Goal: Task Accomplishment & Management: Complete application form

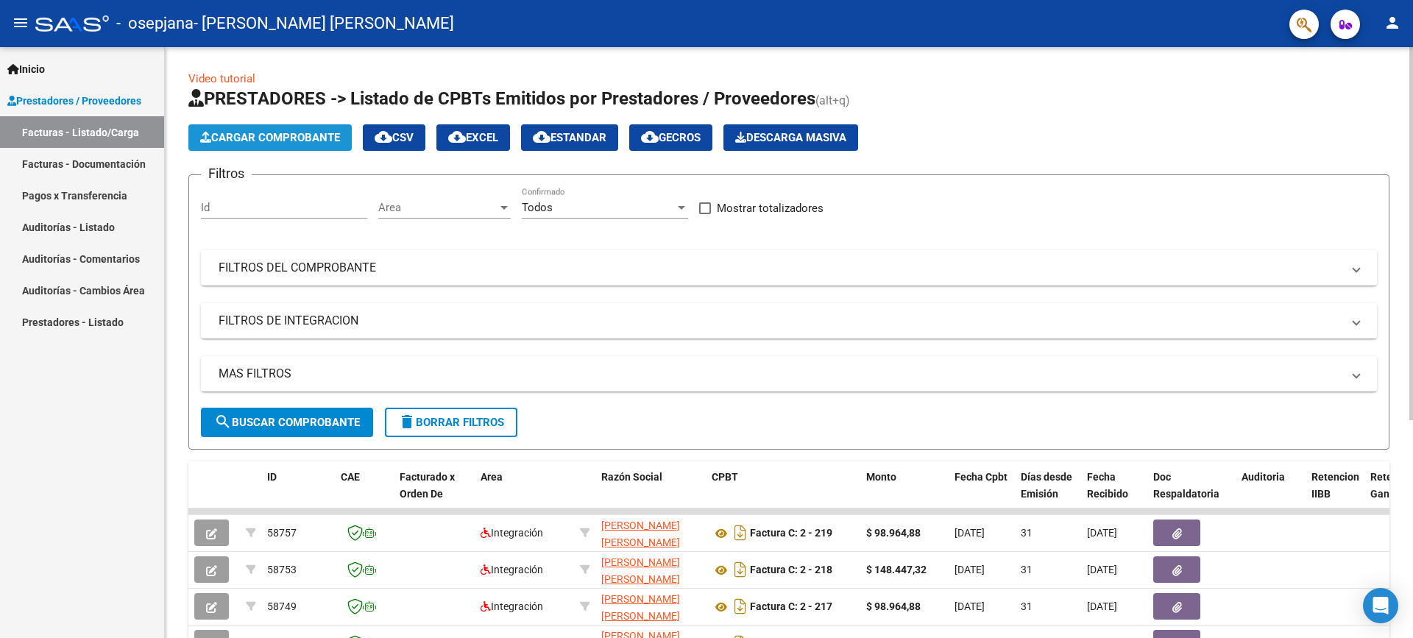
click at [308, 135] on span "Cargar Comprobante" at bounding box center [270, 137] width 140 height 13
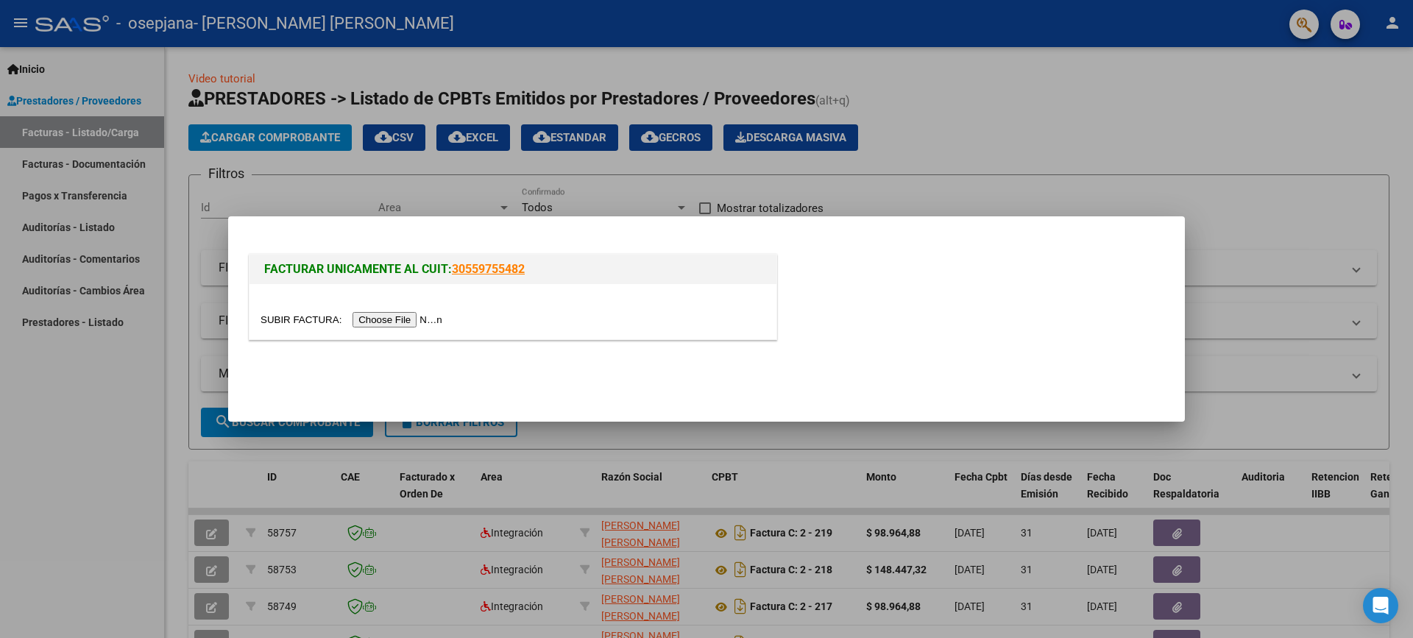
click at [399, 319] on input "file" at bounding box center [354, 319] width 186 height 15
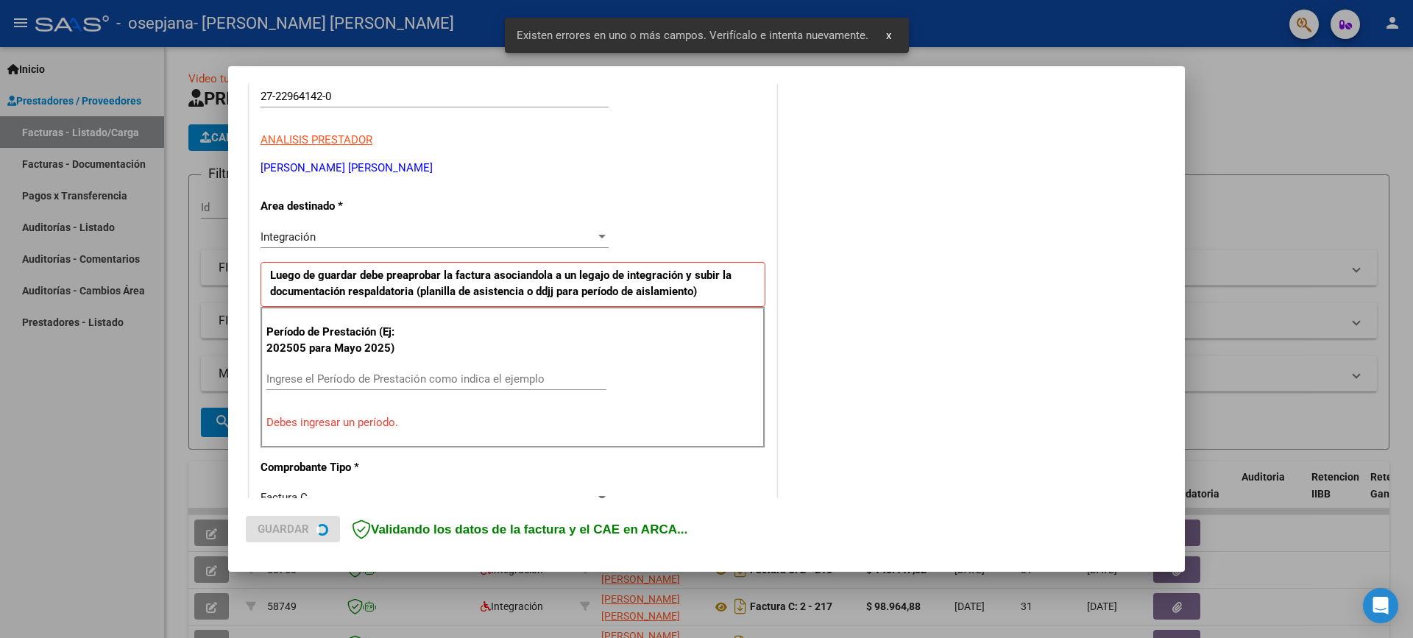
scroll to position [278, 0]
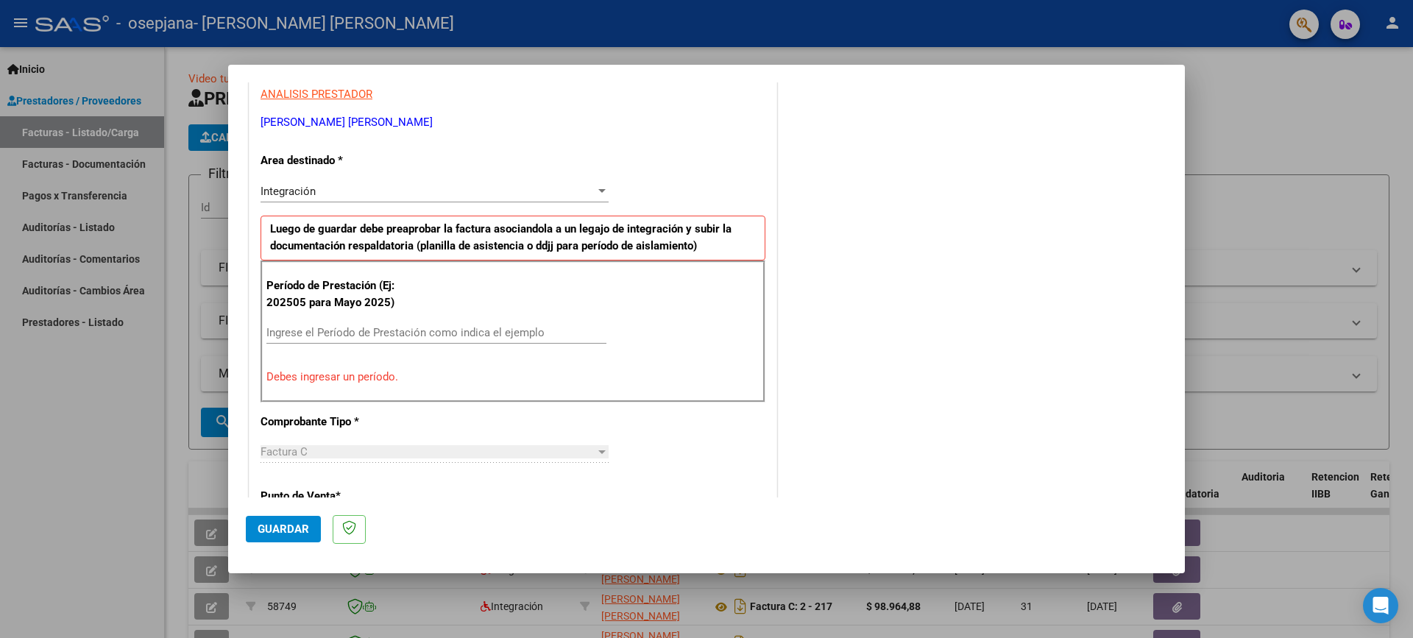
click at [420, 327] on input "Ingrese el Período de Prestación como indica el ejemplo" at bounding box center [436, 332] width 340 height 13
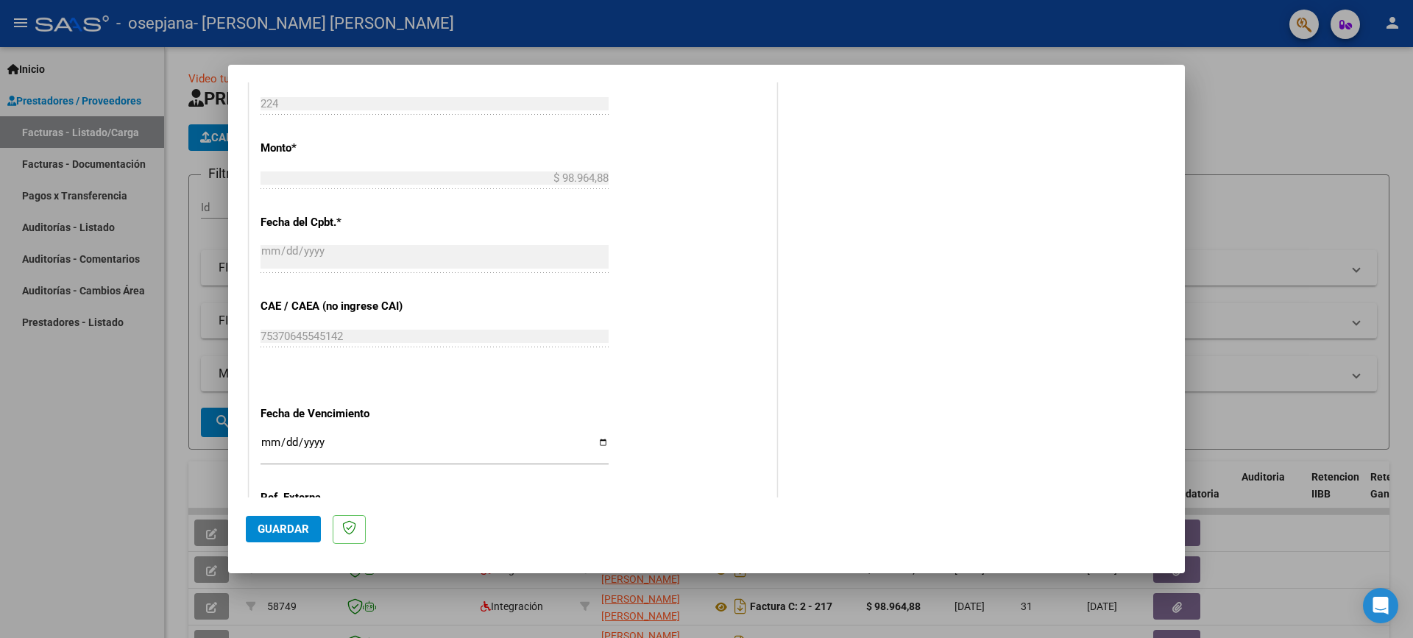
scroll to position [880, 0]
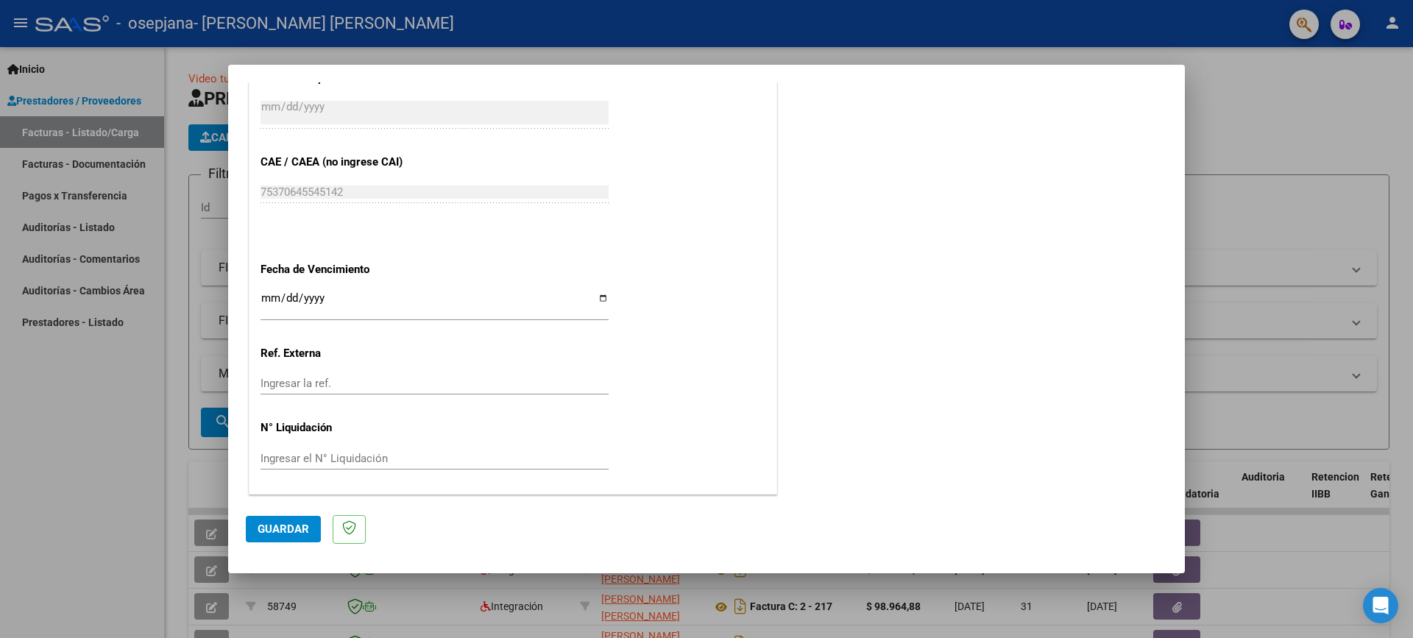
type input "202508"
click at [342, 297] on input "Ingresar la fecha" at bounding box center [435, 304] width 348 height 24
click at [284, 293] on input "Ingresar la fecha" at bounding box center [435, 304] width 348 height 24
click at [340, 297] on input "Ingresar la fecha" at bounding box center [435, 304] width 348 height 24
click at [412, 311] on input "Ingresar la fecha" at bounding box center [435, 304] width 348 height 24
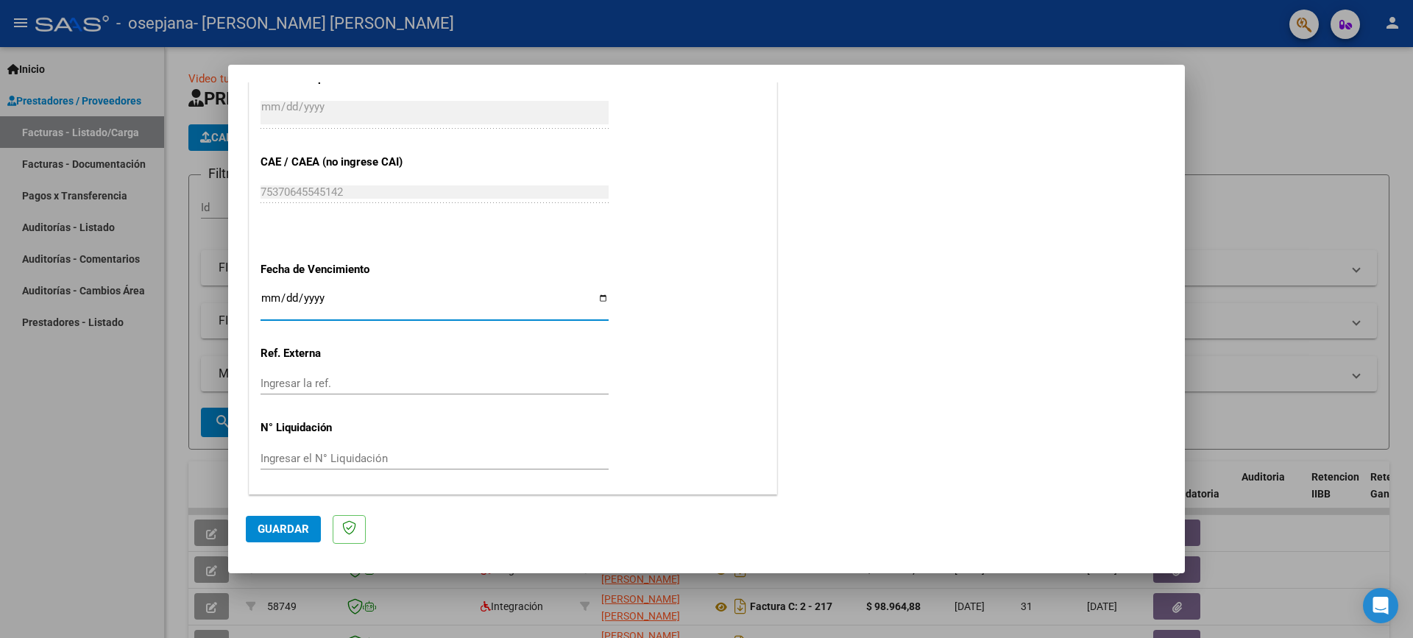
click at [396, 297] on input "Ingresar la fecha" at bounding box center [435, 304] width 348 height 24
click at [272, 295] on input "Ingresar la fecha" at bounding box center [435, 304] width 348 height 24
type input "[DATE]"
click at [295, 529] on span "Guardar" at bounding box center [284, 529] width 52 height 13
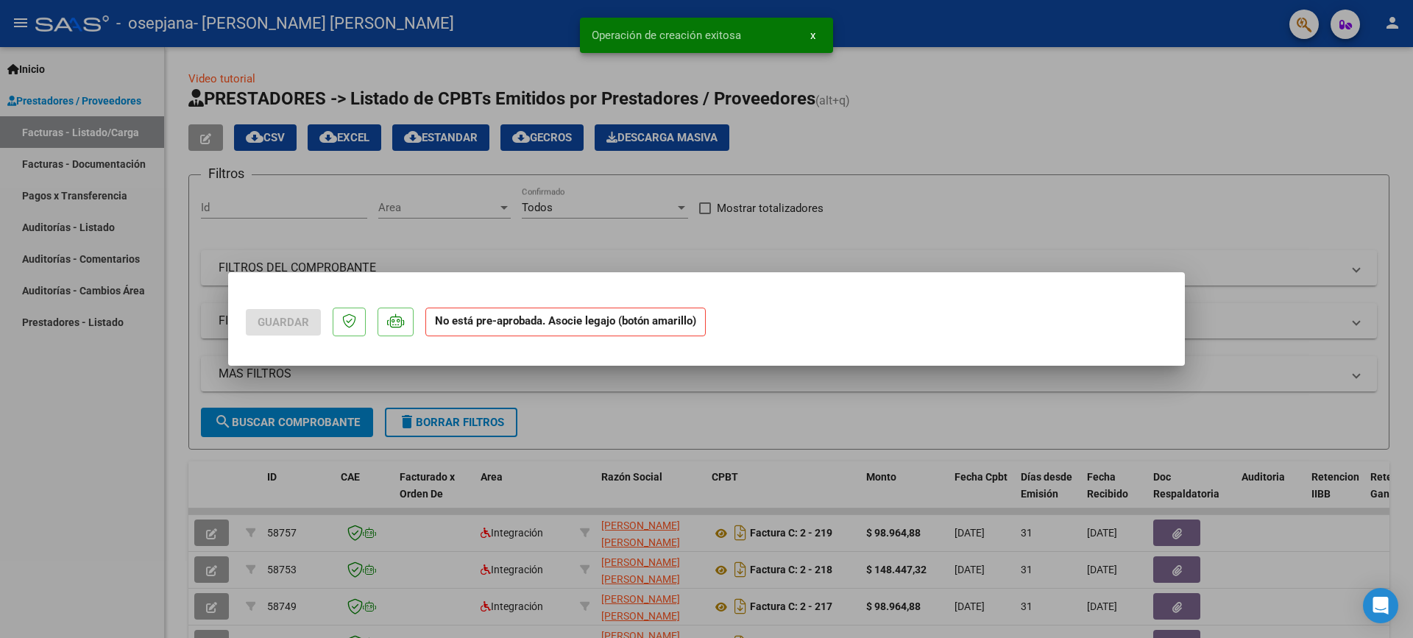
scroll to position [0, 0]
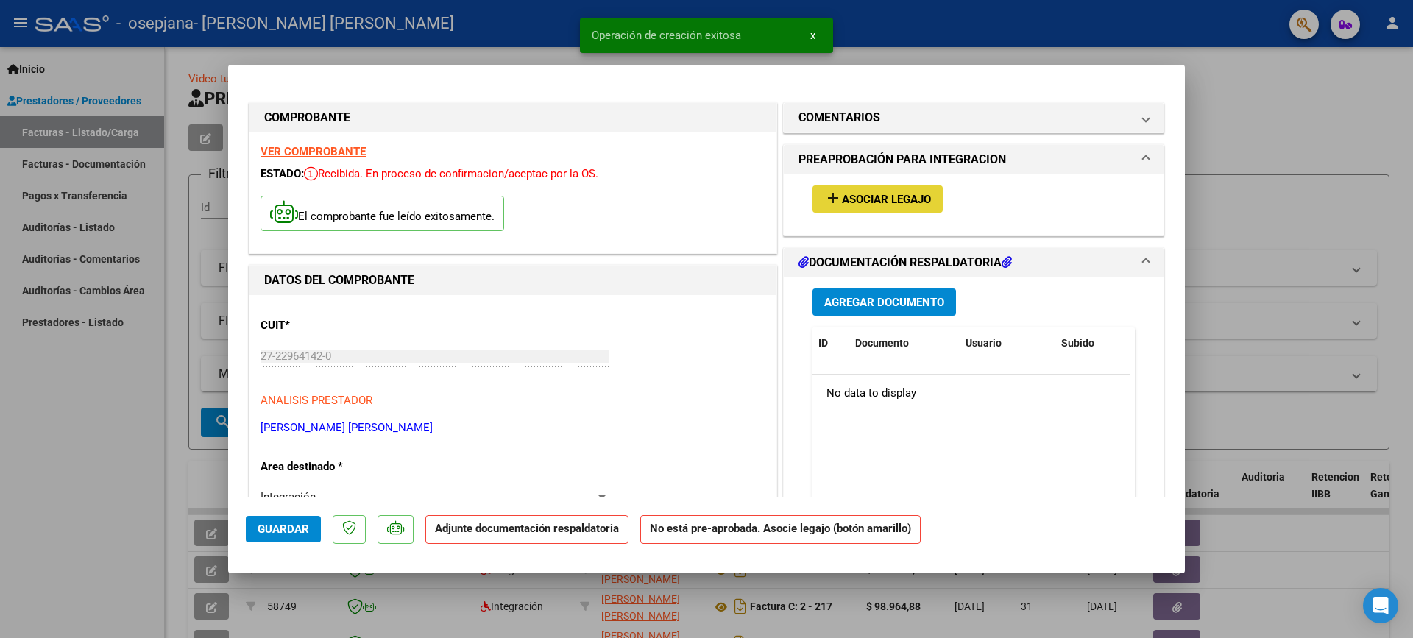
click at [902, 194] on span "Asociar Legajo" at bounding box center [886, 199] width 89 height 13
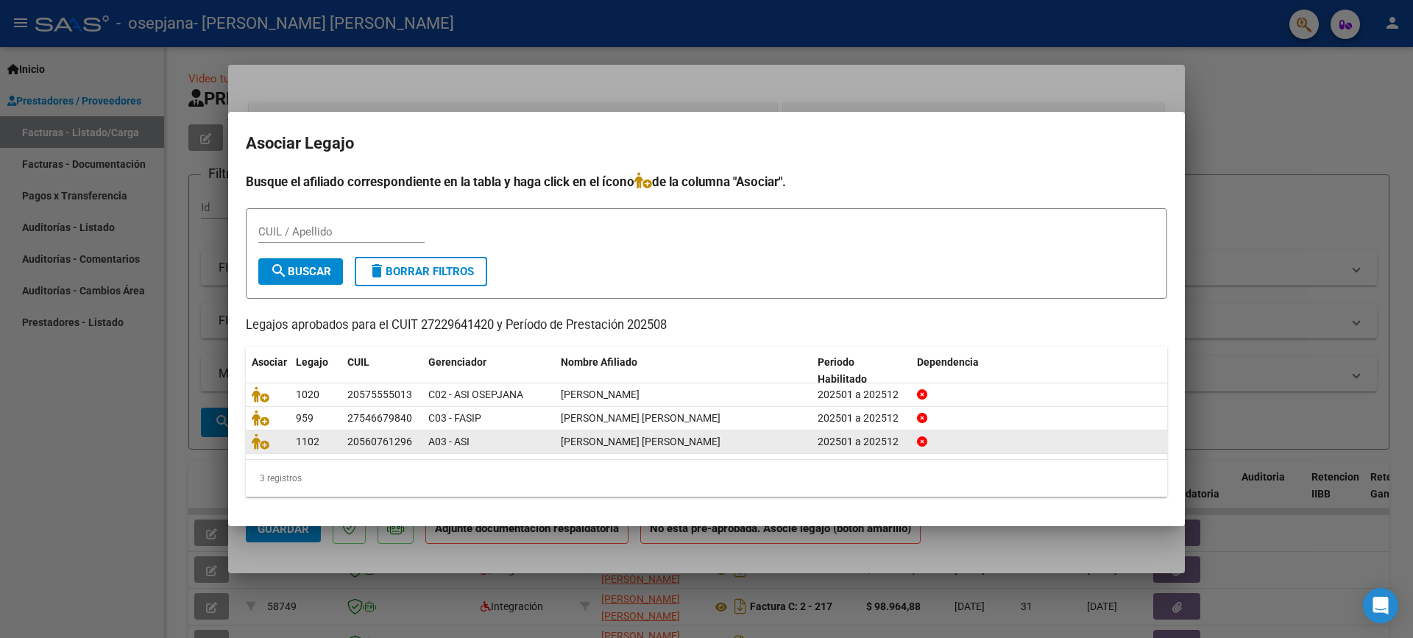
click at [751, 439] on div "[PERSON_NAME] [PERSON_NAME]" at bounding box center [683, 442] width 245 height 17
click at [264, 444] on icon at bounding box center [261, 442] width 18 height 16
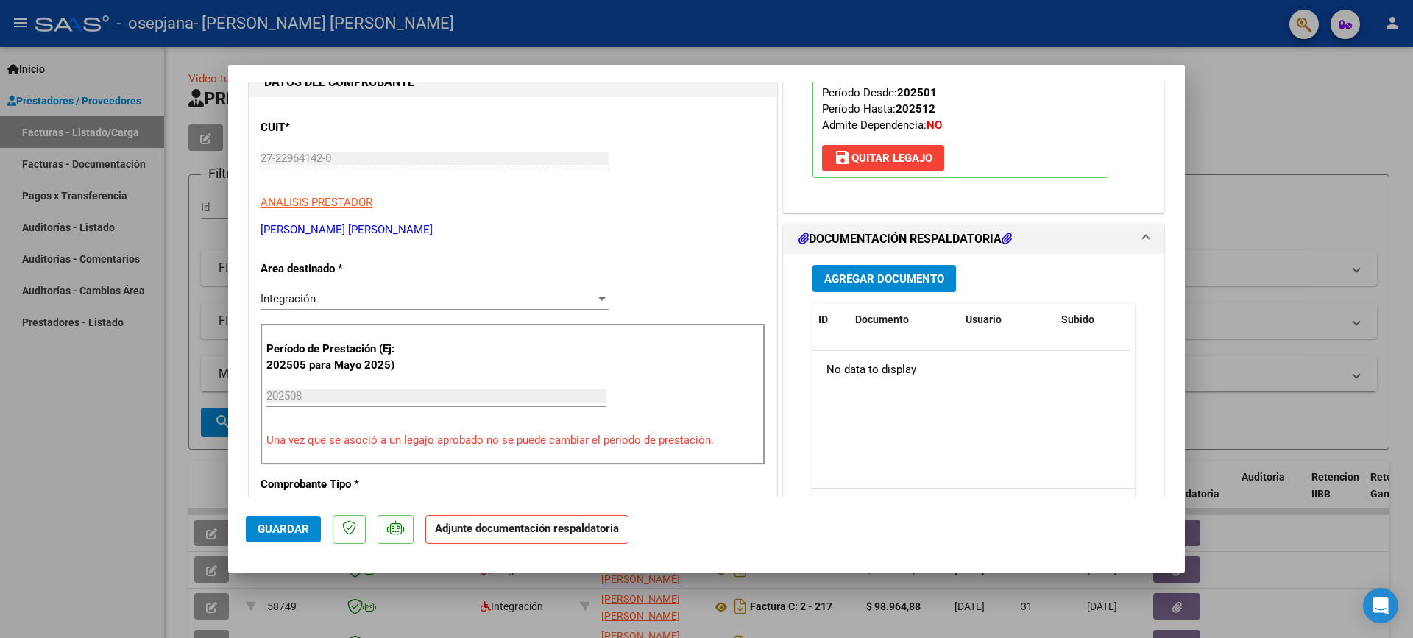
scroll to position [221, 0]
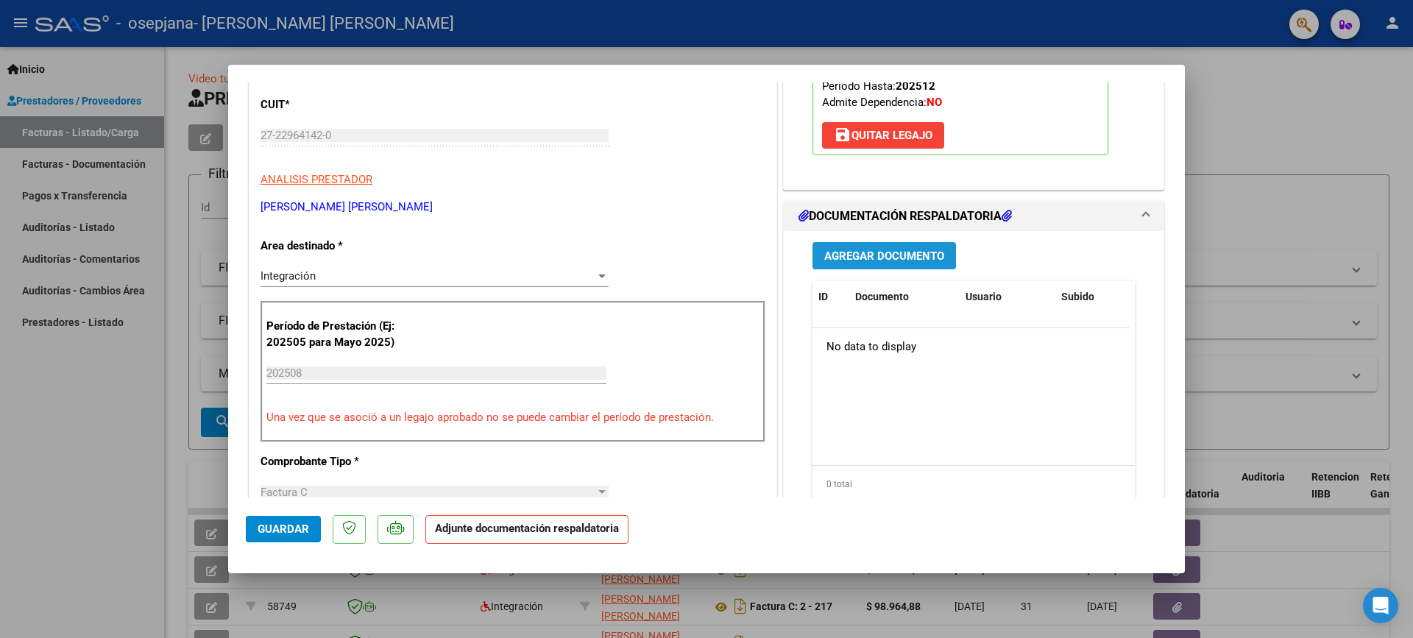
click at [889, 258] on span "Agregar Documento" at bounding box center [884, 256] width 120 height 13
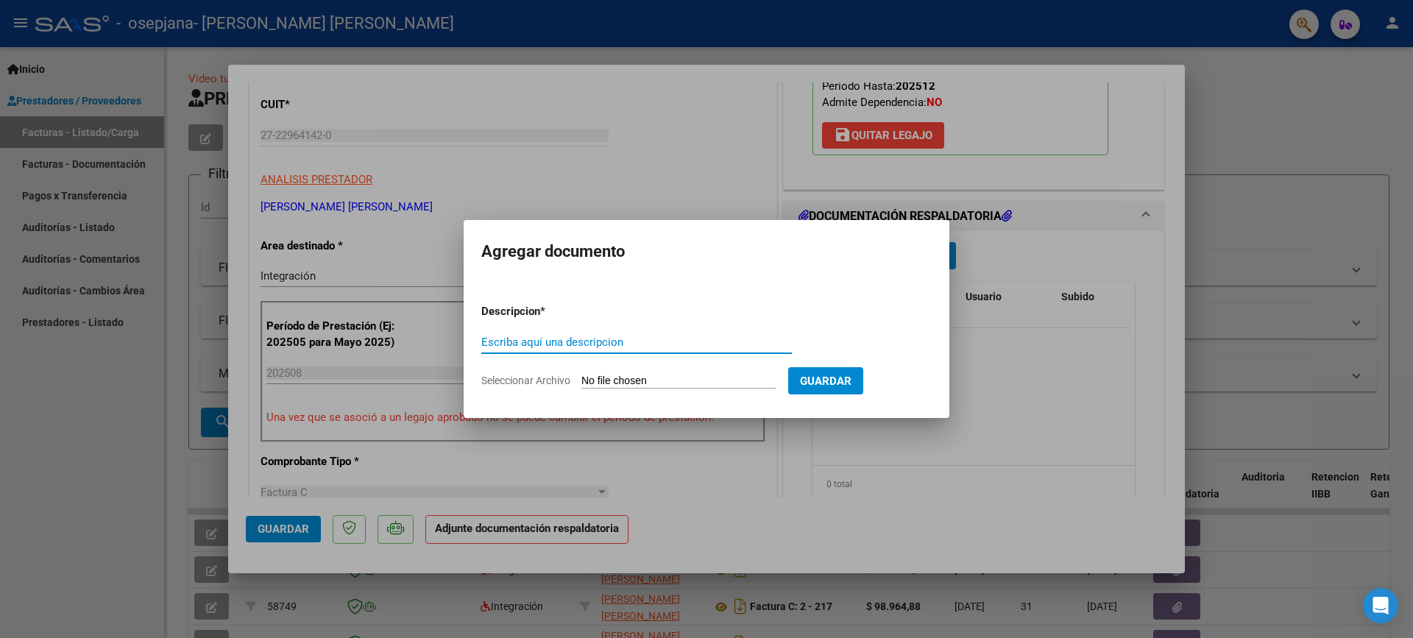
click at [599, 344] on input "Escriba aquí una descripcion" at bounding box center [636, 342] width 311 height 13
type input "a"
type input "Afip"
click at [633, 375] on input "Seleccionar Archivo" at bounding box center [679, 382] width 195 height 14
type input "C:\fakepath\Afip [PERSON_NAME][DATE].pdf"
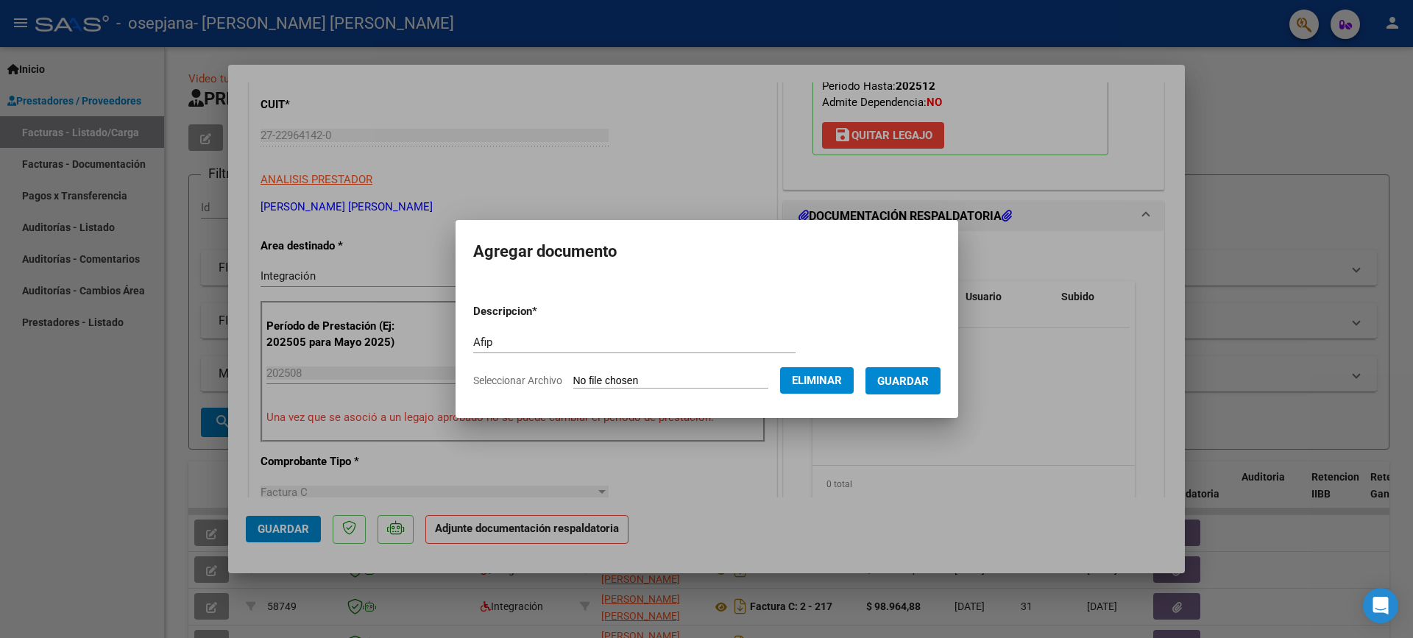
click at [916, 378] on span "Guardar" at bounding box center [903, 381] width 52 height 13
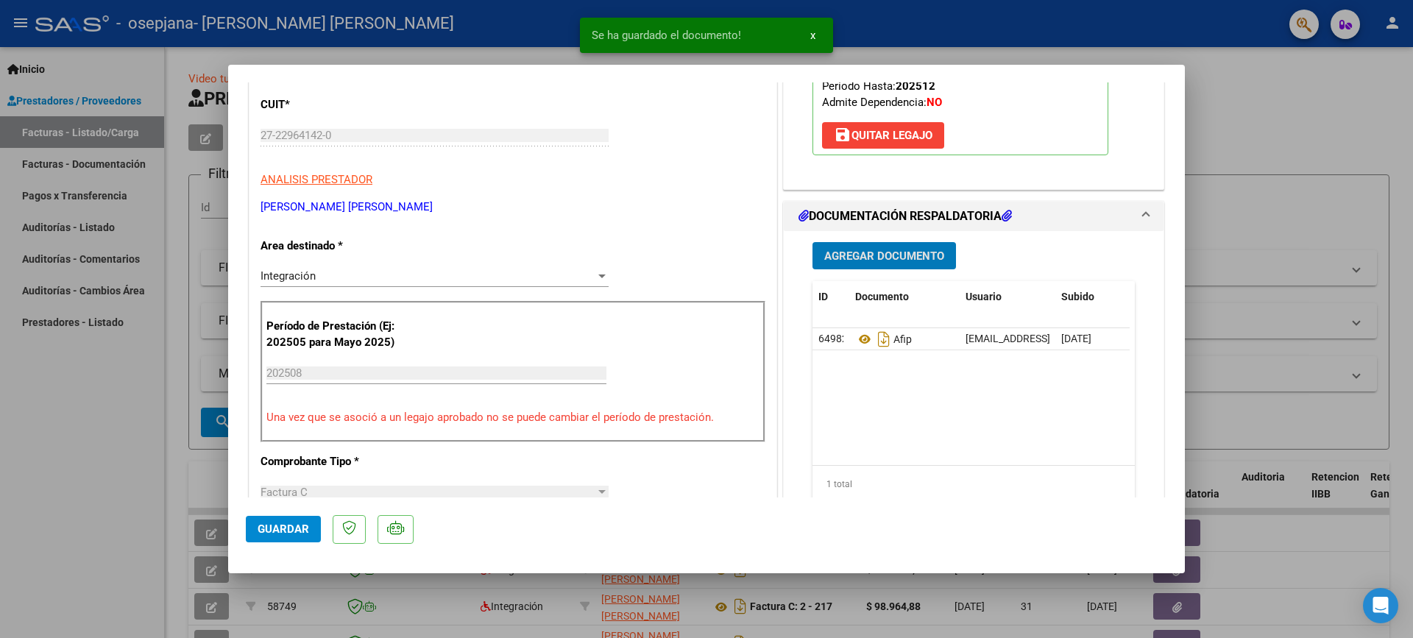
click at [898, 258] on span "Agregar Documento" at bounding box center [884, 256] width 120 height 13
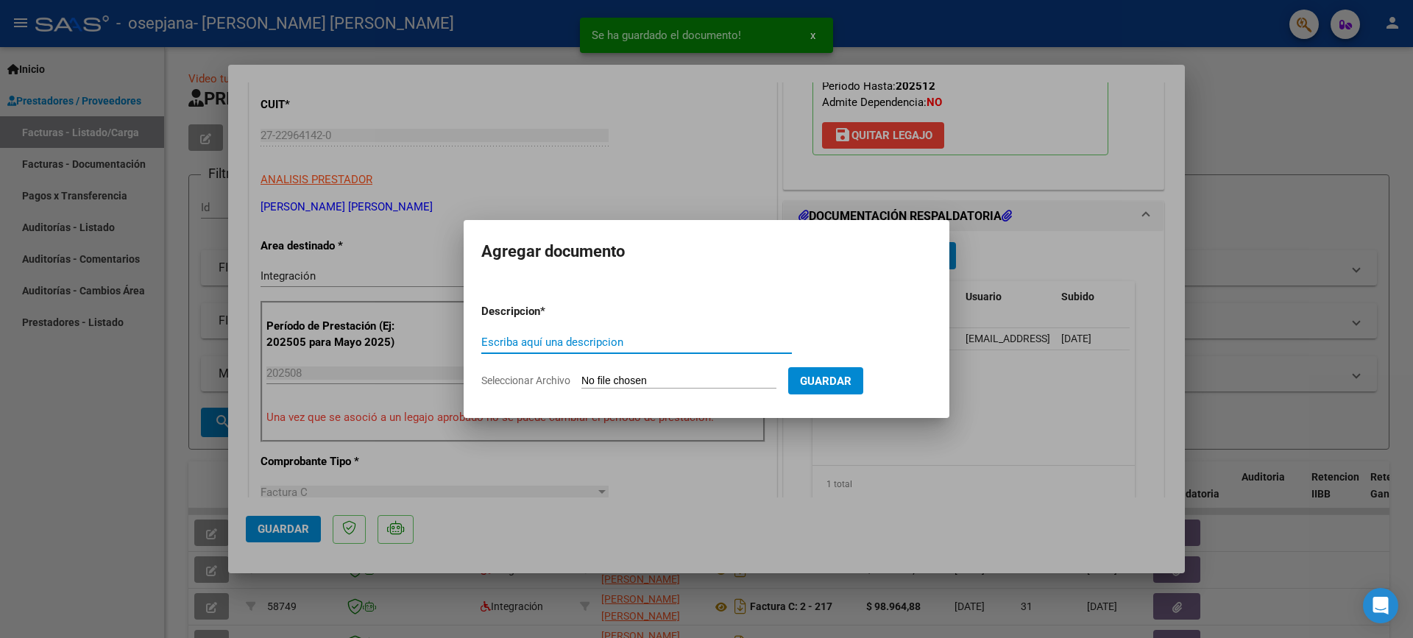
click at [625, 345] on input "Escriba aquí una descripcion" at bounding box center [636, 342] width 311 height 13
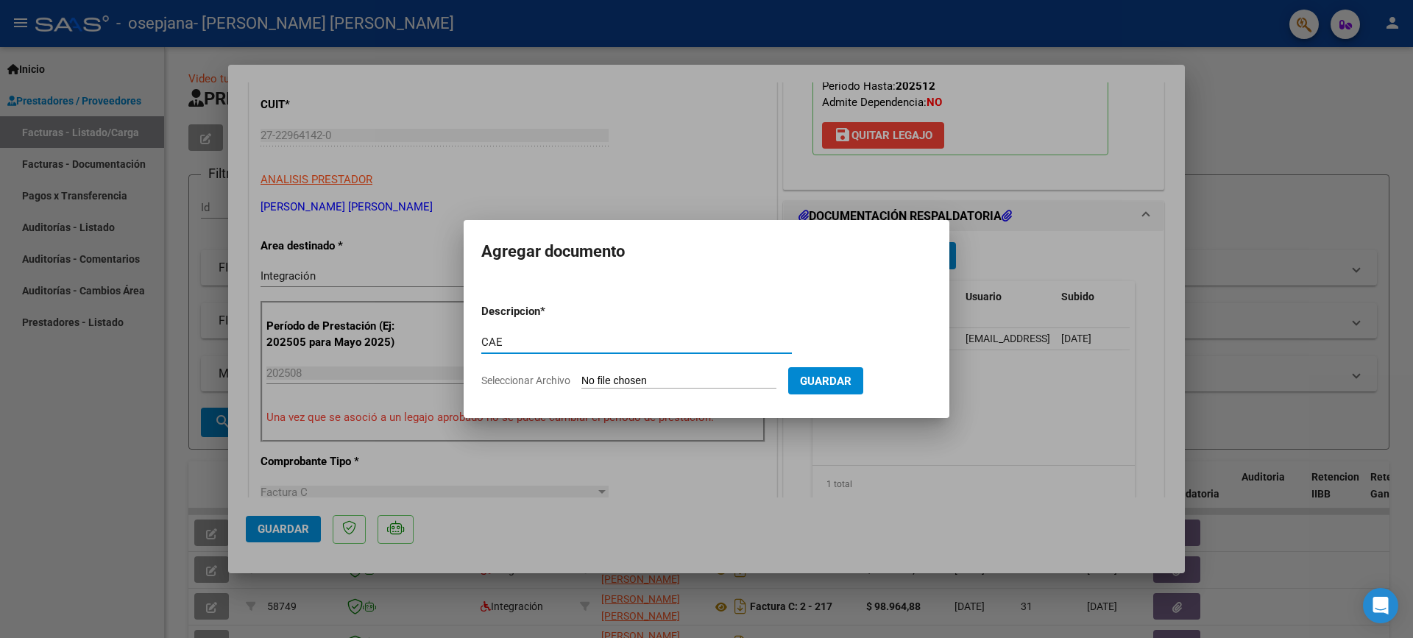
type input "CAE"
click at [659, 380] on input "Seleccionar Archivo" at bounding box center [679, 382] width 195 height 14
type input "C:\fakepath\CAE [DATE].jpg"
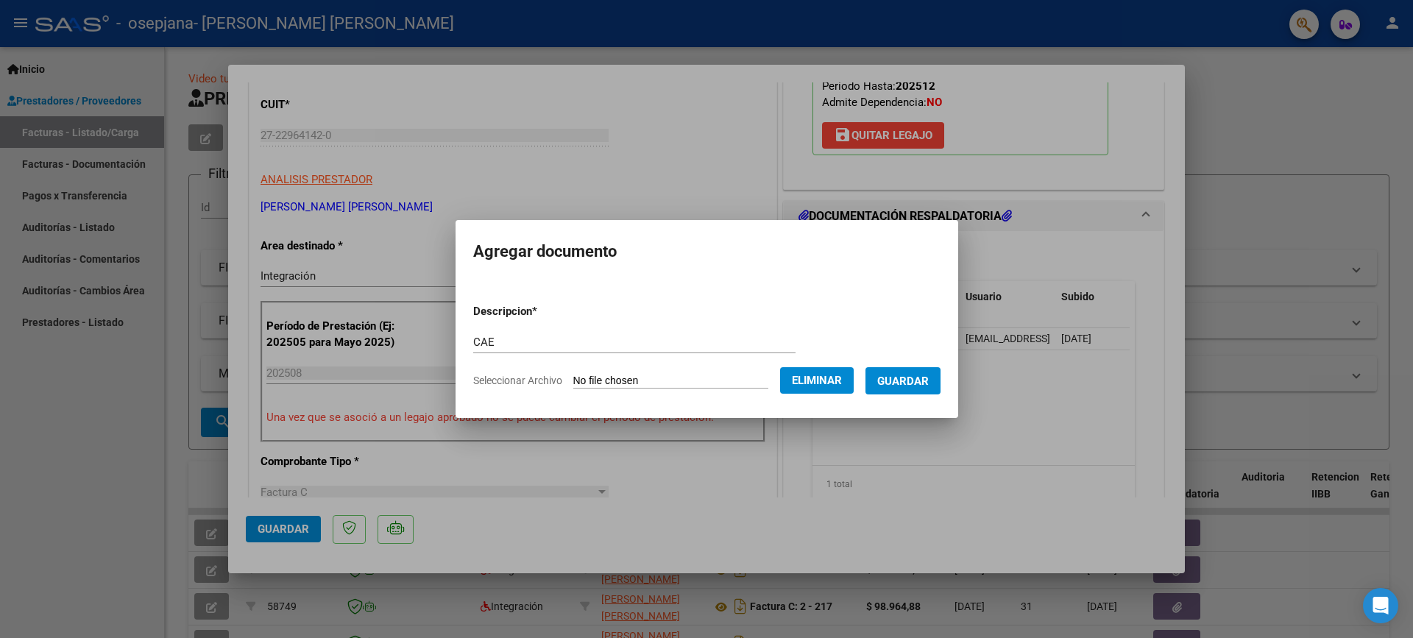
click at [921, 375] on span "Guardar" at bounding box center [903, 381] width 52 height 13
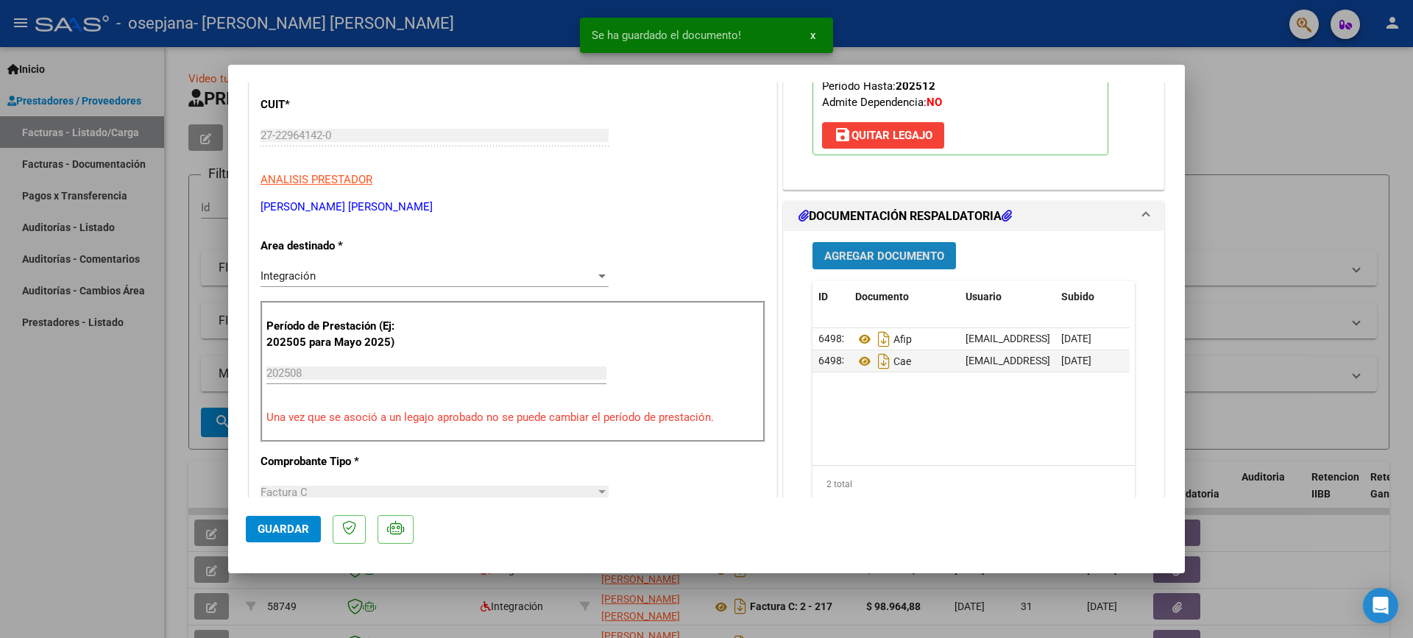
click at [897, 260] on span "Agregar Documento" at bounding box center [884, 256] width 120 height 13
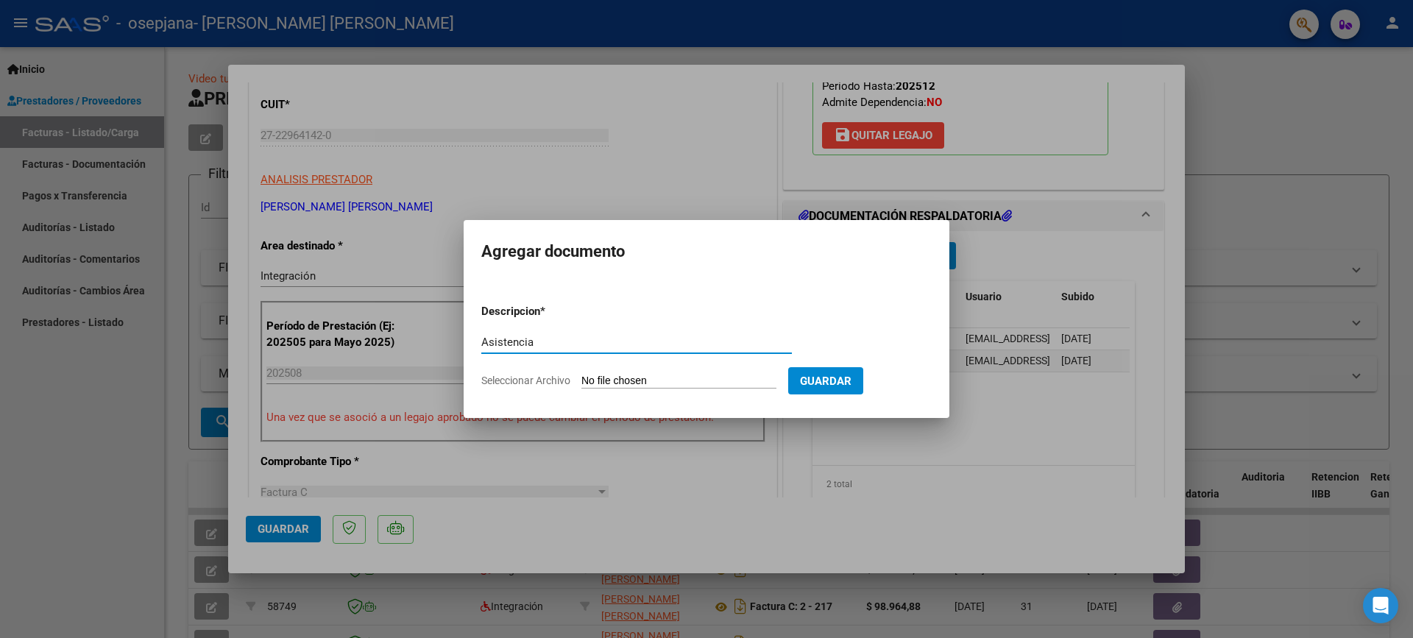
type input "Asistencia"
click at [685, 377] on input "Seleccionar Archivo" at bounding box center [679, 382] width 195 height 14
type input "C:\fakepath\Asistencia [PERSON_NAME][DATE].pdf"
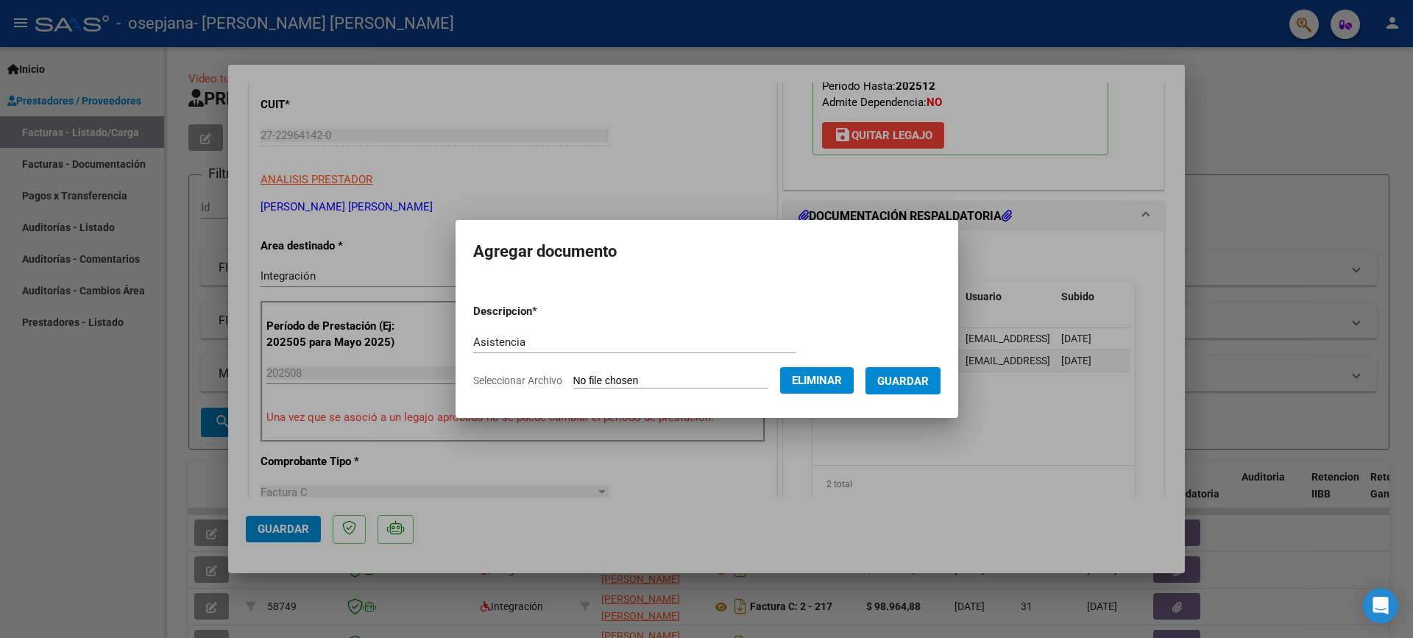
click at [929, 385] on span "Guardar" at bounding box center [903, 381] width 52 height 13
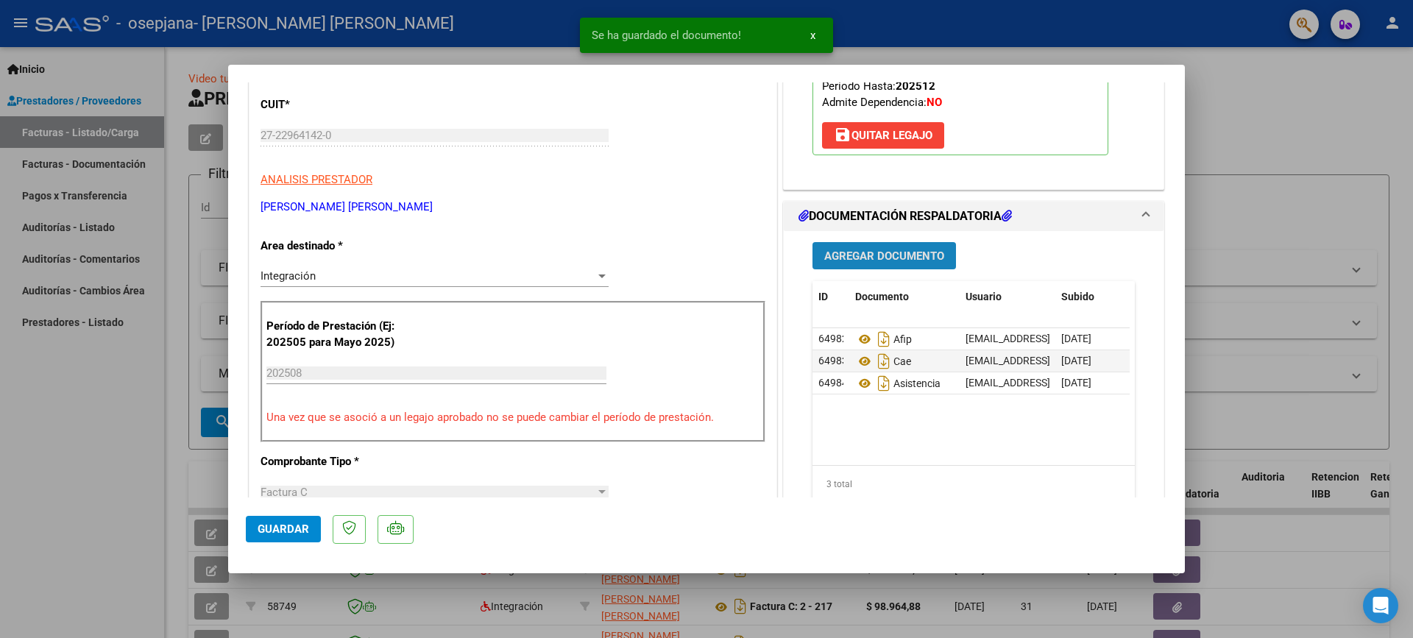
click at [911, 251] on span "Agregar Documento" at bounding box center [884, 256] width 120 height 13
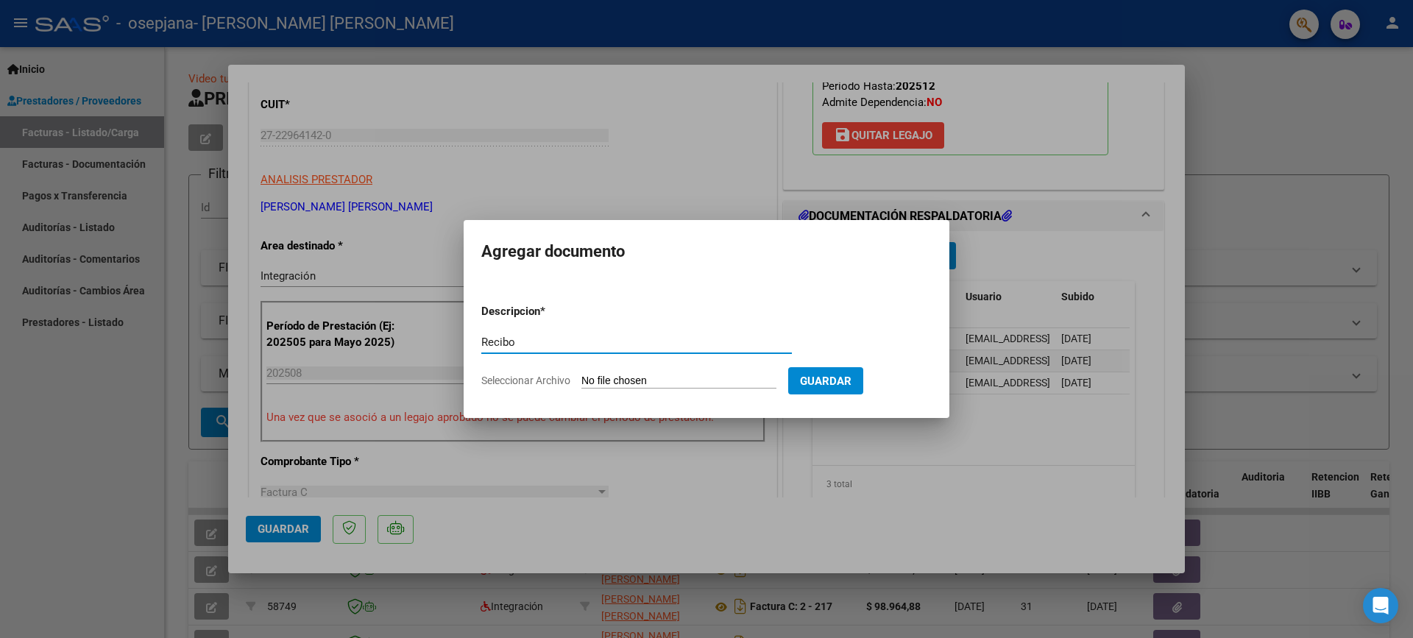
type input "Recibo"
click at [700, 384] on input "Seleccionar Archivo" at bounding box center [679, 382] width 195 height 14
type input "C:\fakepath\Recibo X [PERSON_NAME][DATE].pdf"
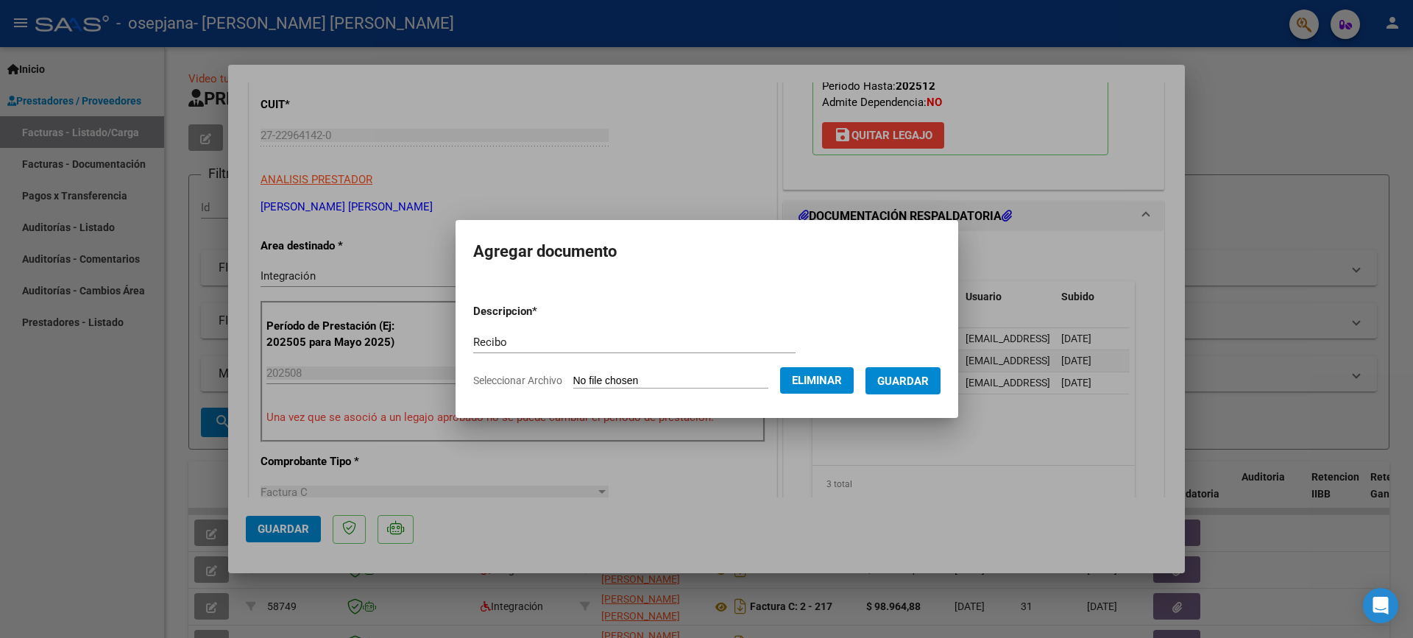
click at [913, 386] on span "Guardar" at bounding box center [903, 381] width 52 height 13
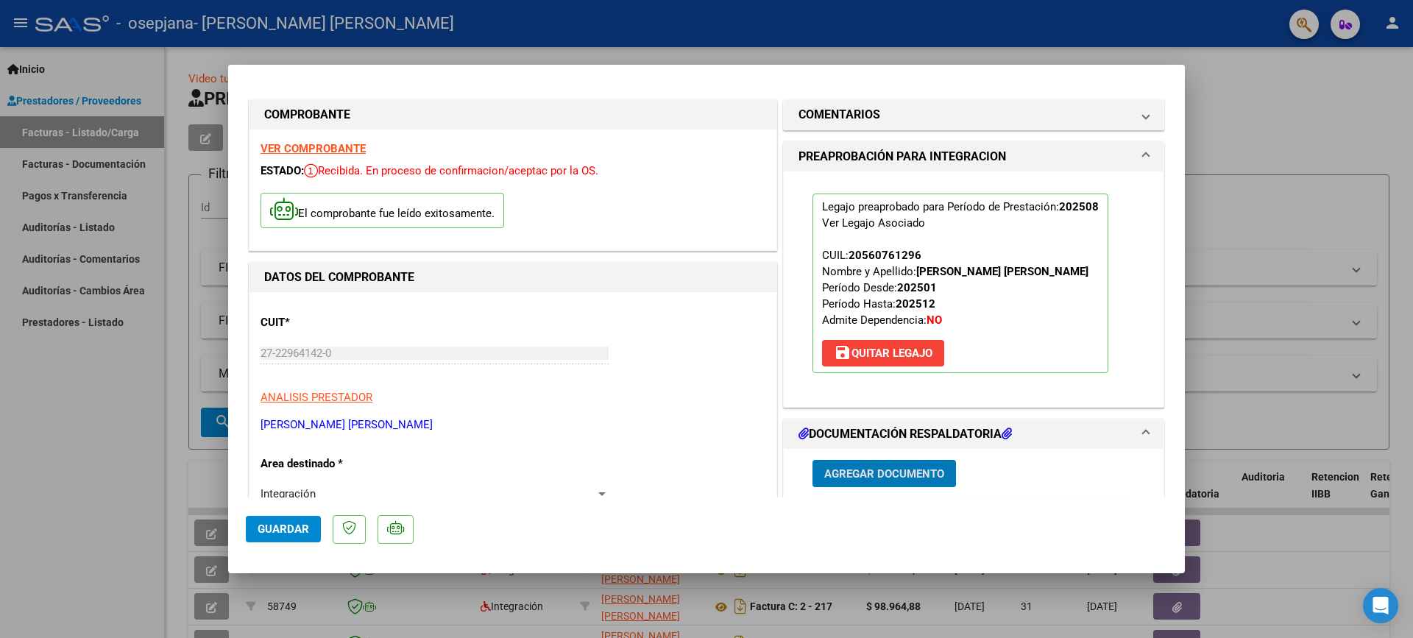
scroll to position [0, 0]
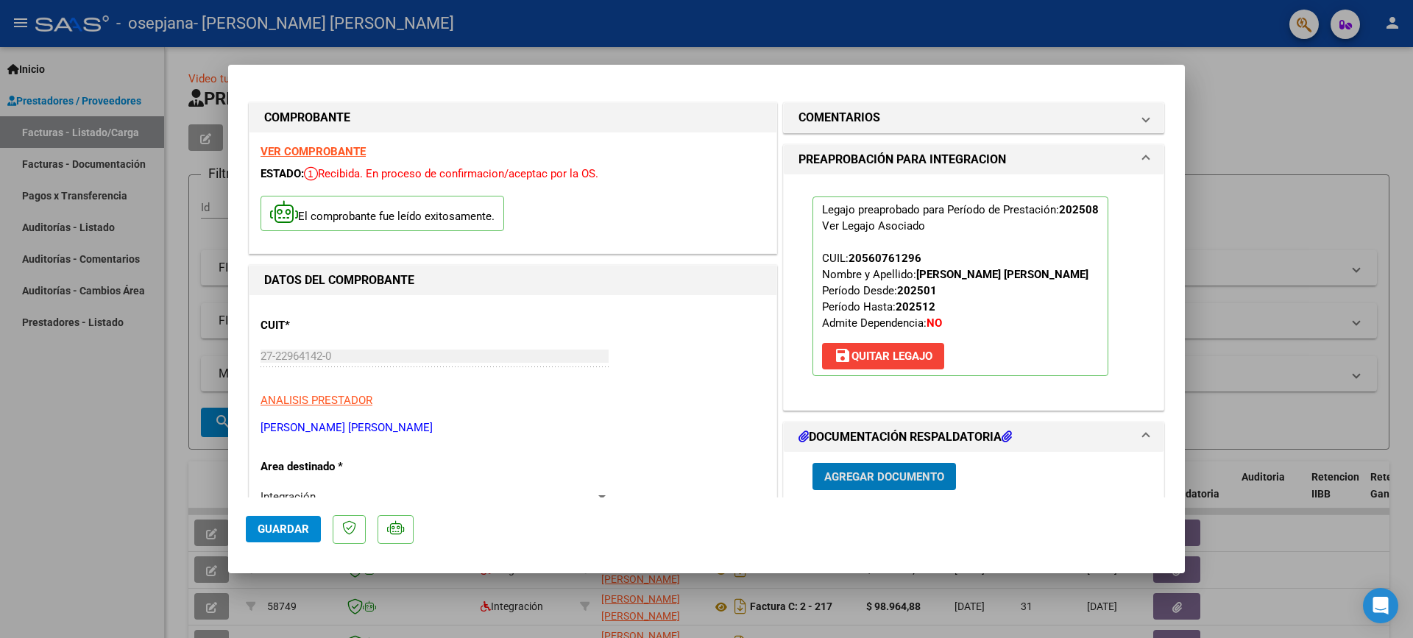
click at [288, 525] on span "Guardar" at bounding box center [284, 529] width 52 height 13
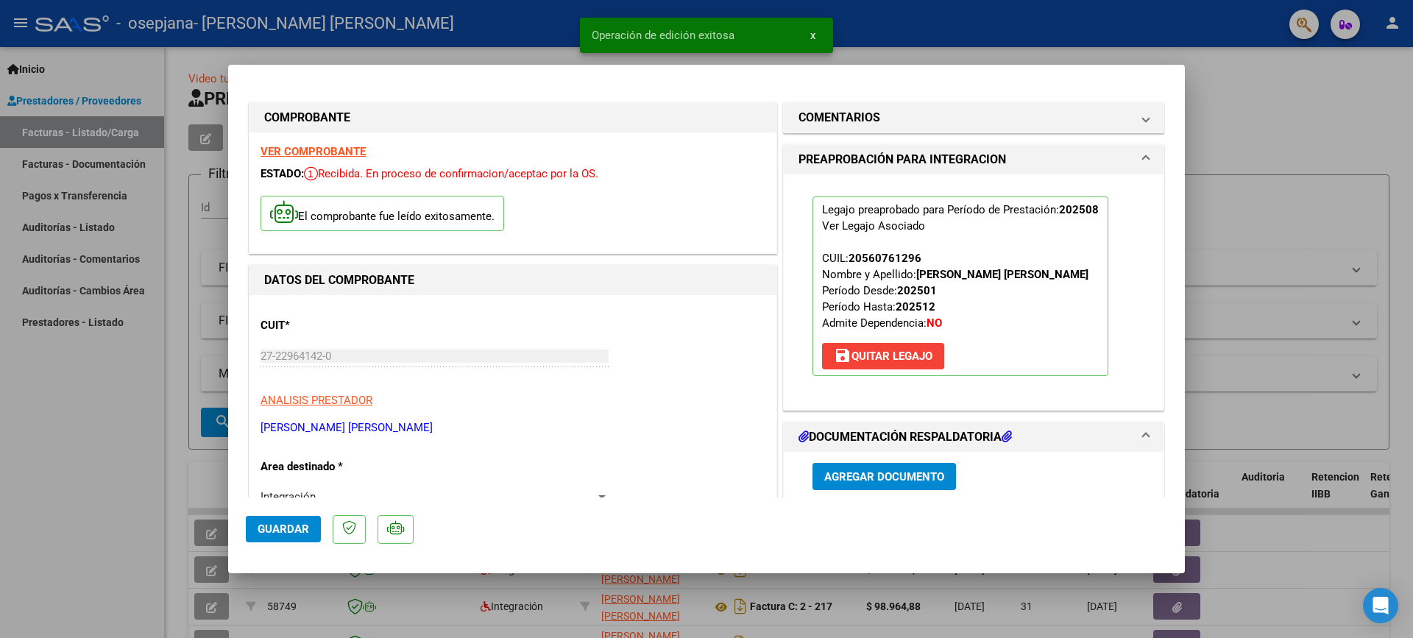
click at [1226, 94] on div at bounding box center [706, 319] width 1413 height 638
type input "$ 0,00"
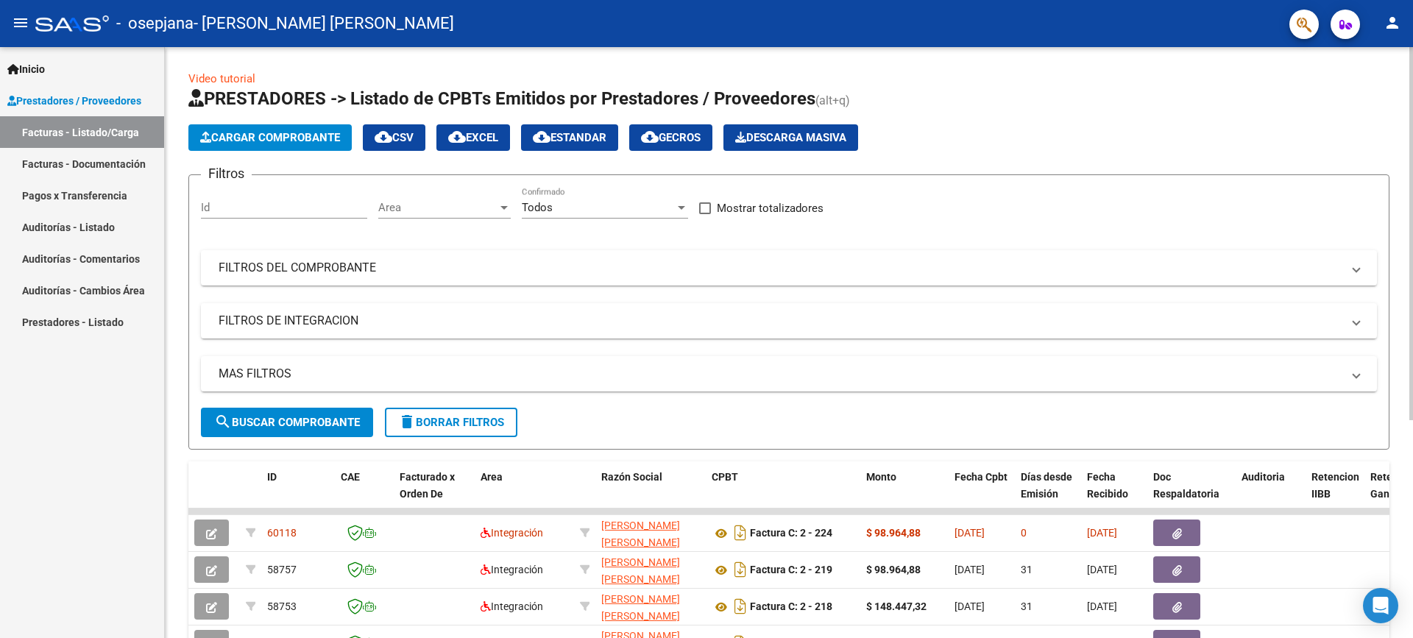
click at [280, 135] on span "Cargar Comprobante" at bounding box center [270, 137] width 140 height 13
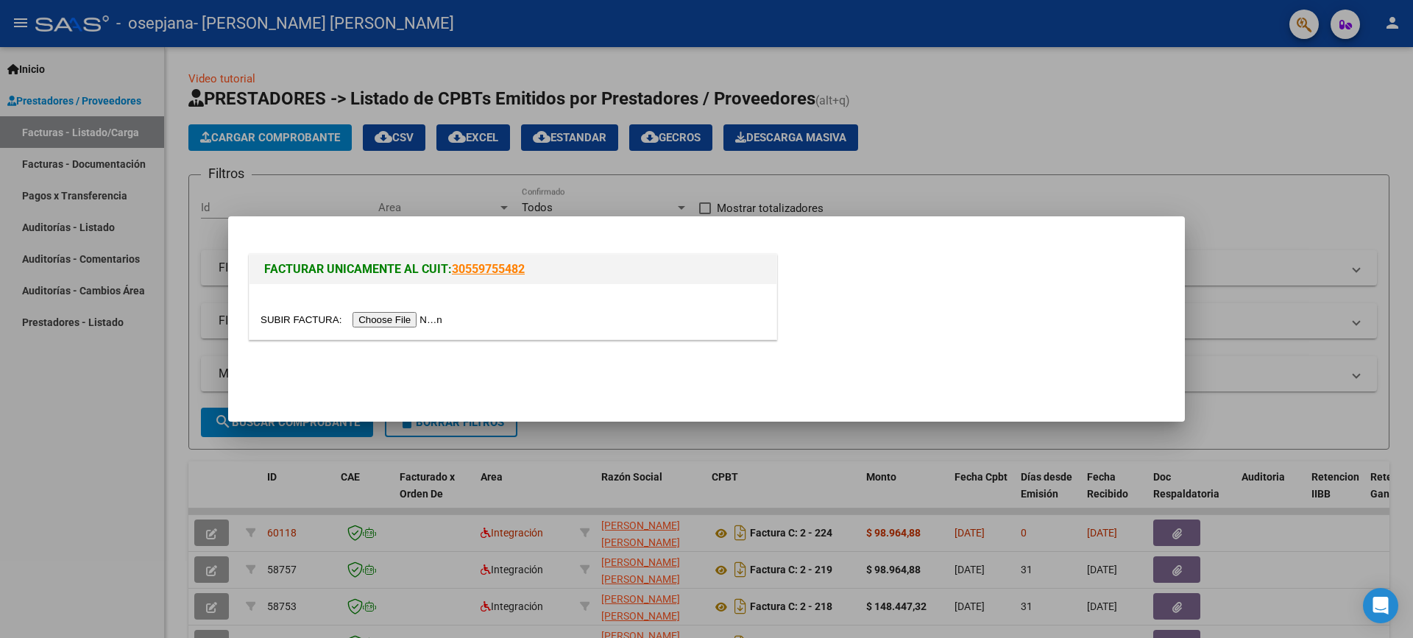
click at [384, 319] on input "file" at bounding box center [354, 319] width 186 height 15
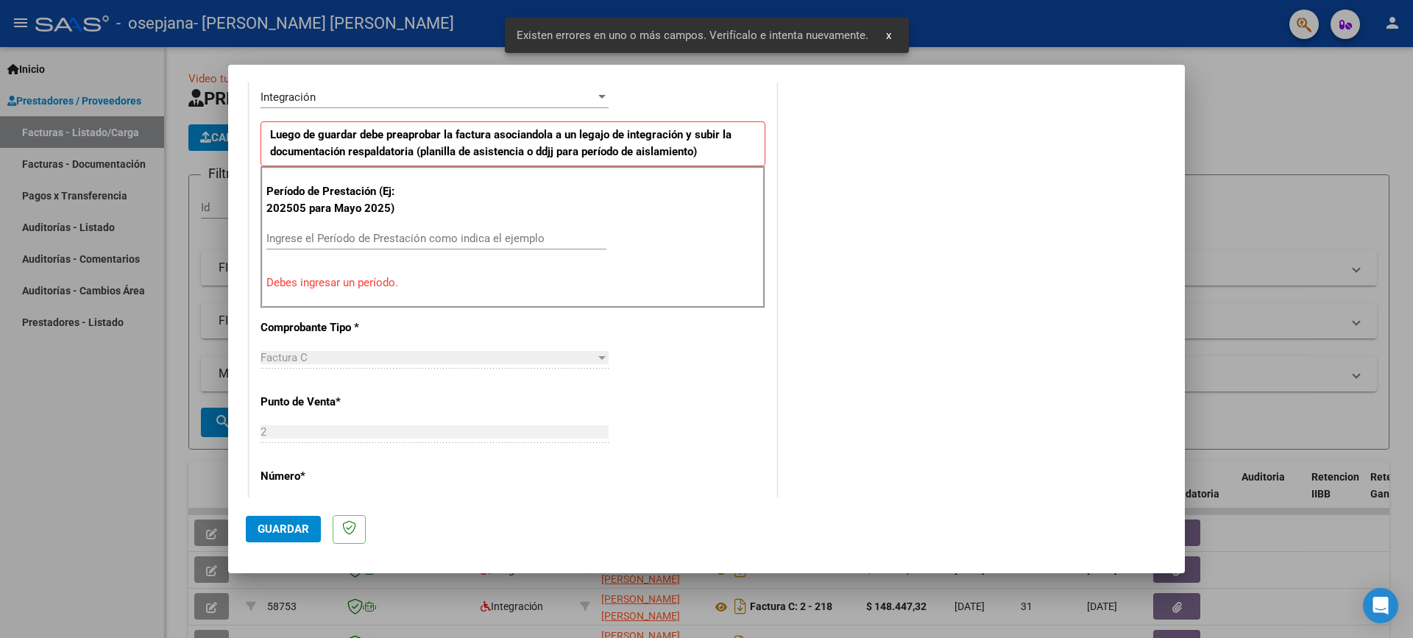
scroll to position [257, 0]
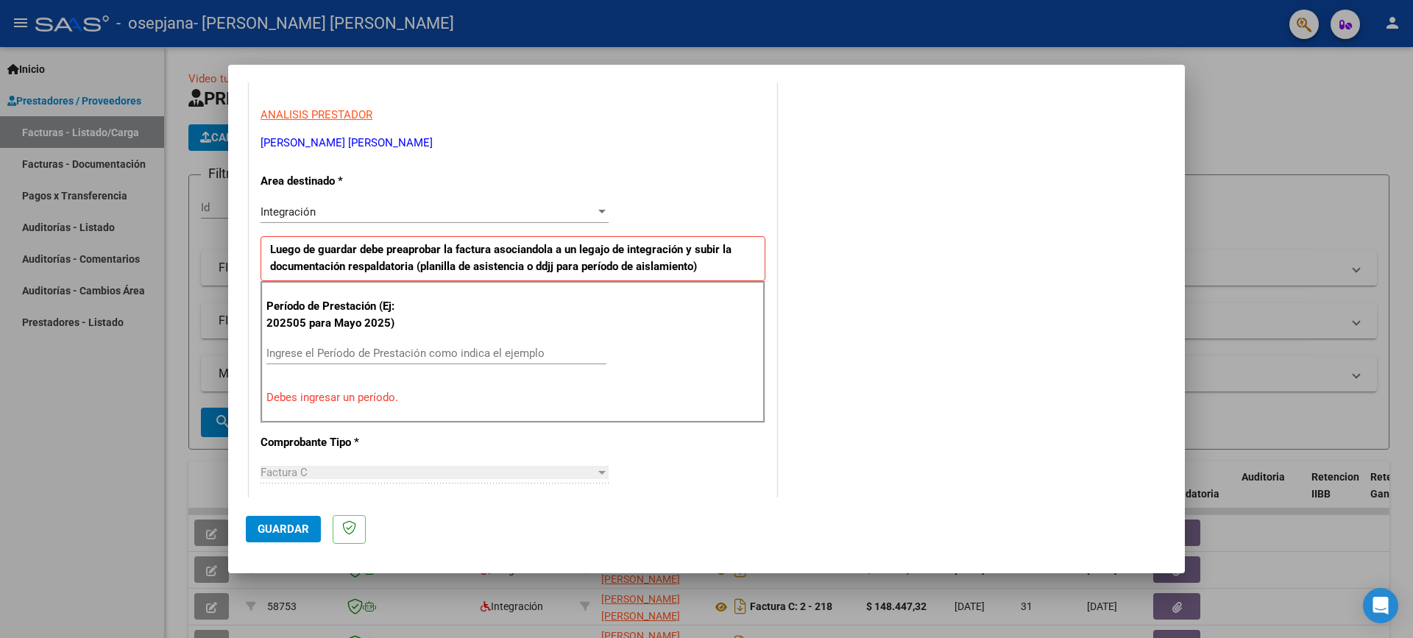
click at [355, 355] on input "Ingrese el Período de Prestación como indica el ejemplo" at bounding box center [436, 353] width 340 height 13
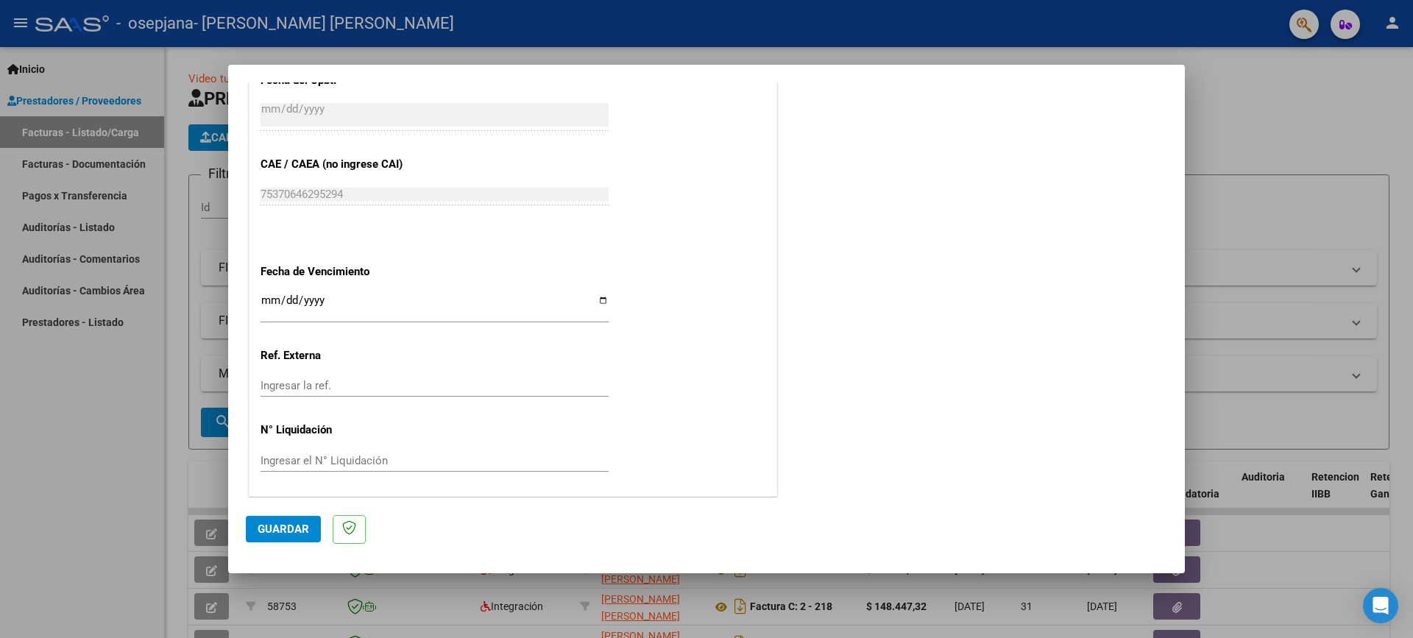
scroll to position [880, 0]
type input "202508"
click at [269, 300] on input "Ingresar la fecha" at bounding box center [435, 304] width 348 height 24
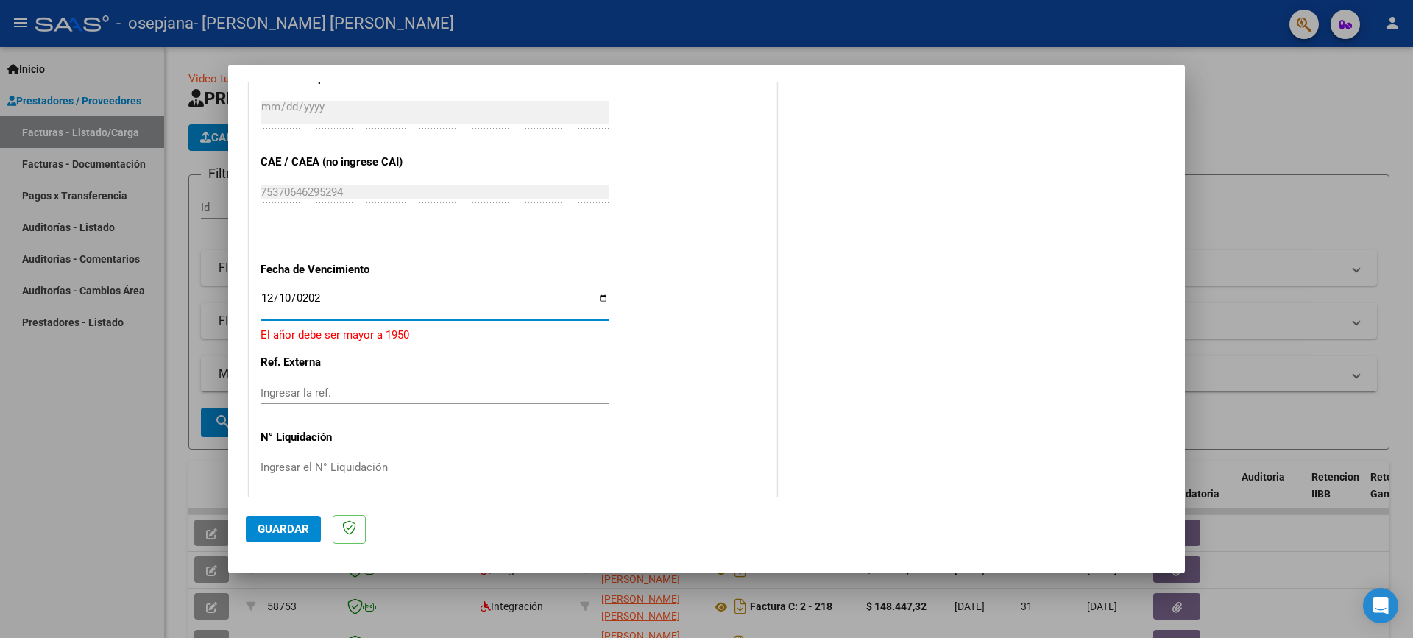
type input "[DATE]"
click at [297, 534] on span "Guardar" at bounding box center [284, 529] width 52 height 13
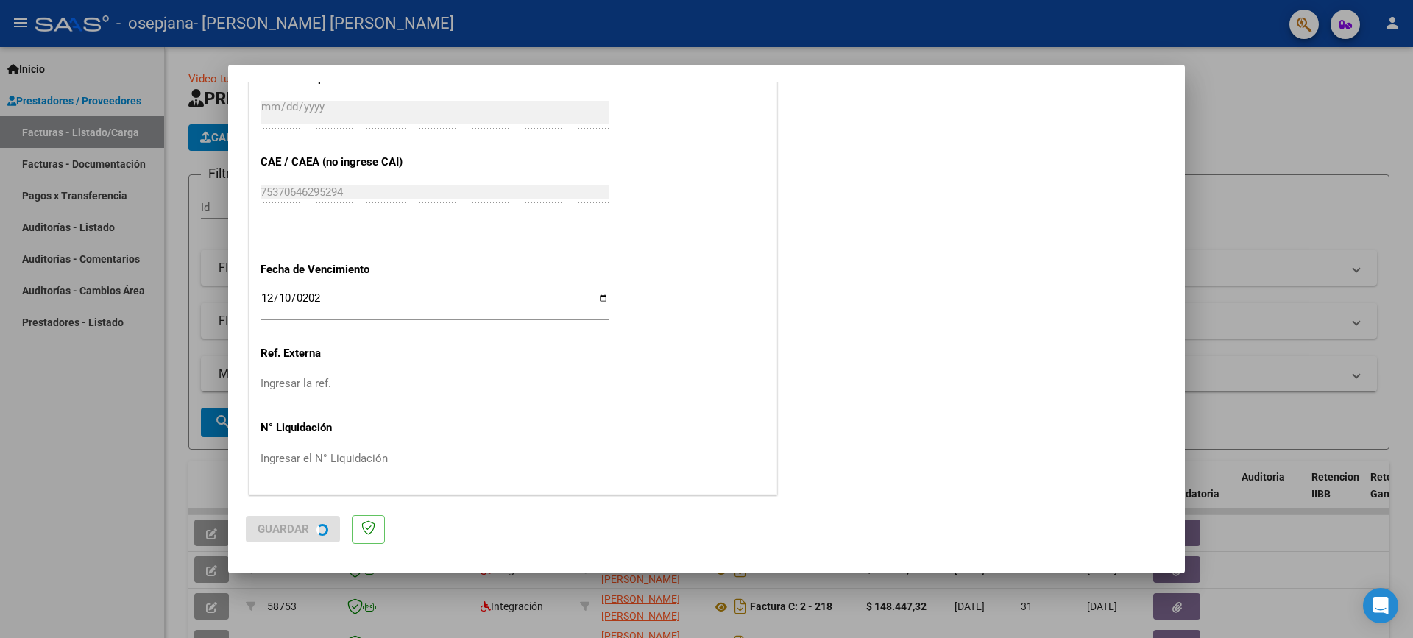
scroll to position [0, 0]
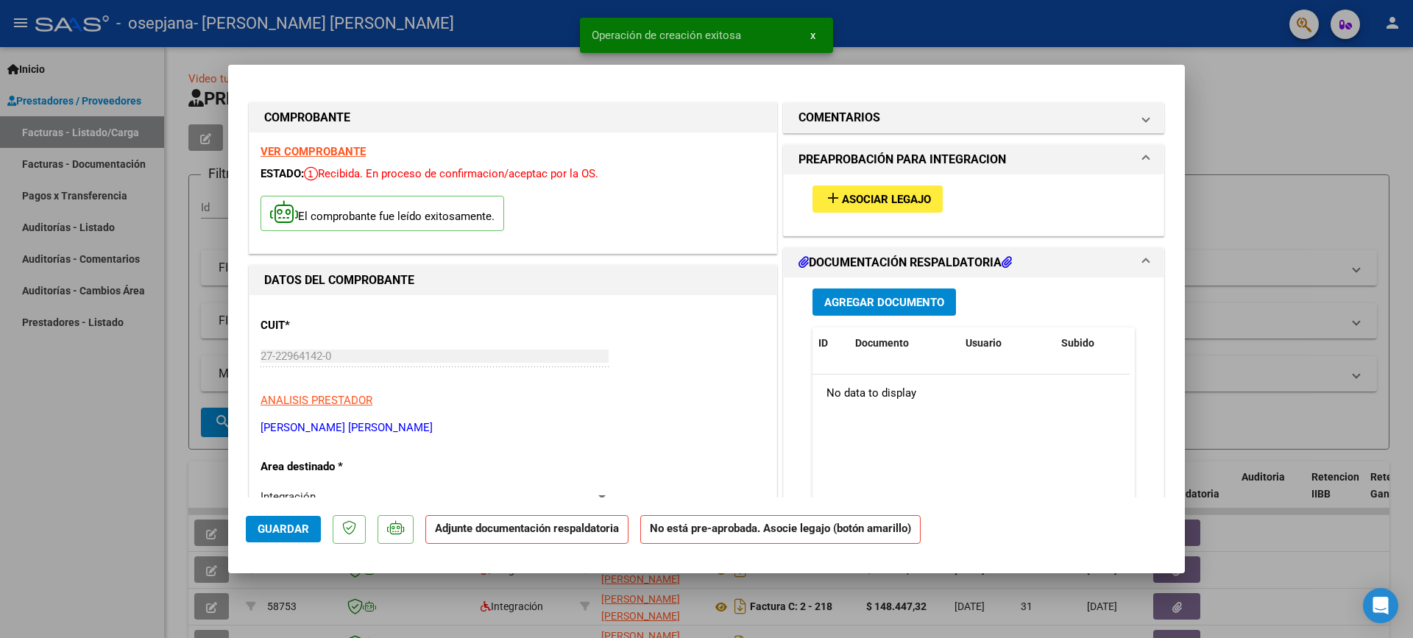
click at [873, 199] on span "Asociar Legajo" at bounding box center [886, 199] width 89 height 13
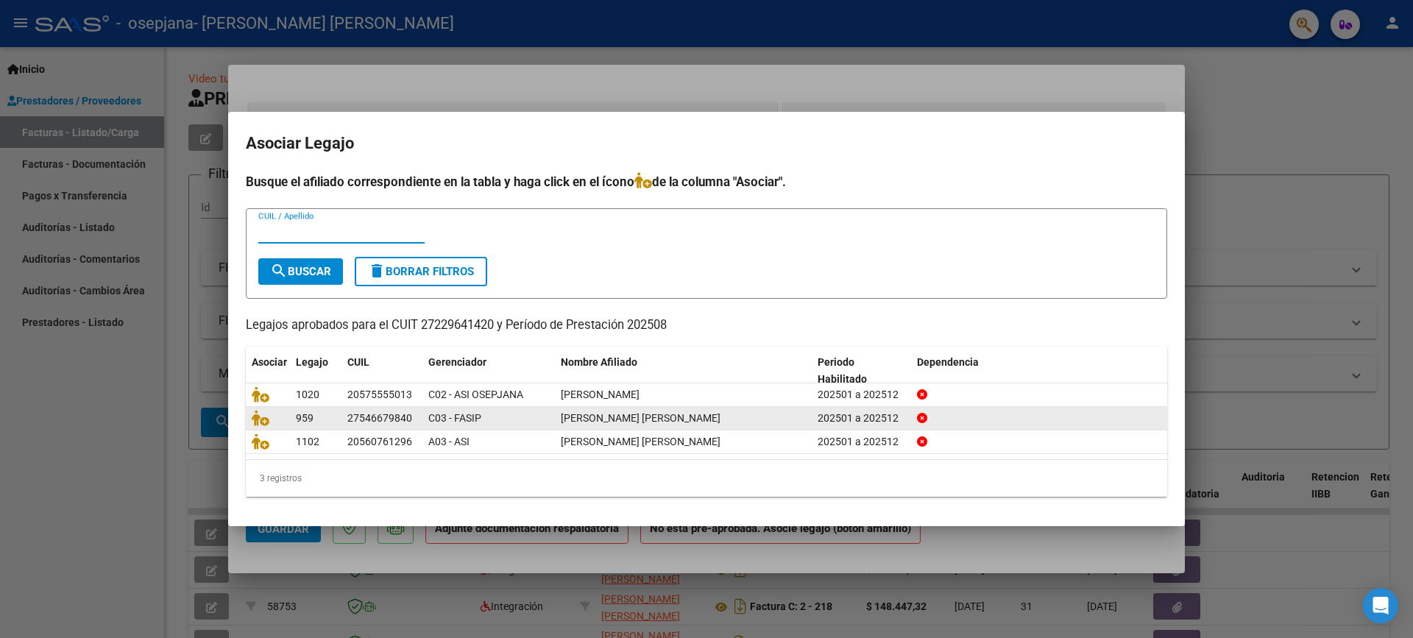
click at [613, 410] on div "[PERSON_NAME] [PERSON_NAME]" at bounding box center [683, 418] width 245 height 17
click at [265, 417] on icon at bounding box center [261, 418] width 18 height 16
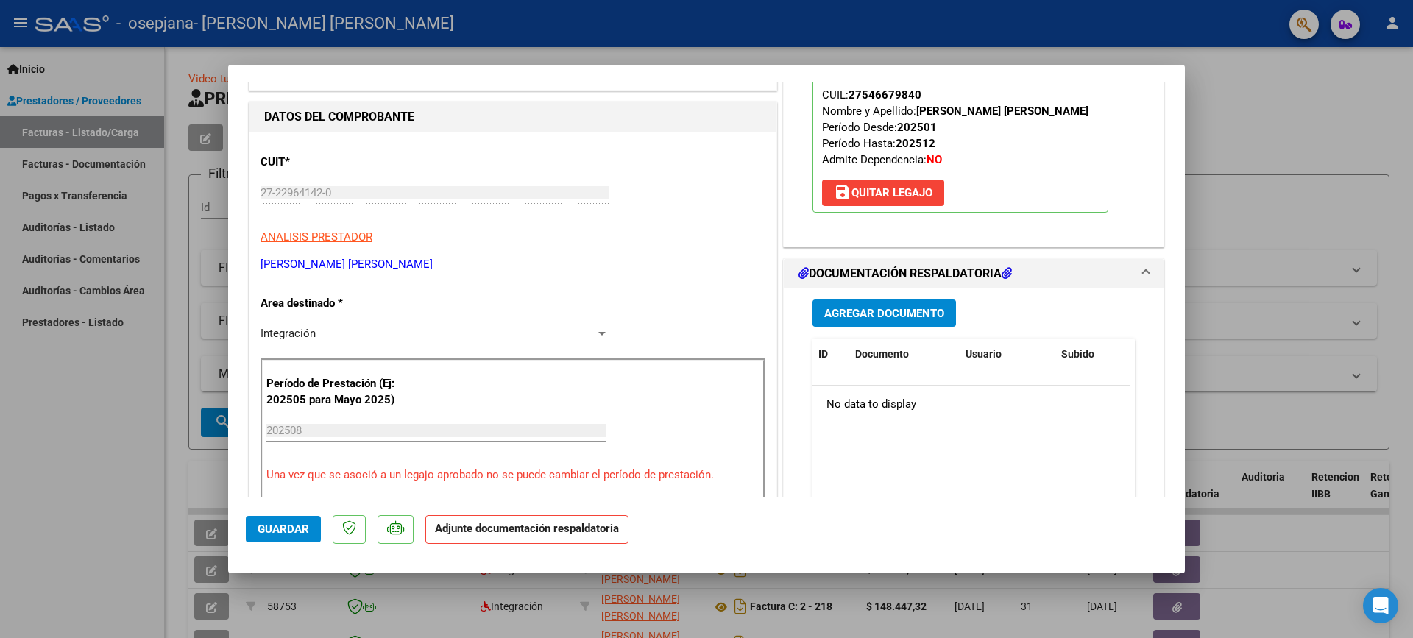
scroll to position [221, 0]
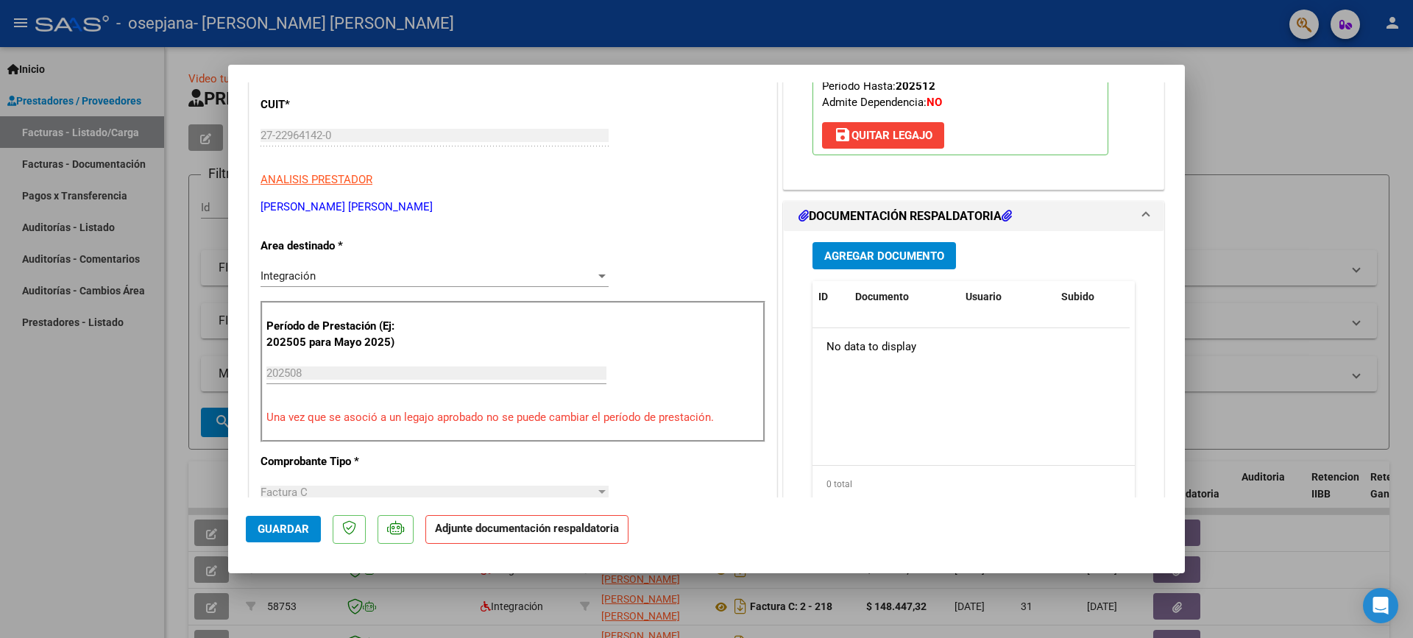
click at [914, 255] on span "Agregar Documento" at bounding box center [884, 256] width 120 height 13
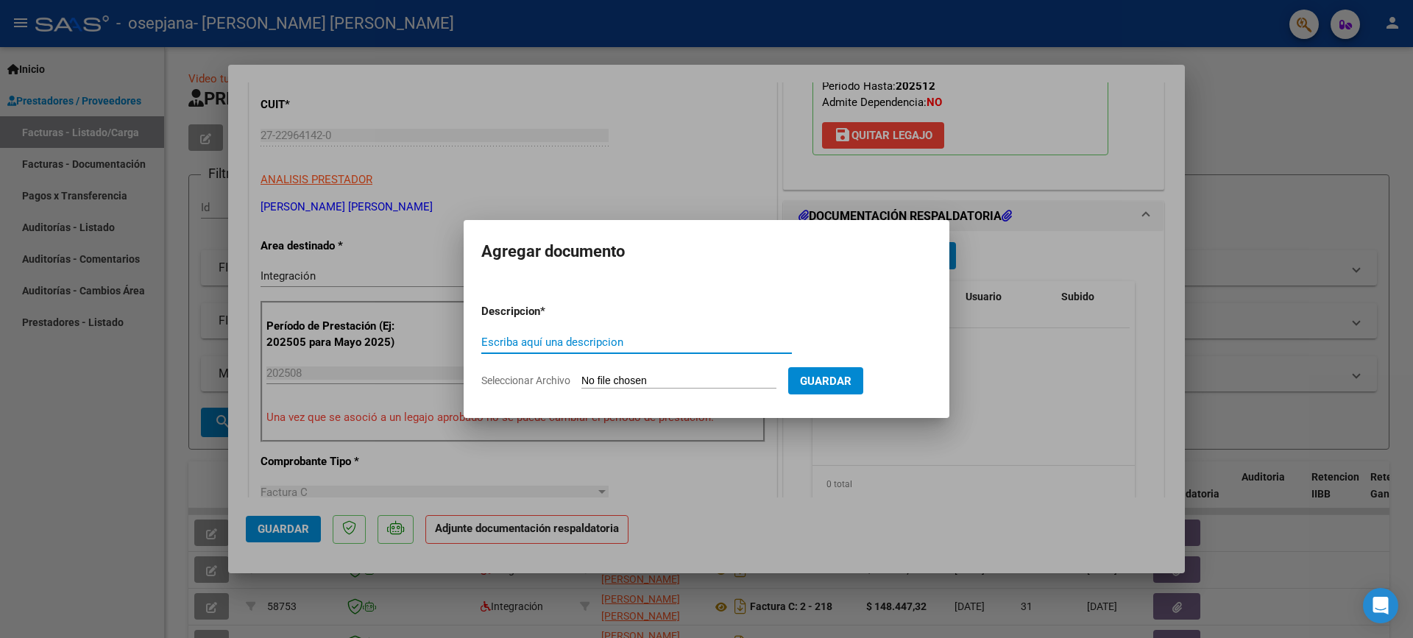
click at [626, 347] on input "Escriba aquí una descripcion" at bounding box center [636, 342] width 311 height 13
type input "Afip"
click at [864, 388] on button "Guardar" at bounding box center [825, 380] width 75 height 27
click at [694, 380] on input "Seleccionar Archivo" at bounding box center [679, 382] width 195 height 14
type input "C:\fakepath\Afip [PERSON_NAME][DATE].pdf"
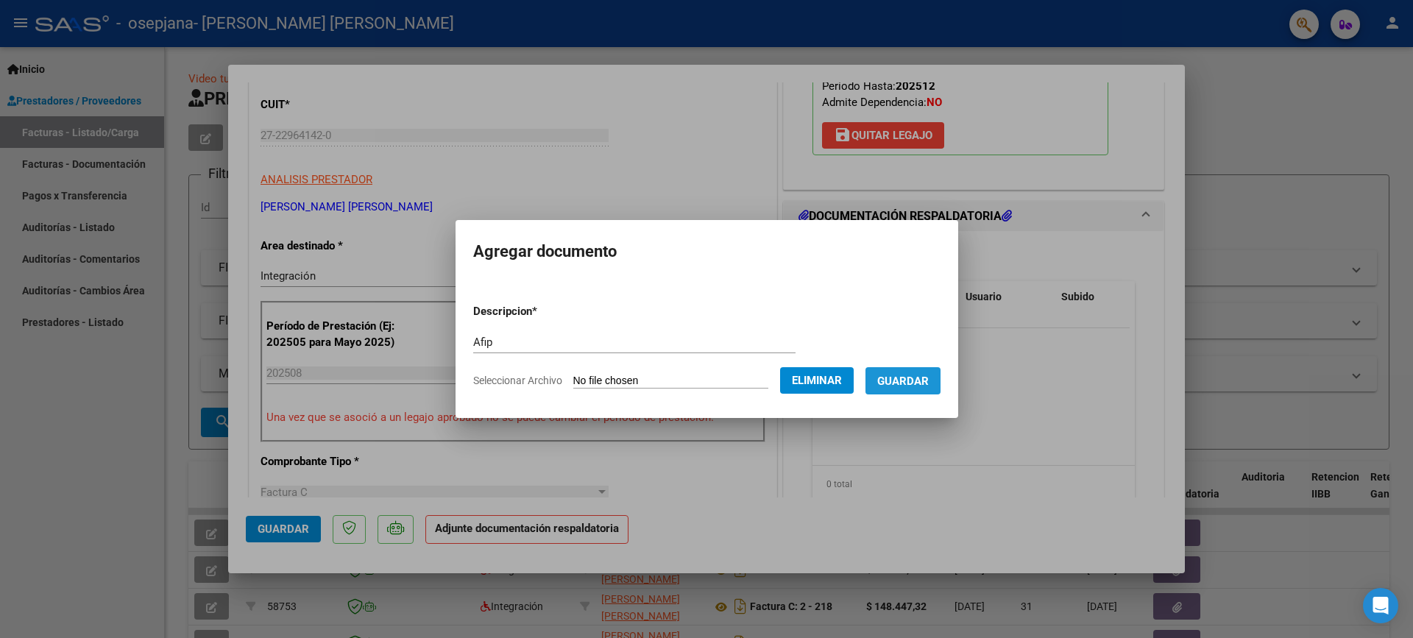
click at [929, 384] on span "Guardar" at bounding box center [903, 381] width 52 height 13
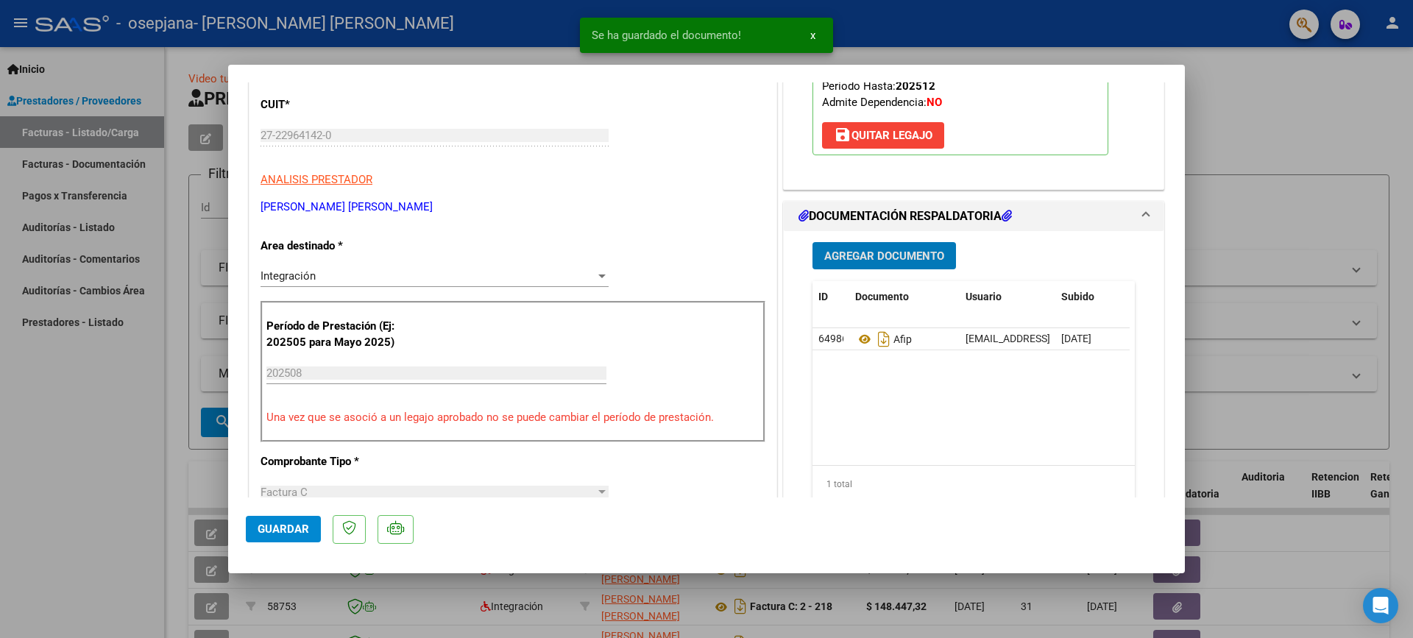
click at [908, 259] on span "Agregar Documento" at bounding box center [884, 256] width 120 height 13
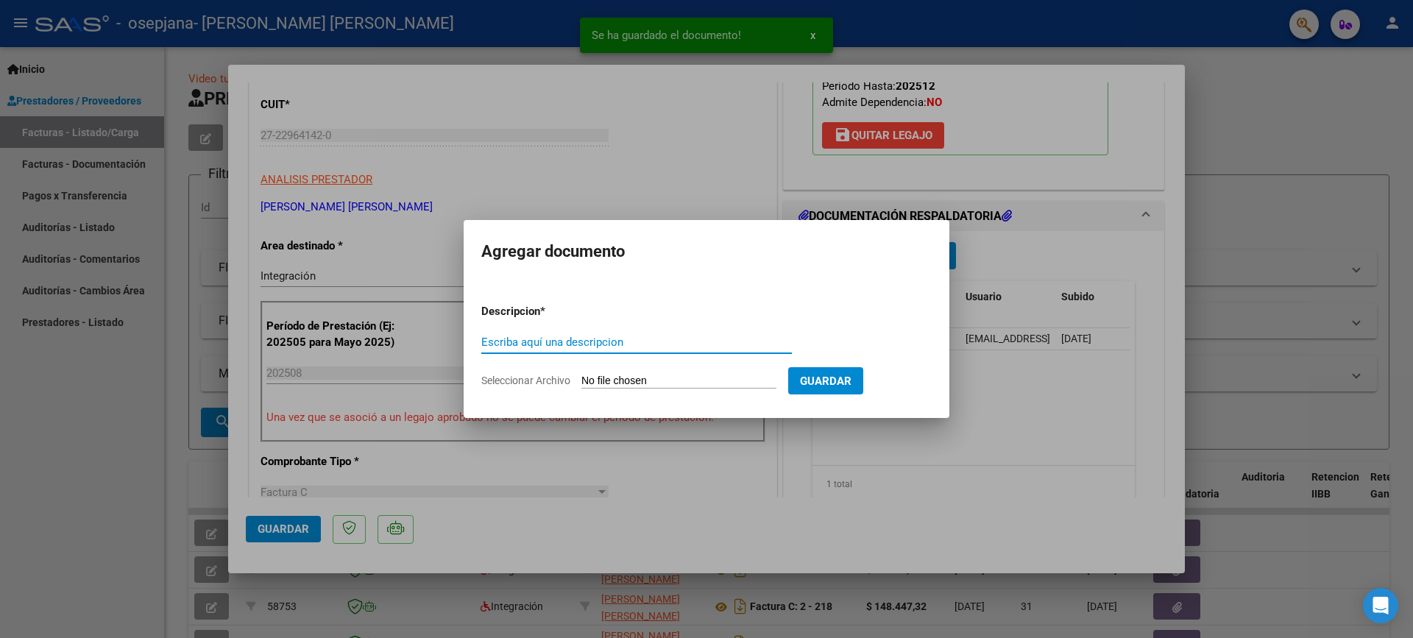
click at [579, 336] on input "Escriba aquí una descripcion" at bounding box center [636, 342] width 311 height 13
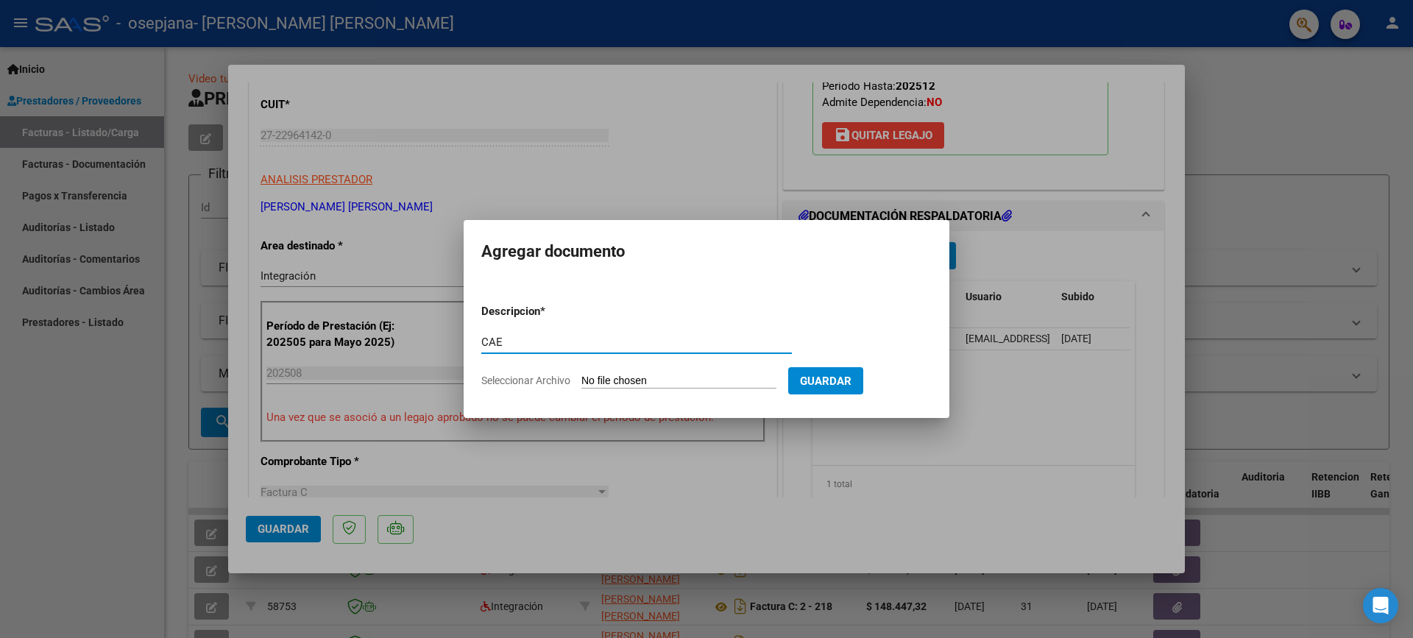
type input "CAE"
click at [629, 382] on input "Seleccionar Archivo" at bounding box center [679, 382] width 195 height 14
type input "C:\fakepath\CAE [DATE].jpg"
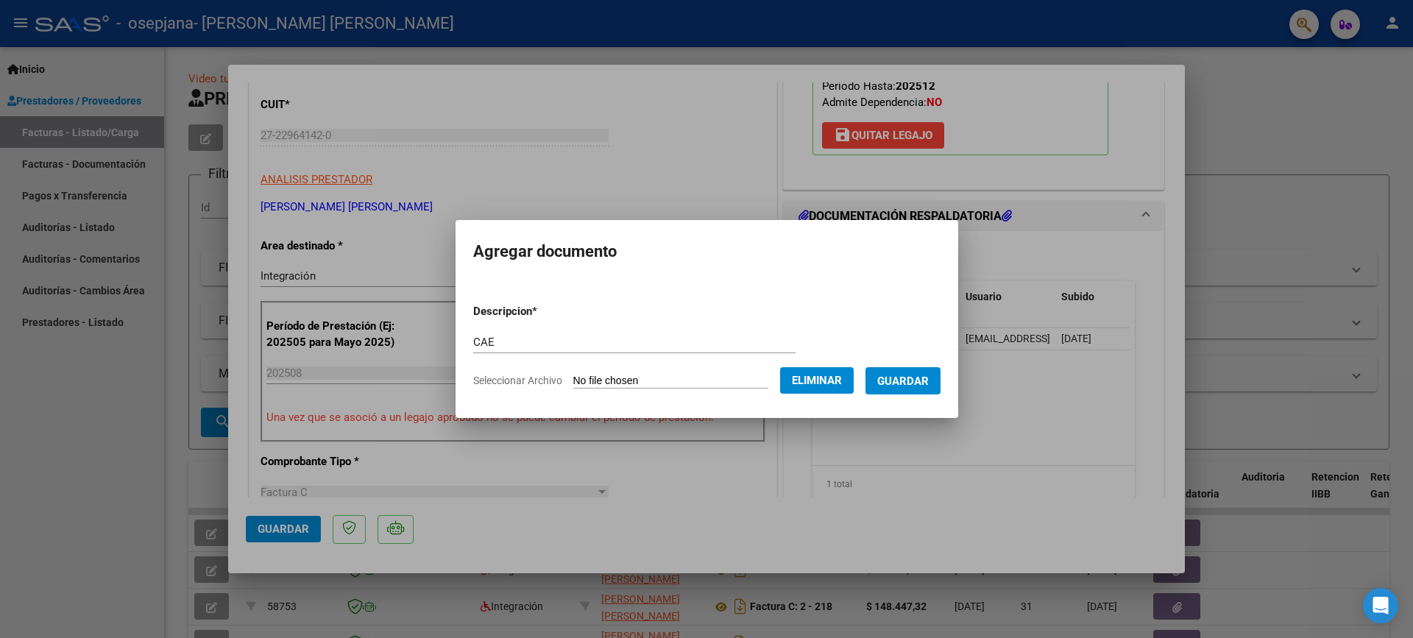
click at [929, 378] on span "Guardar" at bounding box center [903, 381] width 52 height 13
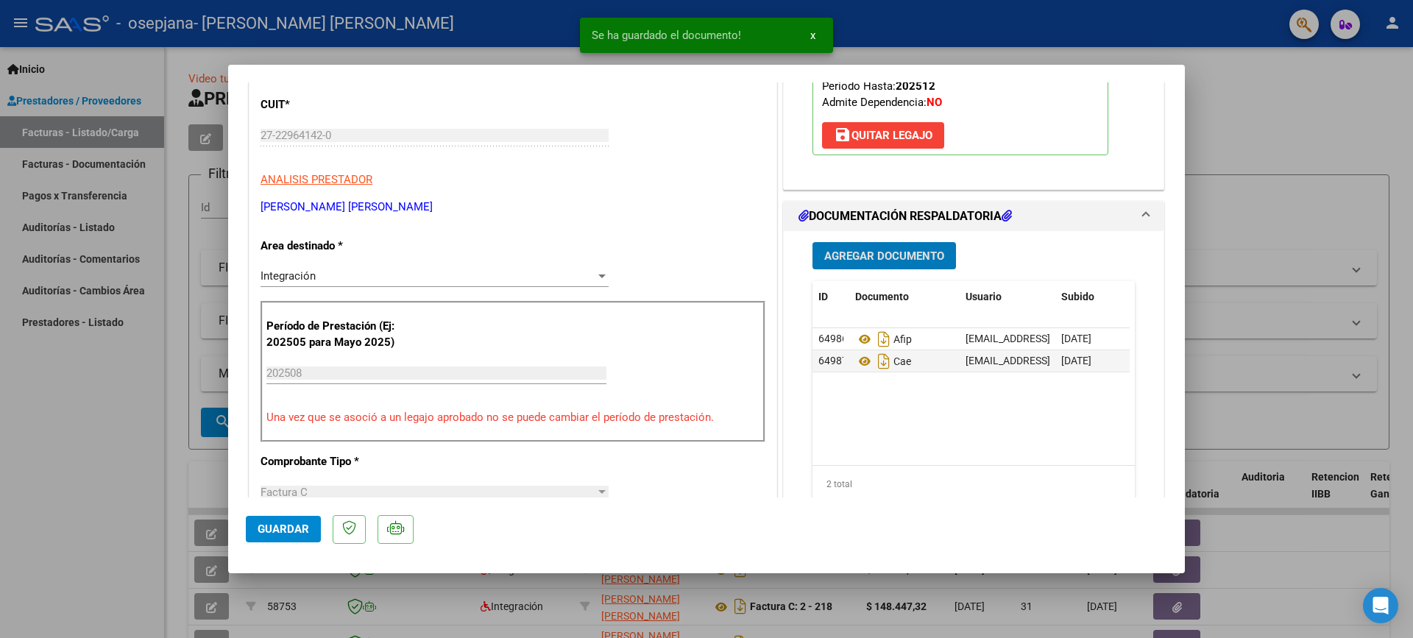
click at [885, 255] on span "Agregar Documento" at bounding box center [884, 256] width 120 height 13
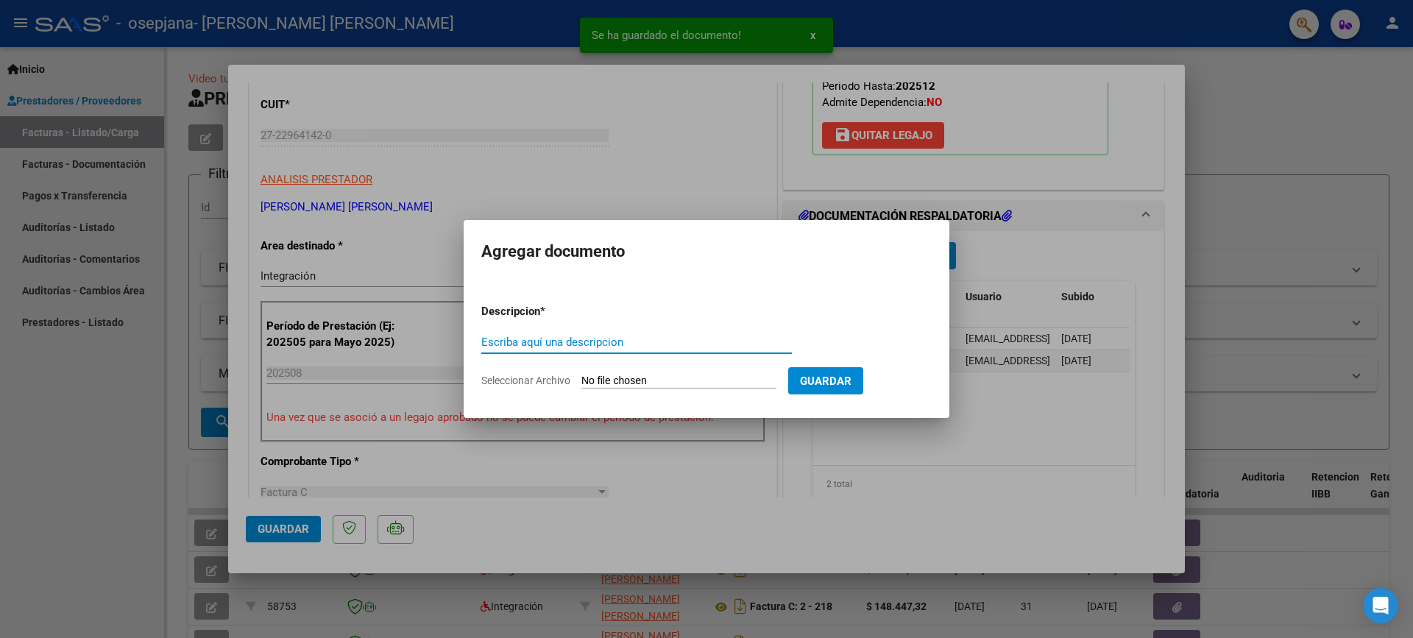
click at [618, 346] on input "Escriba aquí una descripcion" at bounding box center [636, 342] width 311 height 13
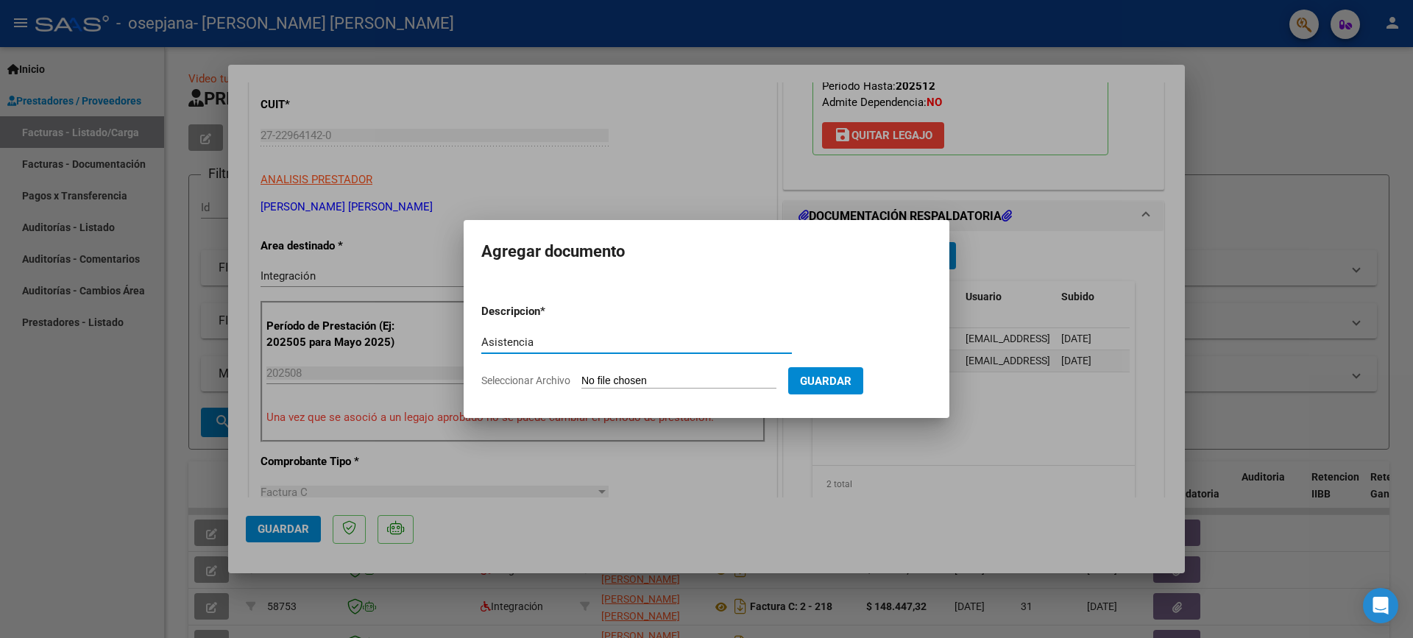
type input "Asistencia"
click at [691, 387] on input "Seleccionar Archivo" at bounding box center [679, 382] width 195 height 14
type input "C:\fakepath\Asistencia [PERSON_NAME][DATE].pdf"
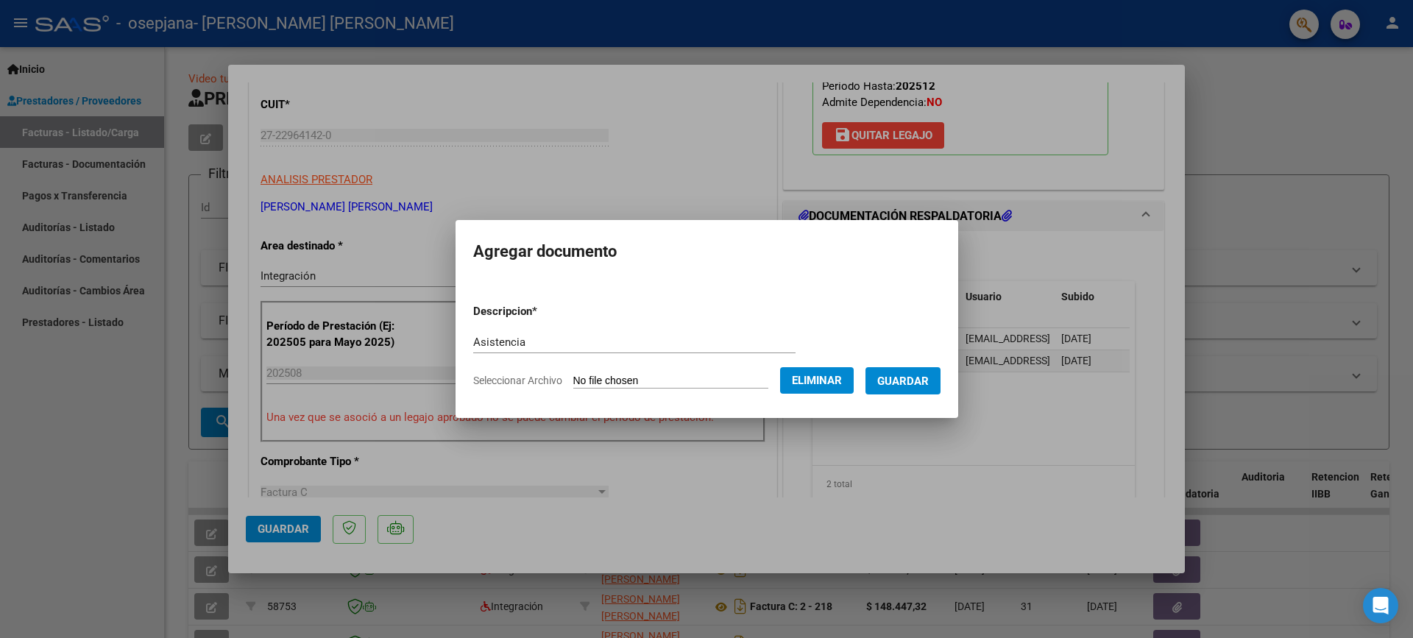
click at [925, 380] on span "Guardar" at bounding box center [903, 381] width 52 height 13
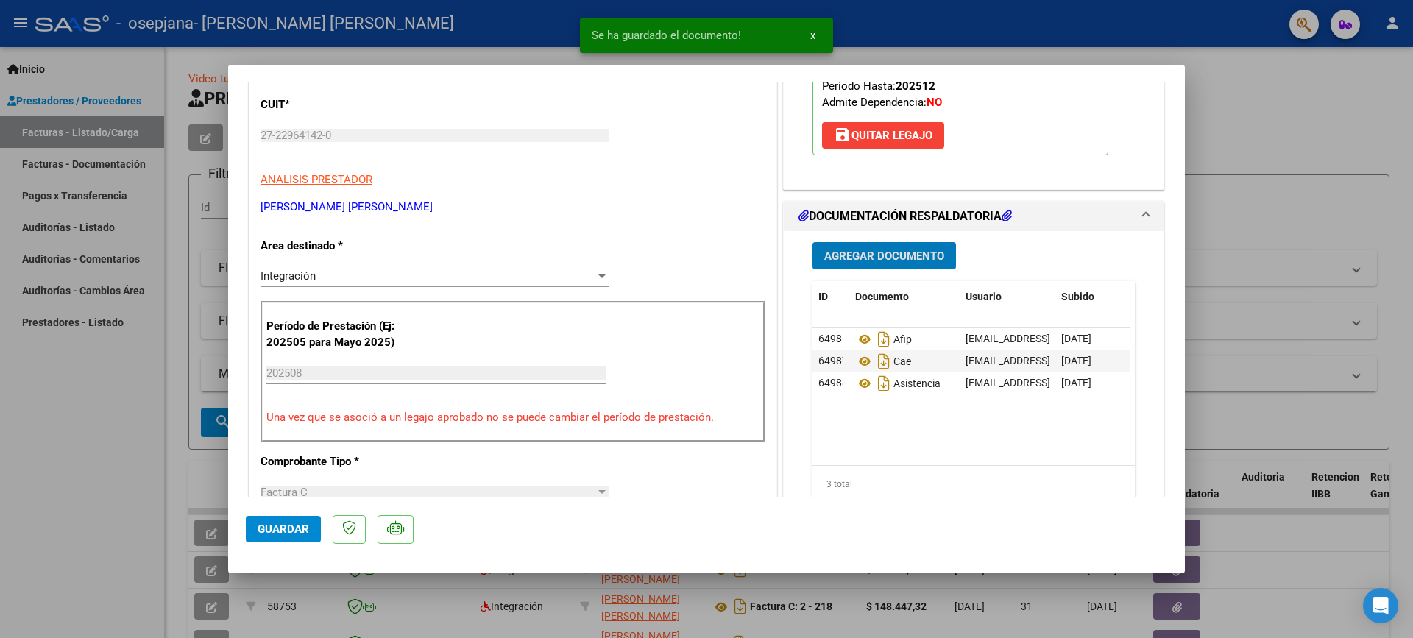
click at [882, 245] on button "Agregar Documento" at bounding box center [885, 255] width 144 height 27
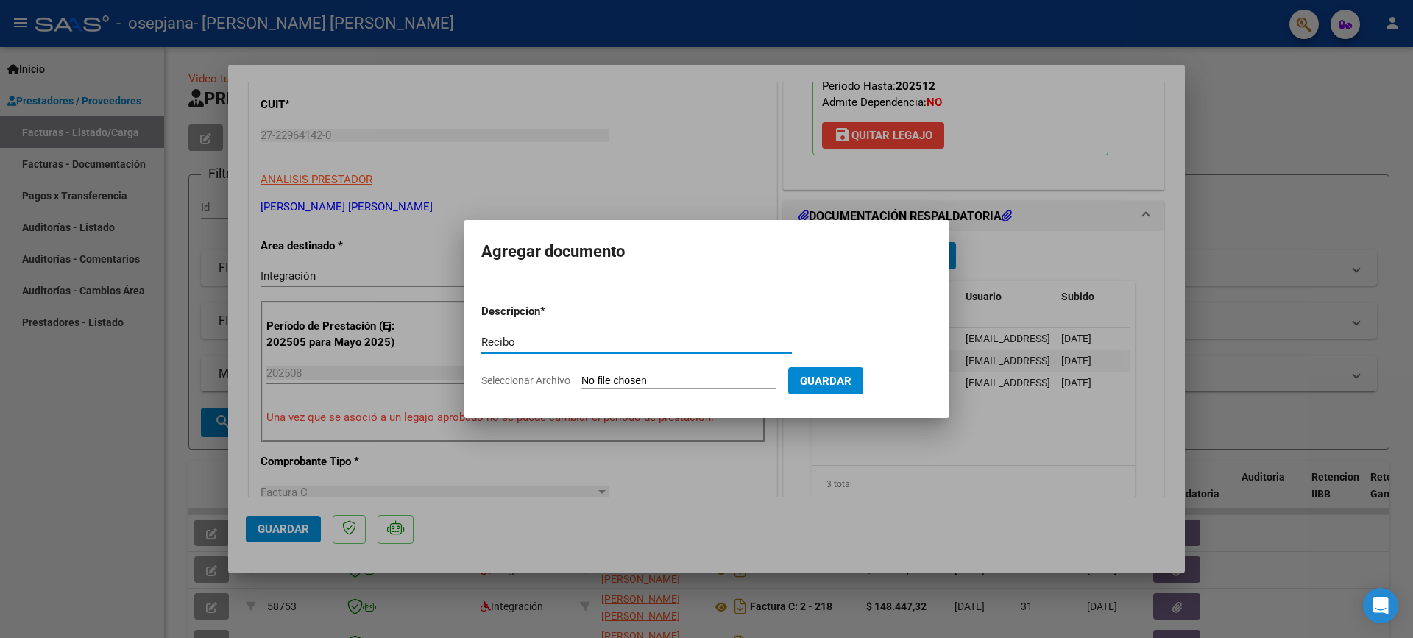
type input "Recibo"
click at [690, 375] on input "Seleccionar Archivo" at bounding box center [679, 382] width 195 height 14
type input "C:\fakepath\Recibo x [DATE].pdf"
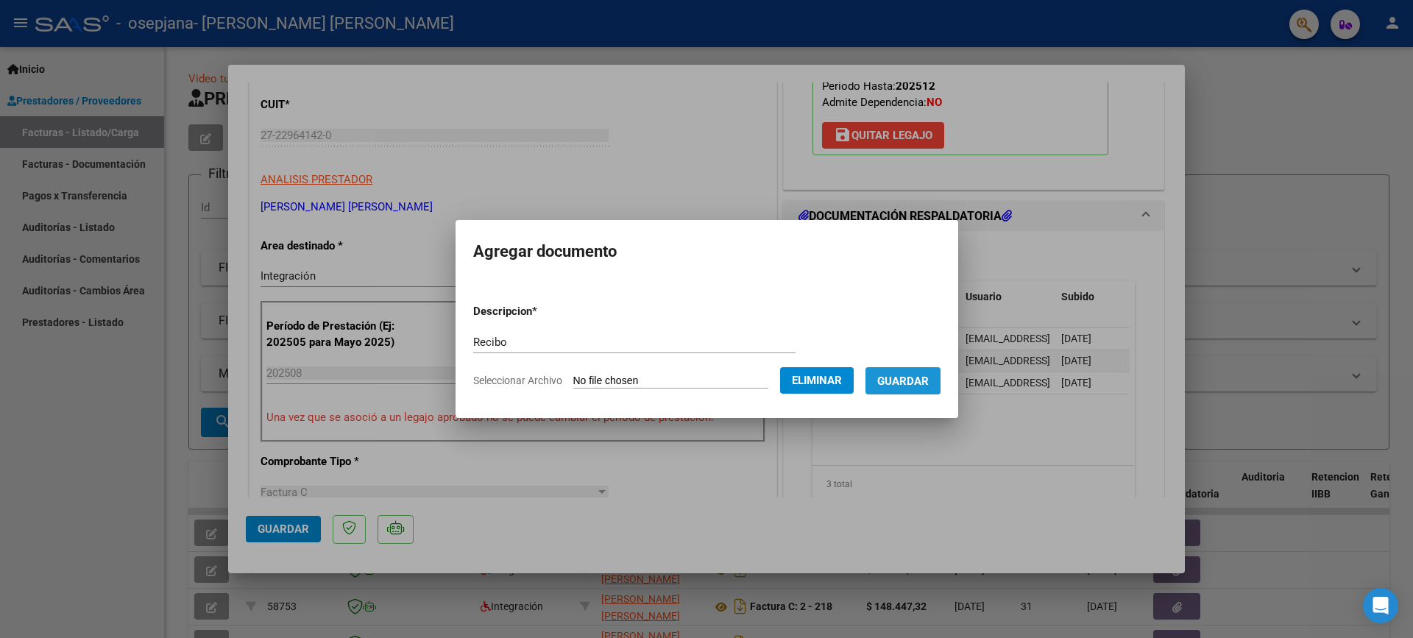
click at [905, 378] on span "Guardar" at bounding box center [903, 381] width 52 height 13
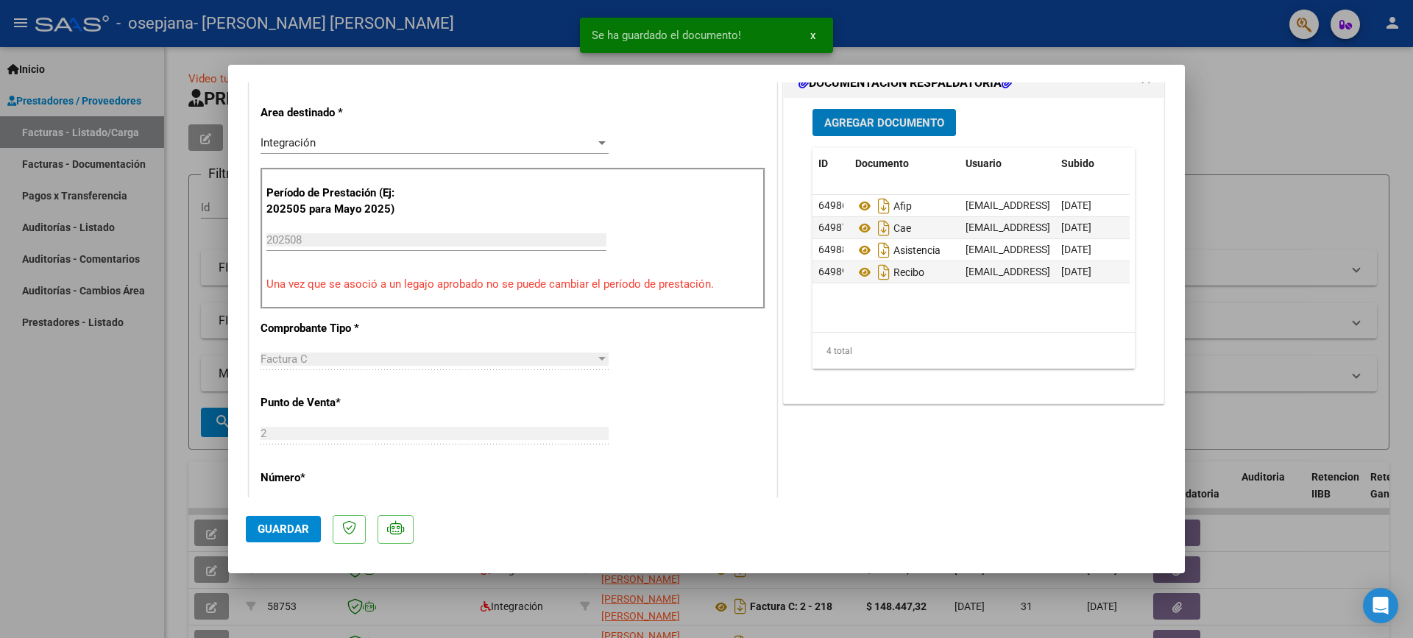
scroll to position [368, 0]
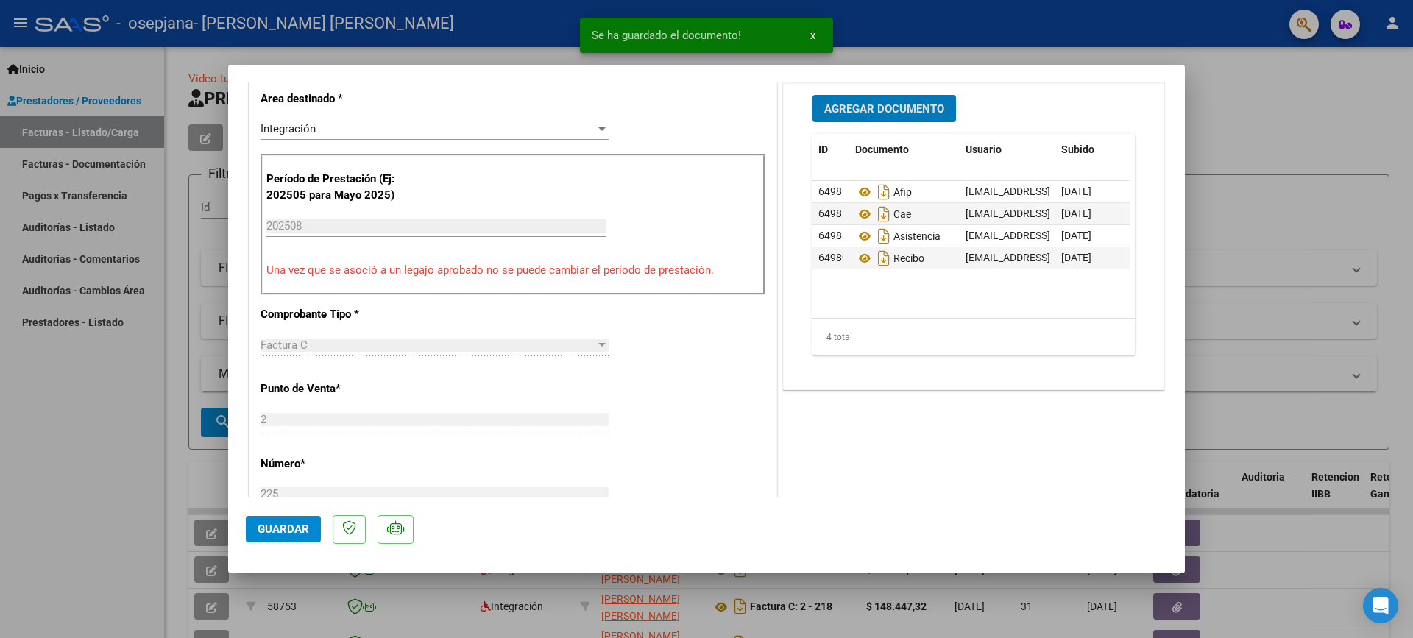
click at [285, 526] on span "Guardar" at bounding box center [284, 529] width 52 height 13
click at [1276, 85] on div at bounding box center [706, 319] width 1413 height 638
type input "$ 0,00"
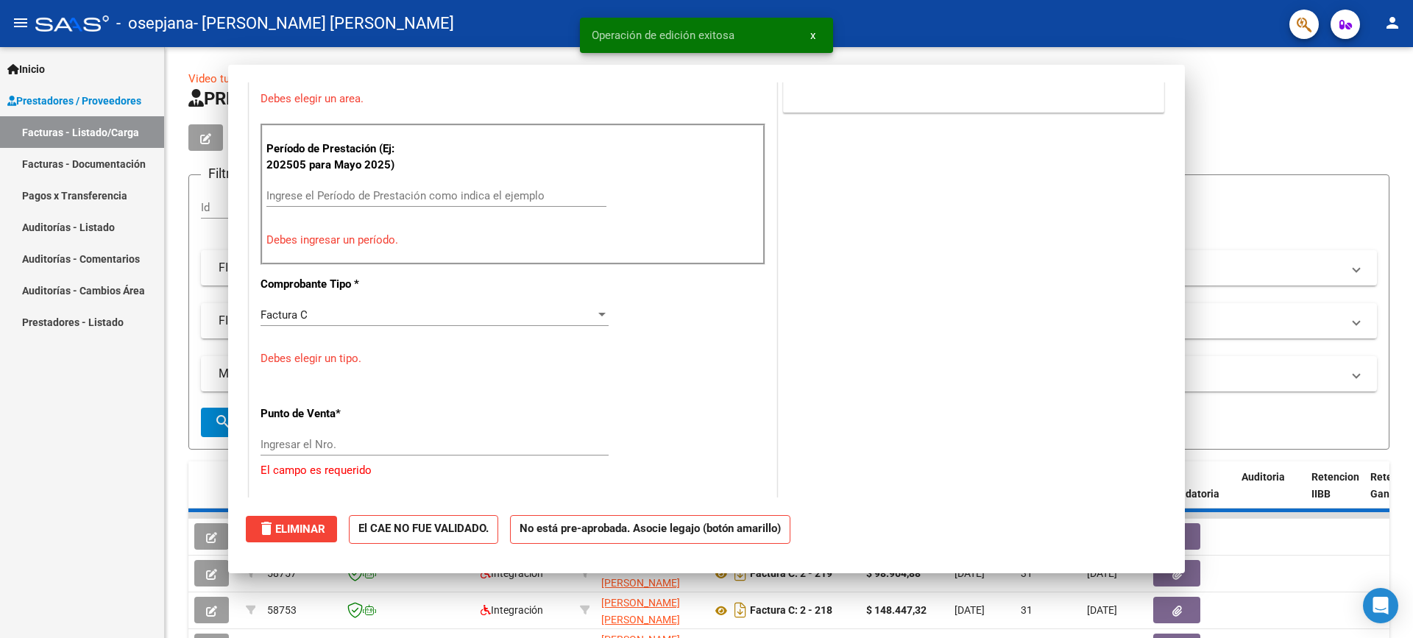
scroll to position [305, 0]
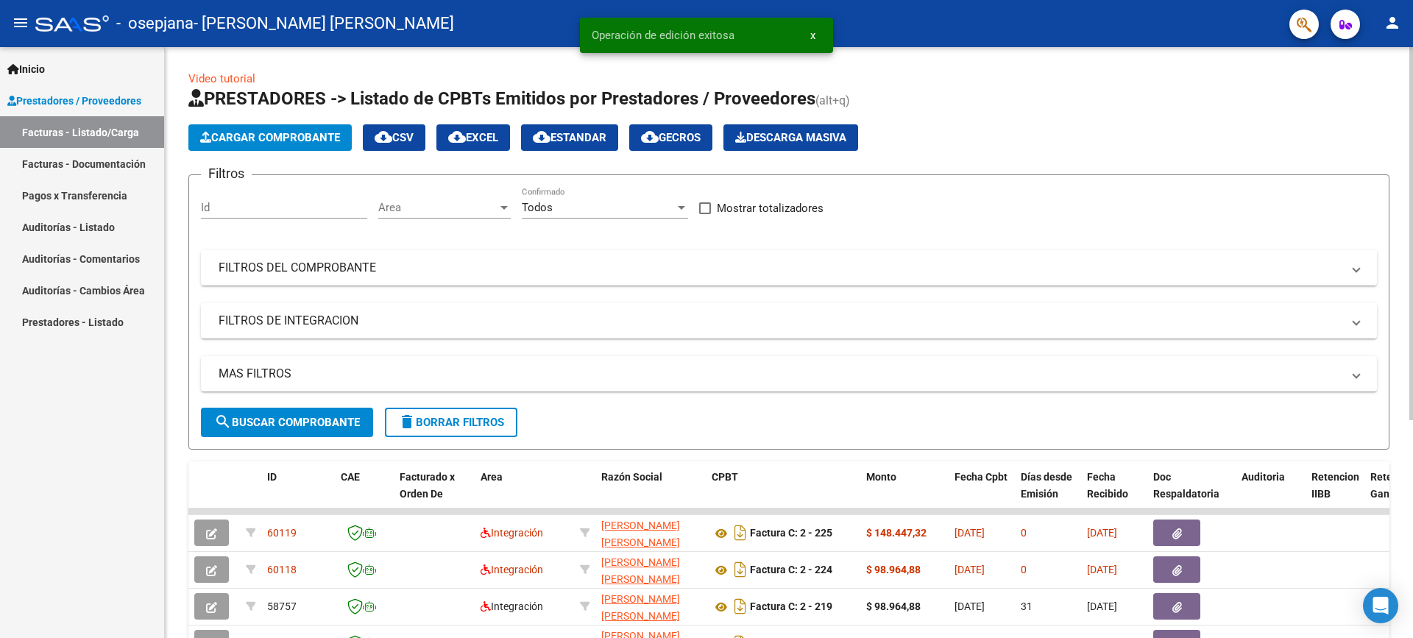
click at [256, 132] on span "Cargar Comprobante" at bounding box center [270, 137] width 140 height 13
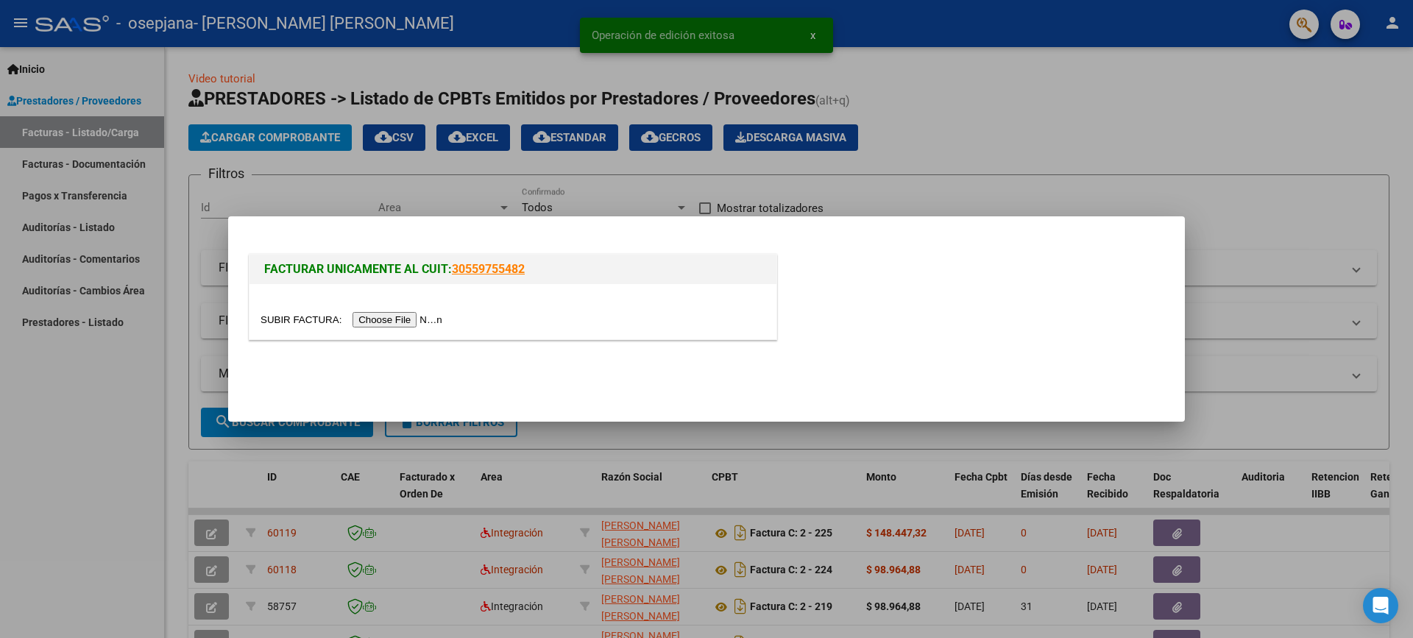
click at [396, 314] on input "file" at bounding box center [354, 319] width 186 height 15
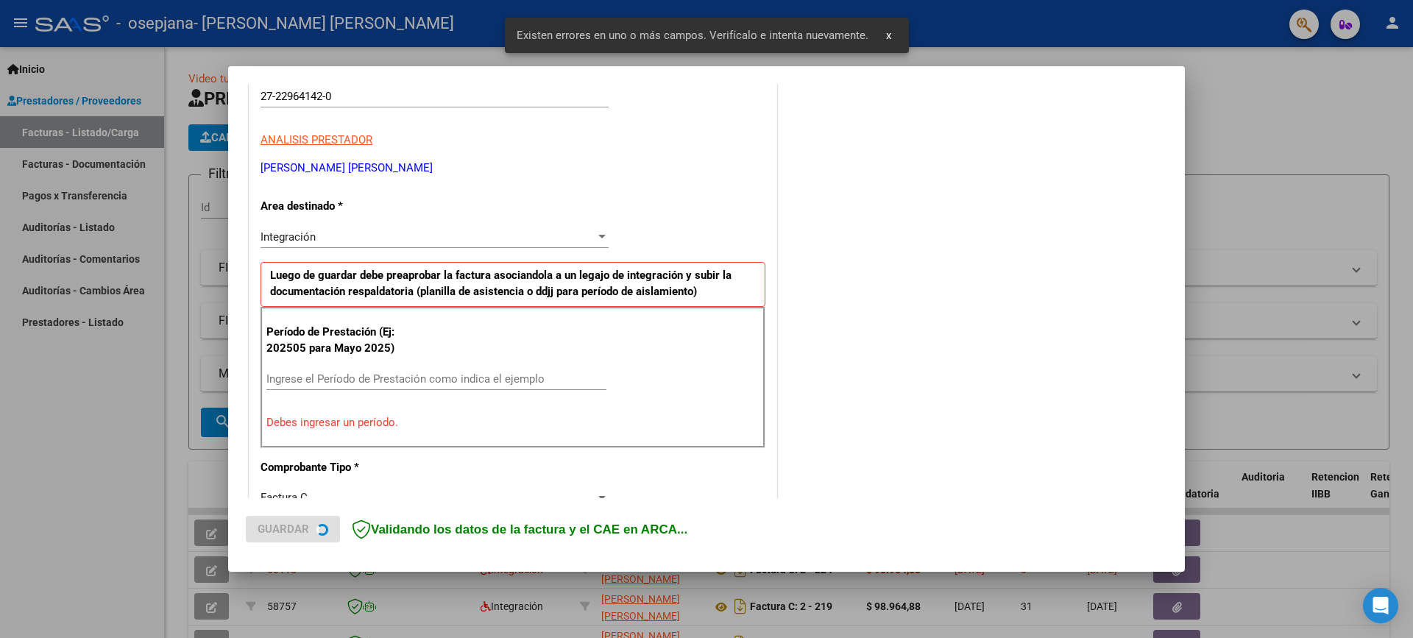
scroll to position [278, 0]
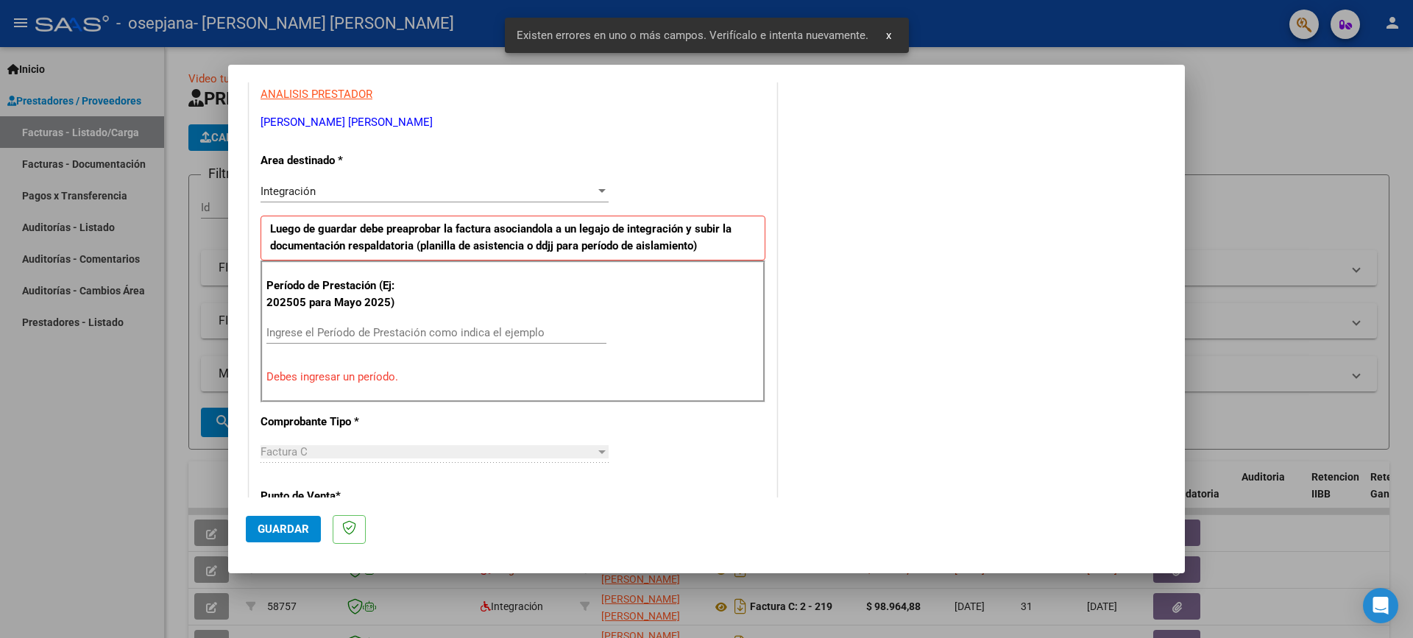
click at [376, 341] on div "Ingrese el Período de Prestación como indica el ejemplo" at bounding box center [436, 333] width 340 height 22
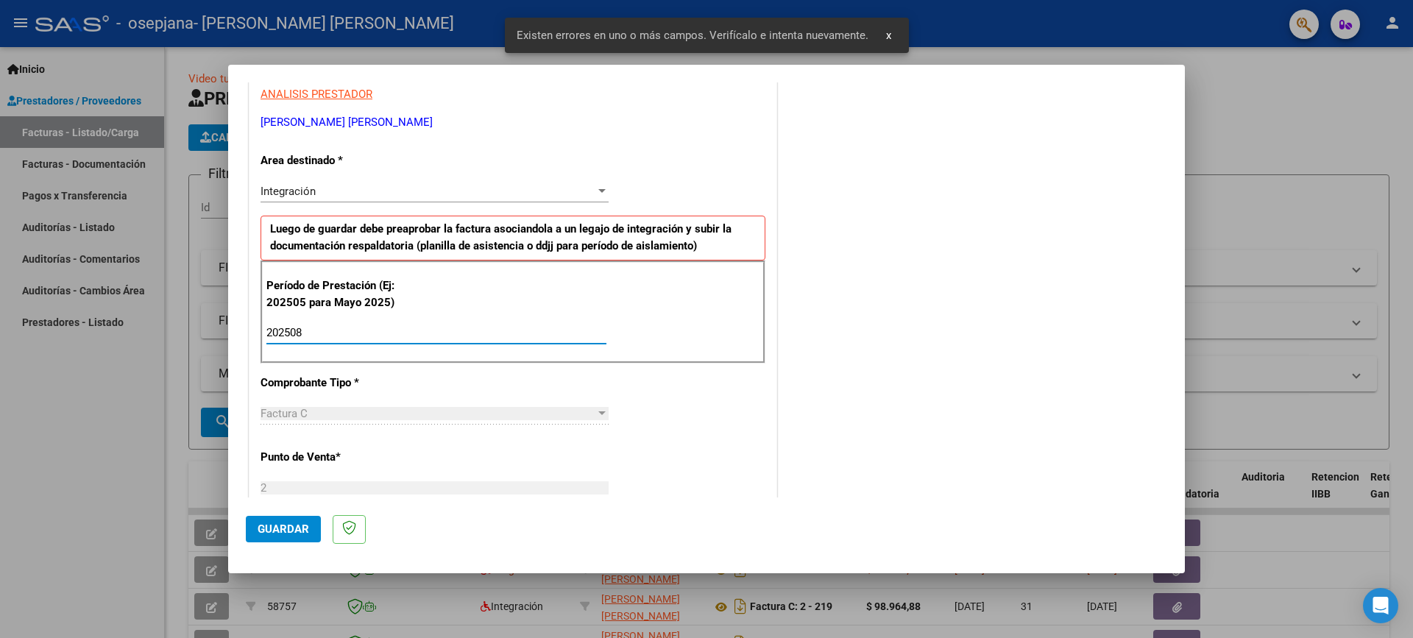
type input "202508"
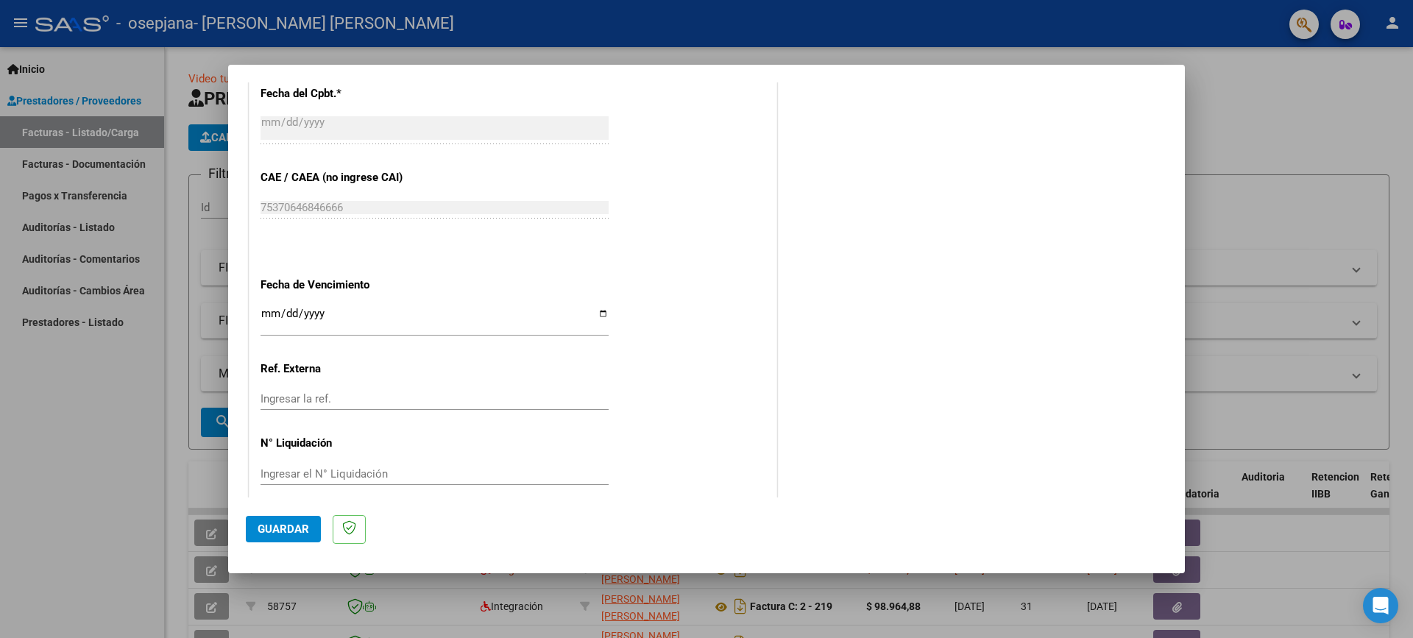
scroll to position [866, 0]
click at [269, 311] on input "Ingresar la fecha" at bounding box center [435, 318] width 348 height 24
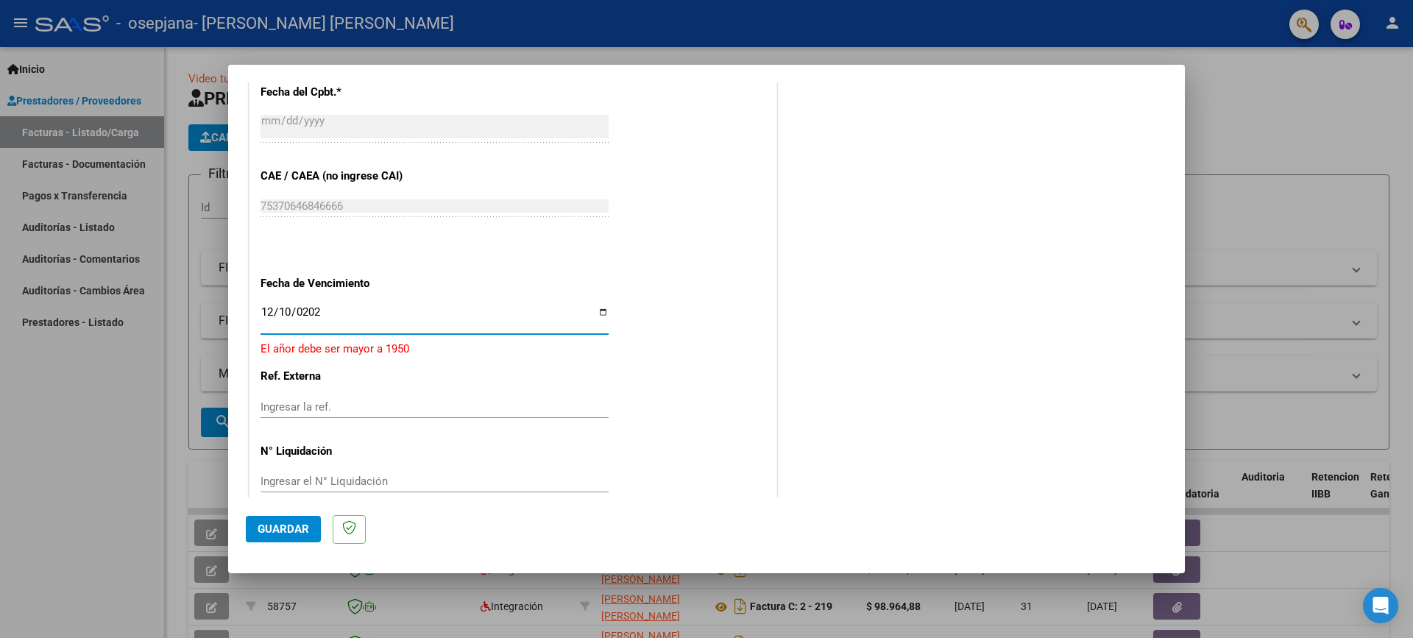
type input "[DATE]"
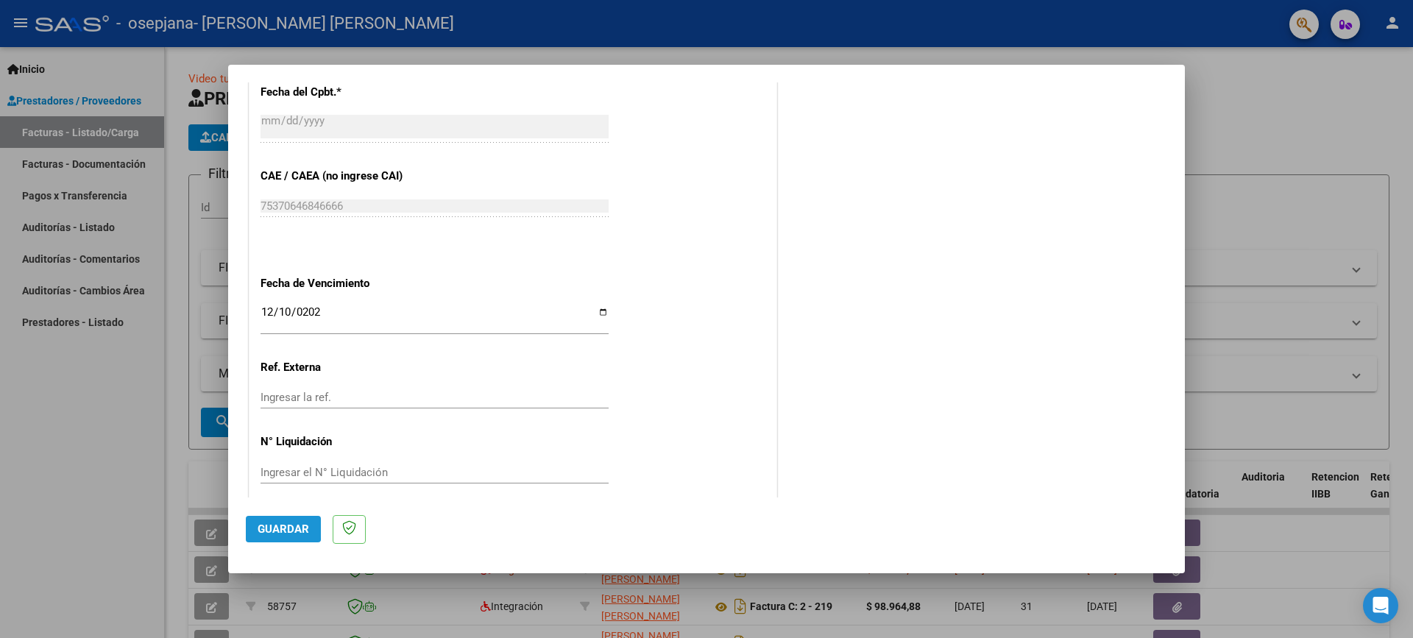
click at [264, 526] on span "Guardar" at bounding box center [284, 529] width 52 height 13
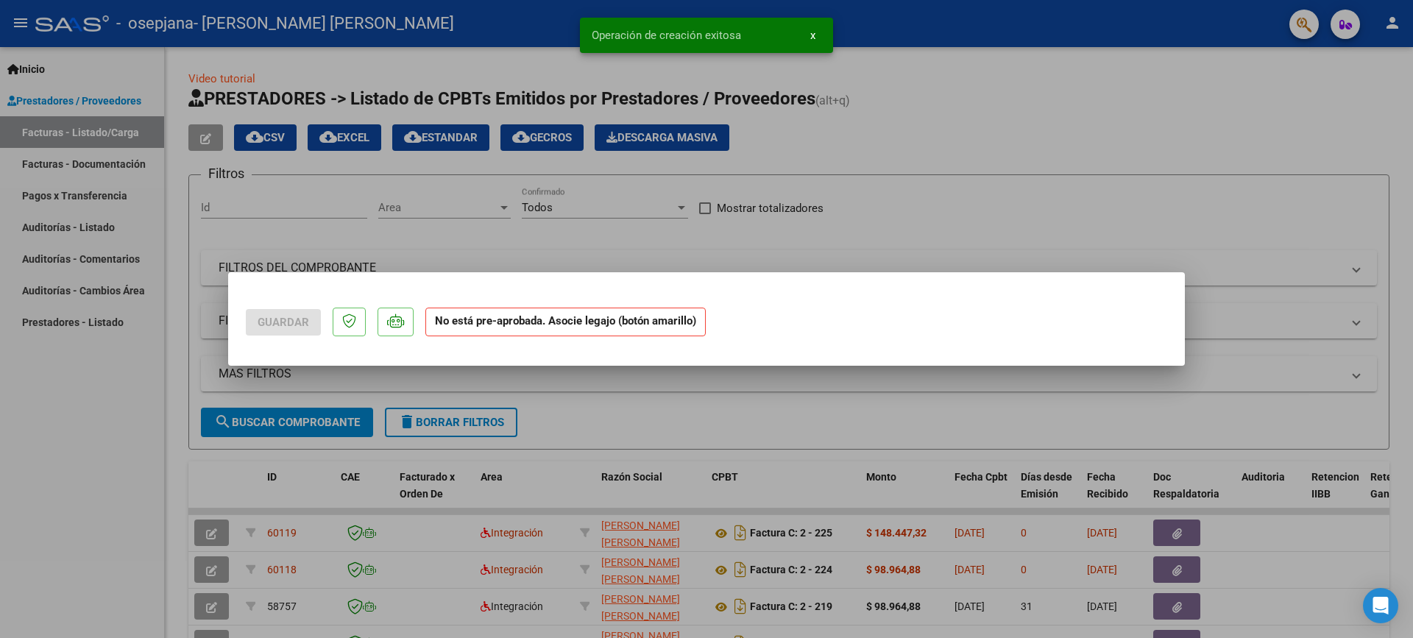
scroll to position [0, 0]
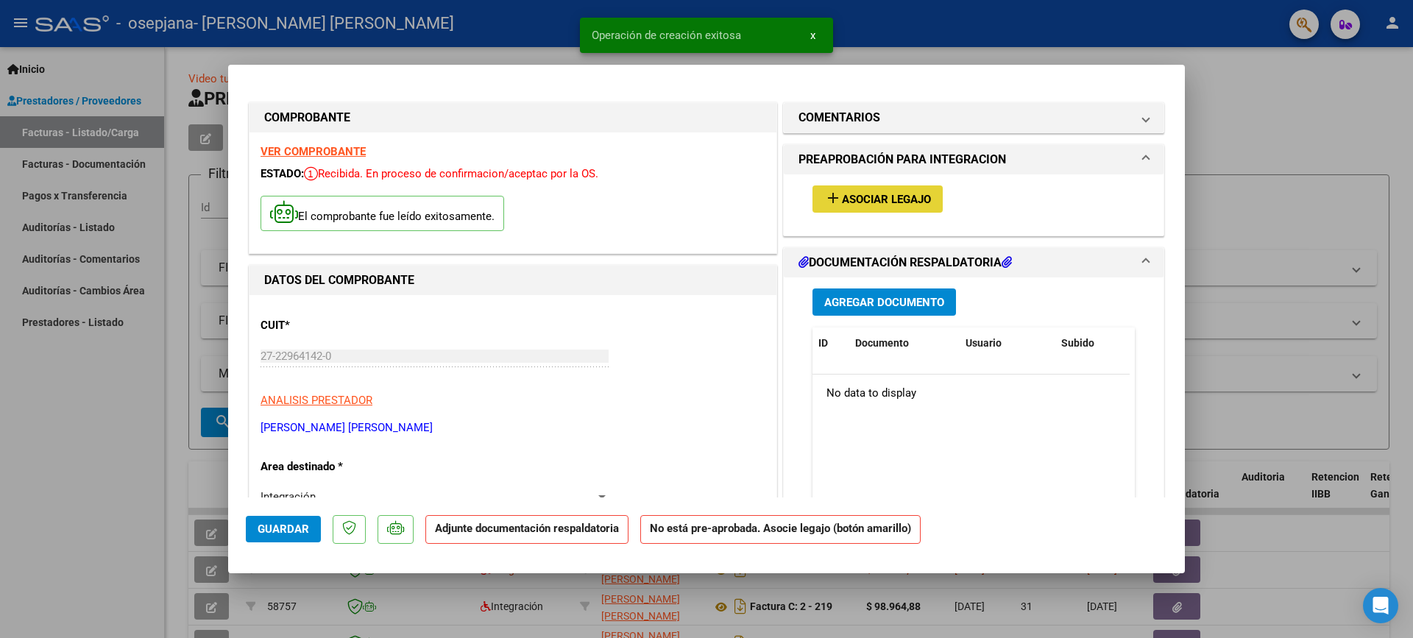
click at [842, 200] on span "Asociar Legajo" at bounding box center [886, 199] width 89 height 13
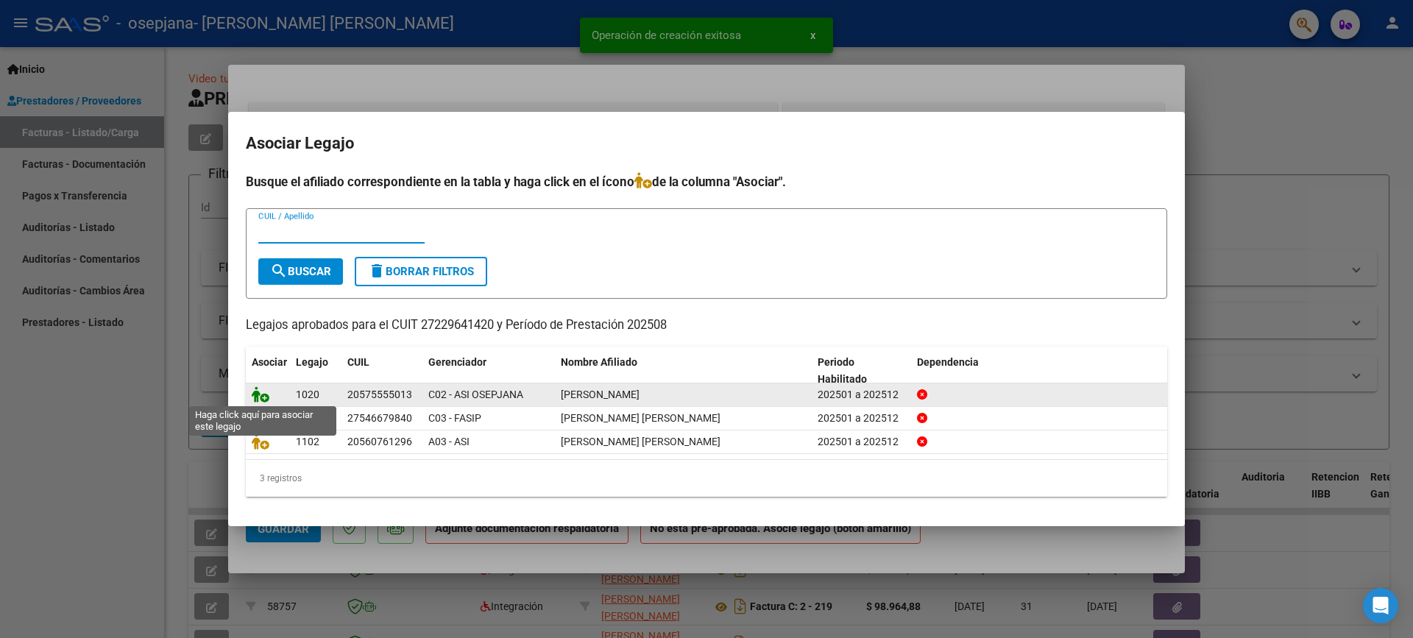
click at [264, 391] on icon at bounding box center [261, 394] width 18 height 16
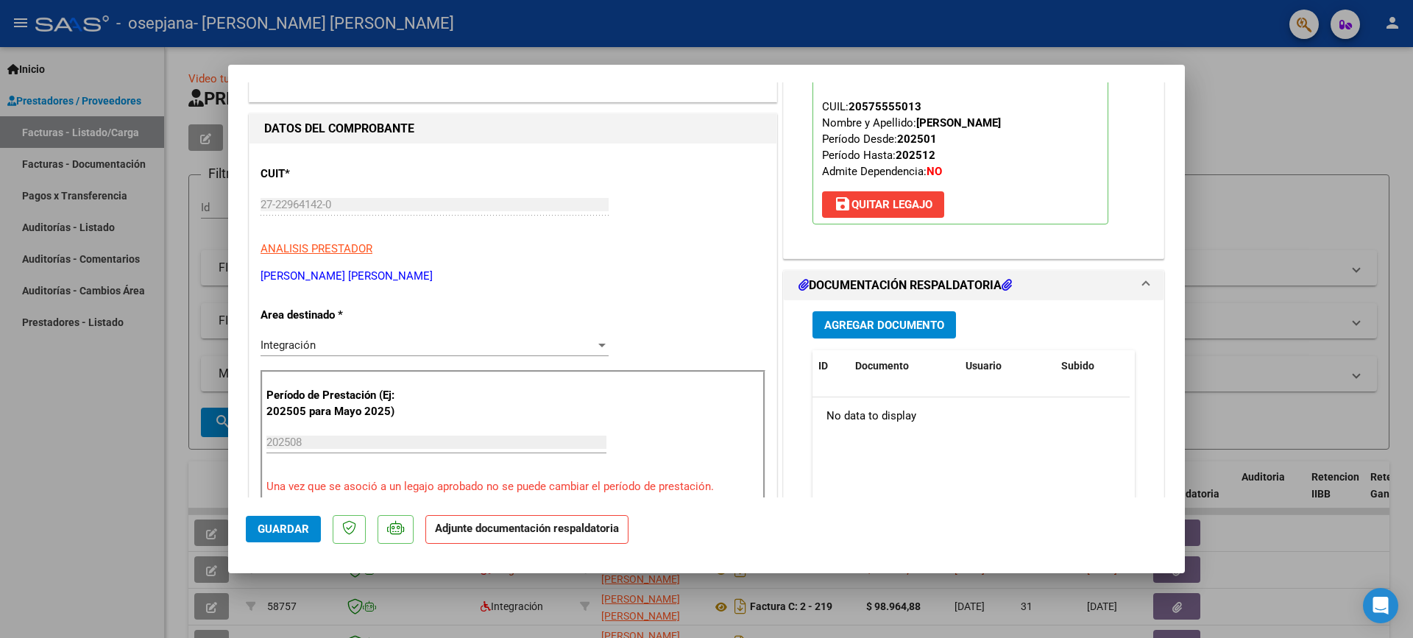
scroll to position [221, 0]
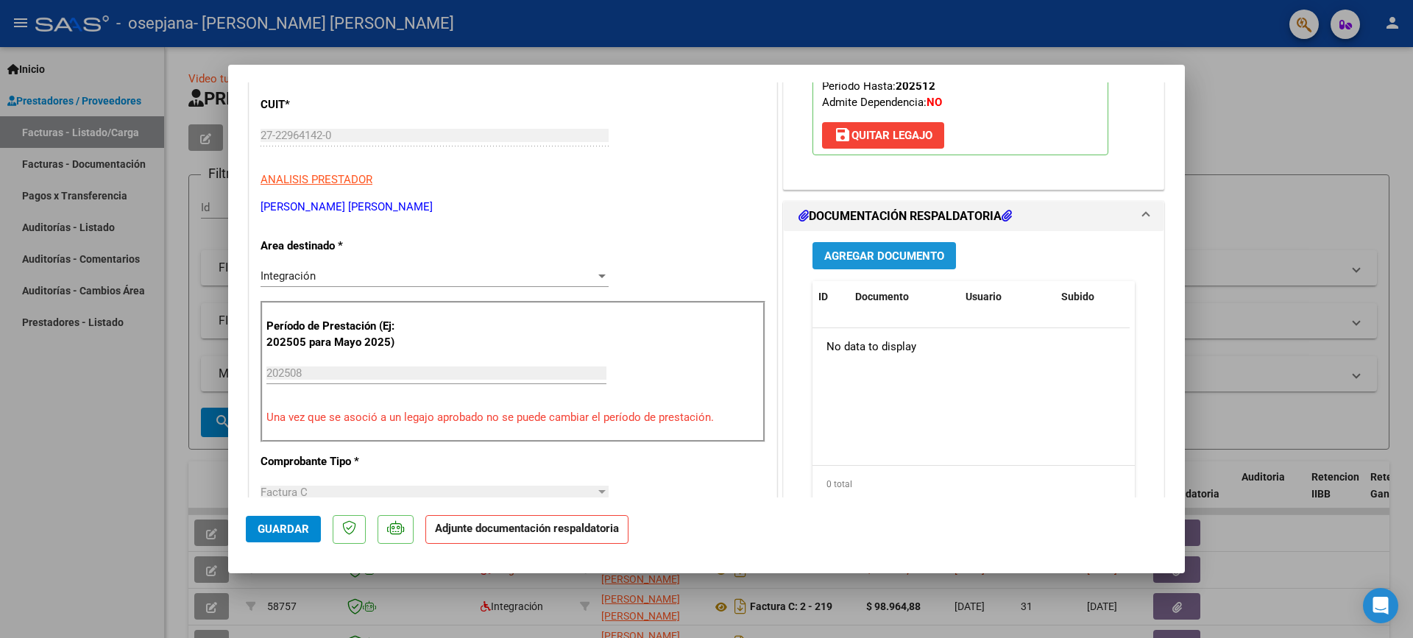
click at [908, 255] on span "Agregar Documento" at bounding box center [884, 256] width 120 height 13
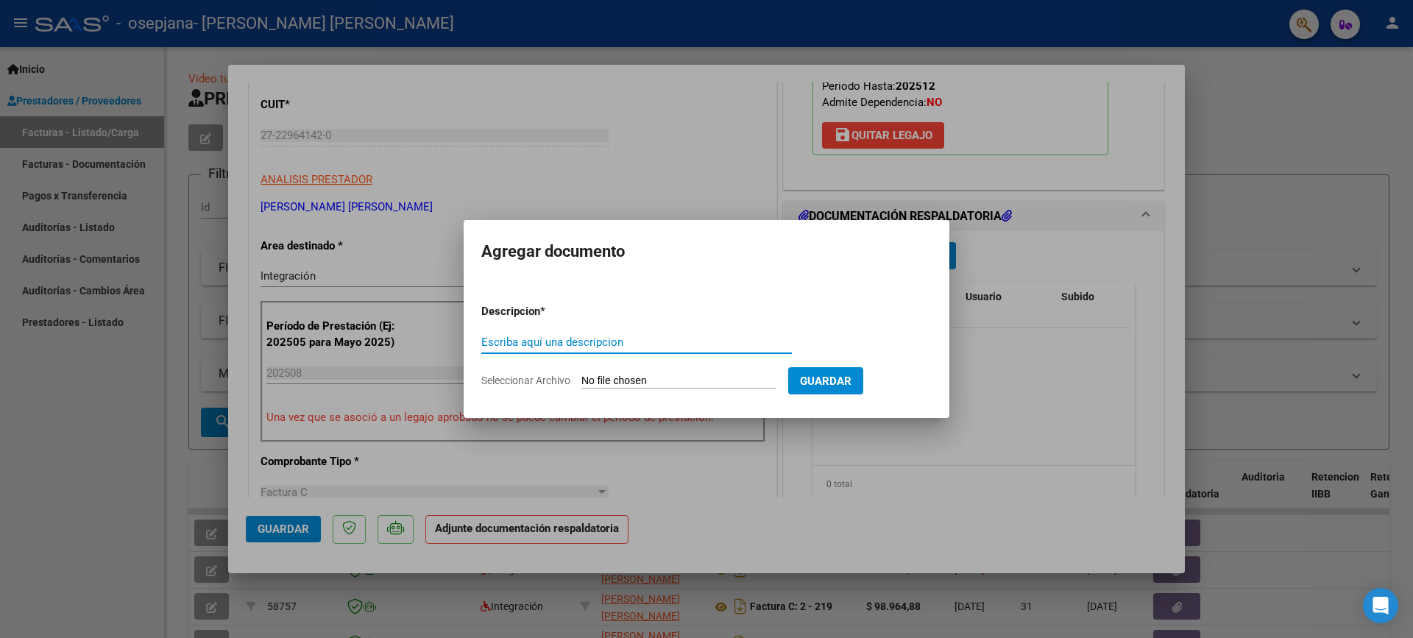
click at [598, 345] on input "Escriba aquí una descripcion" at bounding box center [636, 342] width 311 height 13
type input "Afip"
click at [755, 375] on input "Seleccionar Archivo" at bounding box center [679, 382] width 195 height 14
type input "C:\fakepath\Afip [PERSON_NAME][DATE].pdf"
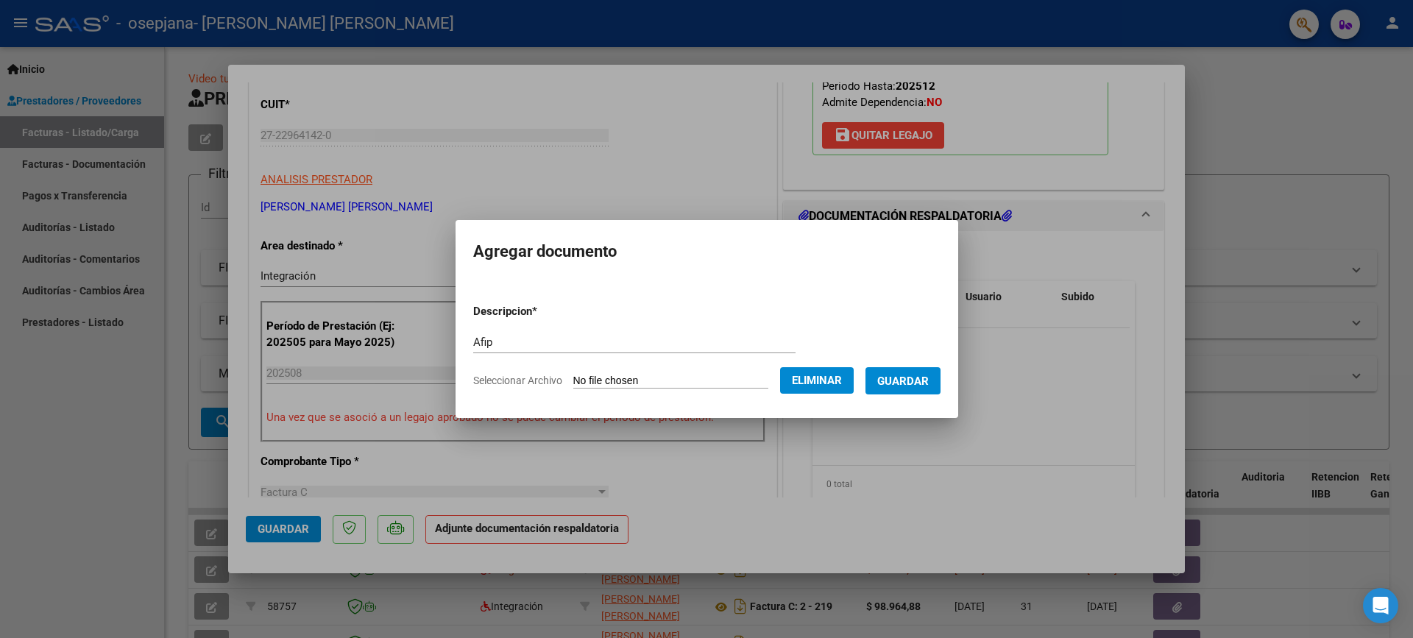
click at [921, 379] on span "Guardar" at bounding box center [903, 381] width 52 height 13
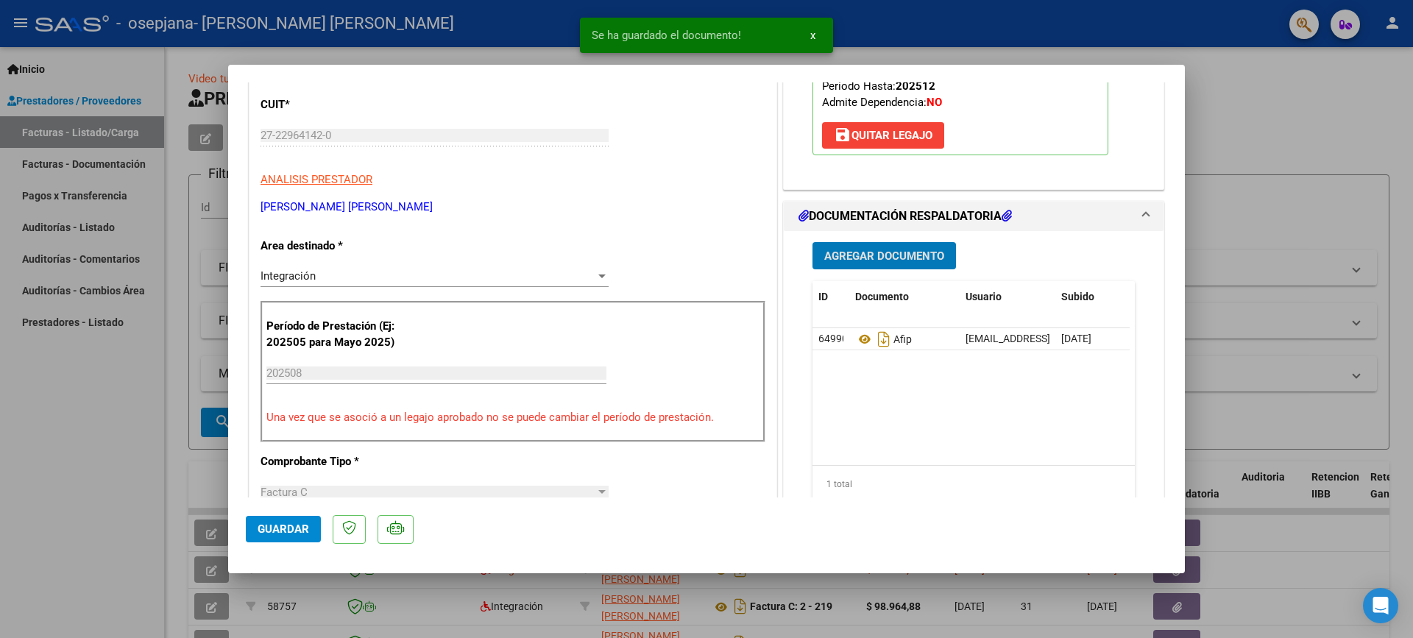
click at [899, 252] on span "Agregar Documento" at bounding box center [884, 256] width 120 height 13
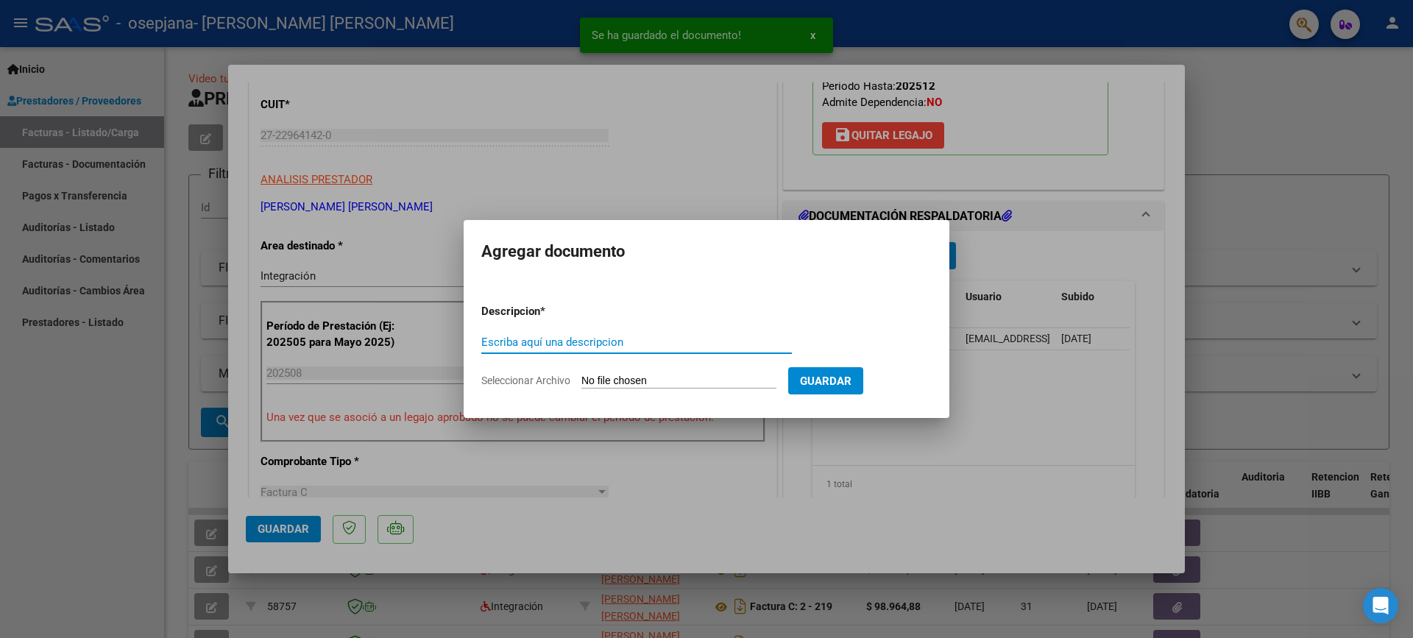
click at [629, 342] on input "Escriba aquí una descripcion" at bounding box center [636, 342] width 311 height 13
type input "CAE"
click at [649, 375] on input "Seleccionar Archivo" at bounding box center [679, 382] width 195 height 14
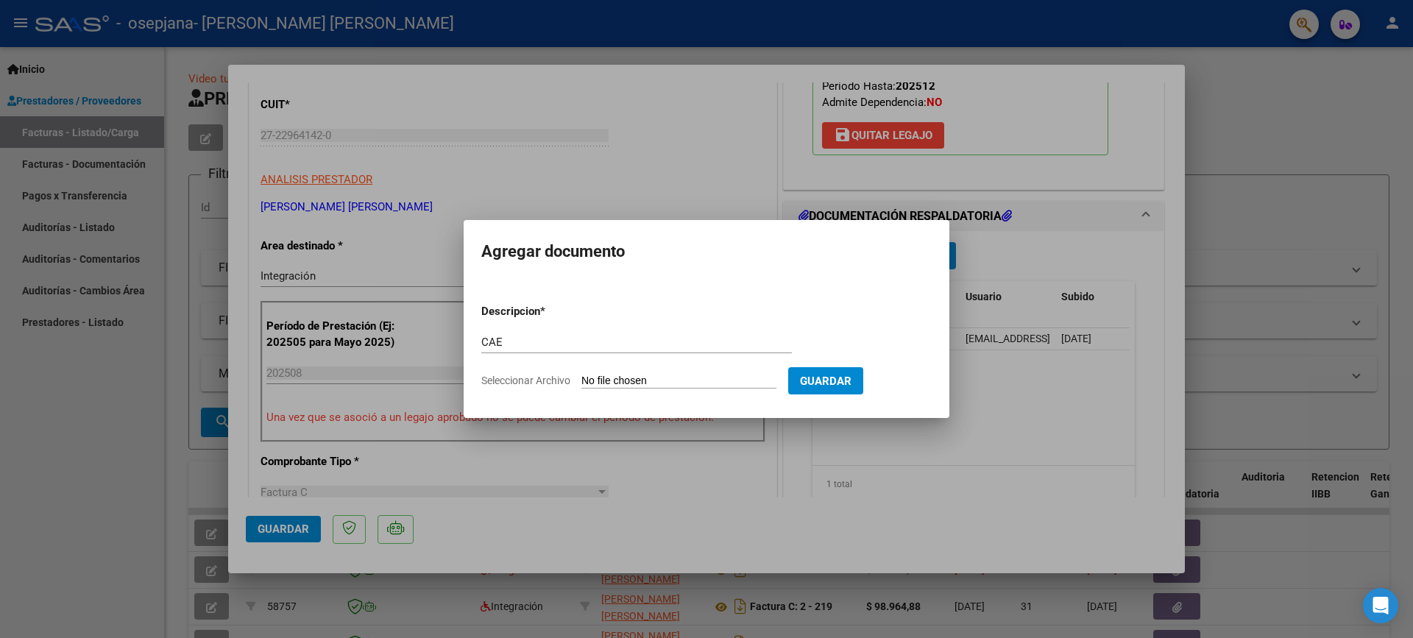
type input "C:\fakepath\CAE [DATE].jpg"
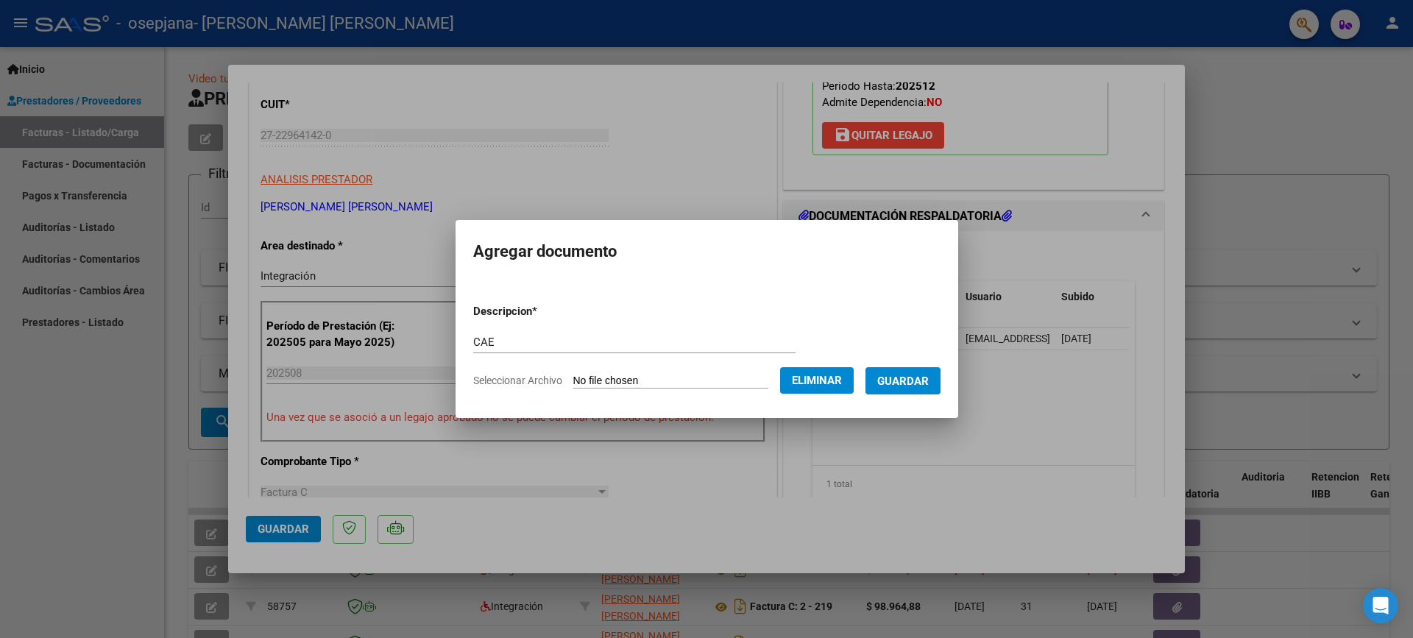
click at [919, 385] on span "Guardar" at bounding box center [903, 381] width 52 height 13
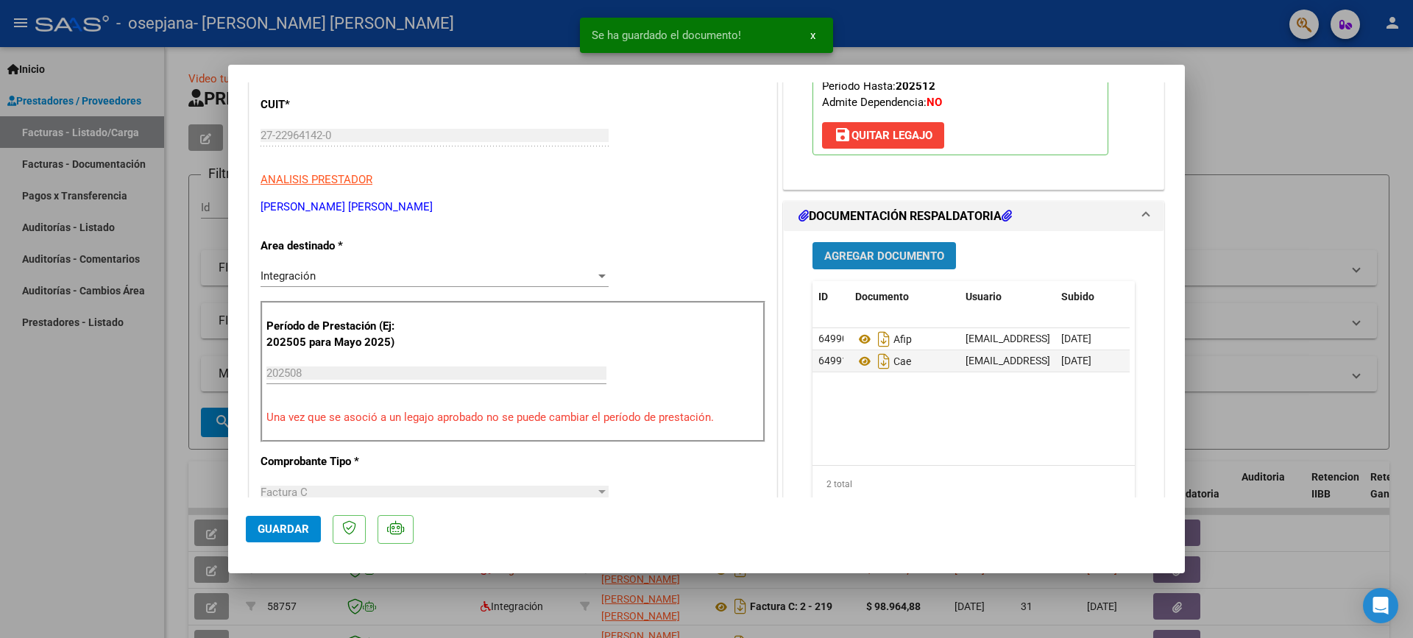
click at [900, 263] on button "Agregar Documento" at bounding box center [885, 255] width 144 height 27
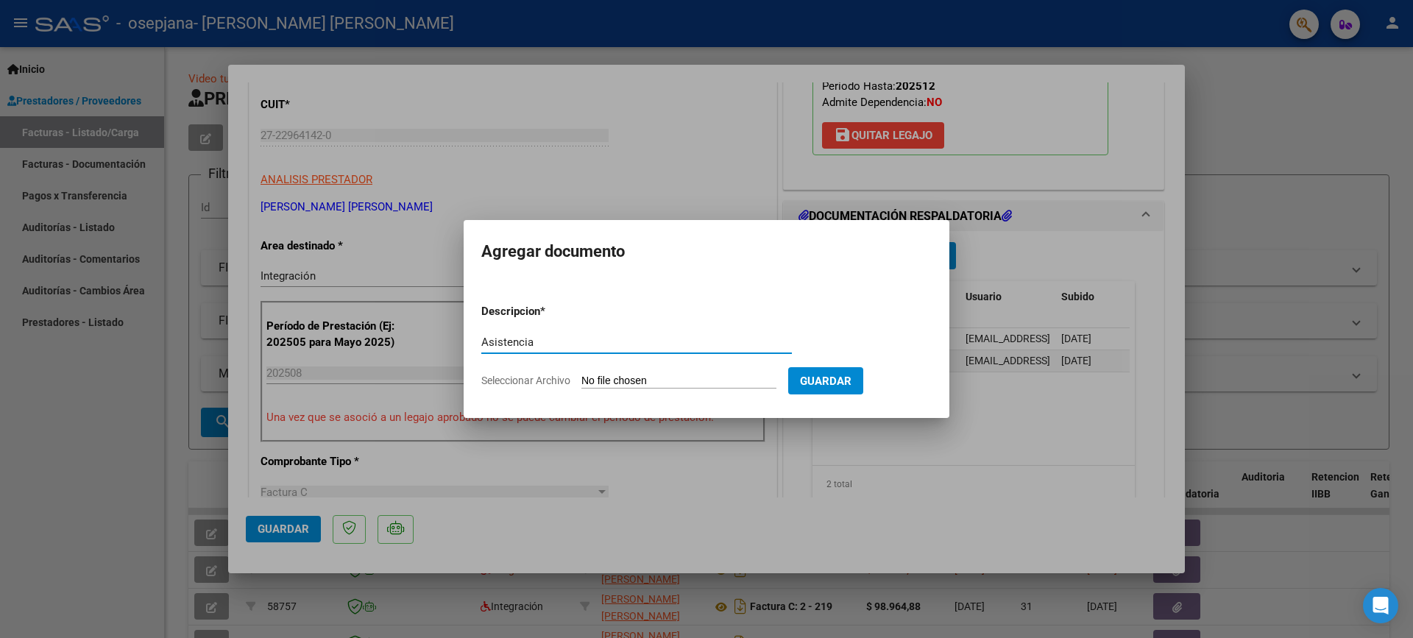
type input "Asistencia"
click at [742, 376] on input "Seleccionar Archivo" at bounding box center [679, 382] width 195 height 14
type input "C:\fakepath\Asistencia [PERSON_NAME][DATE].pdf"
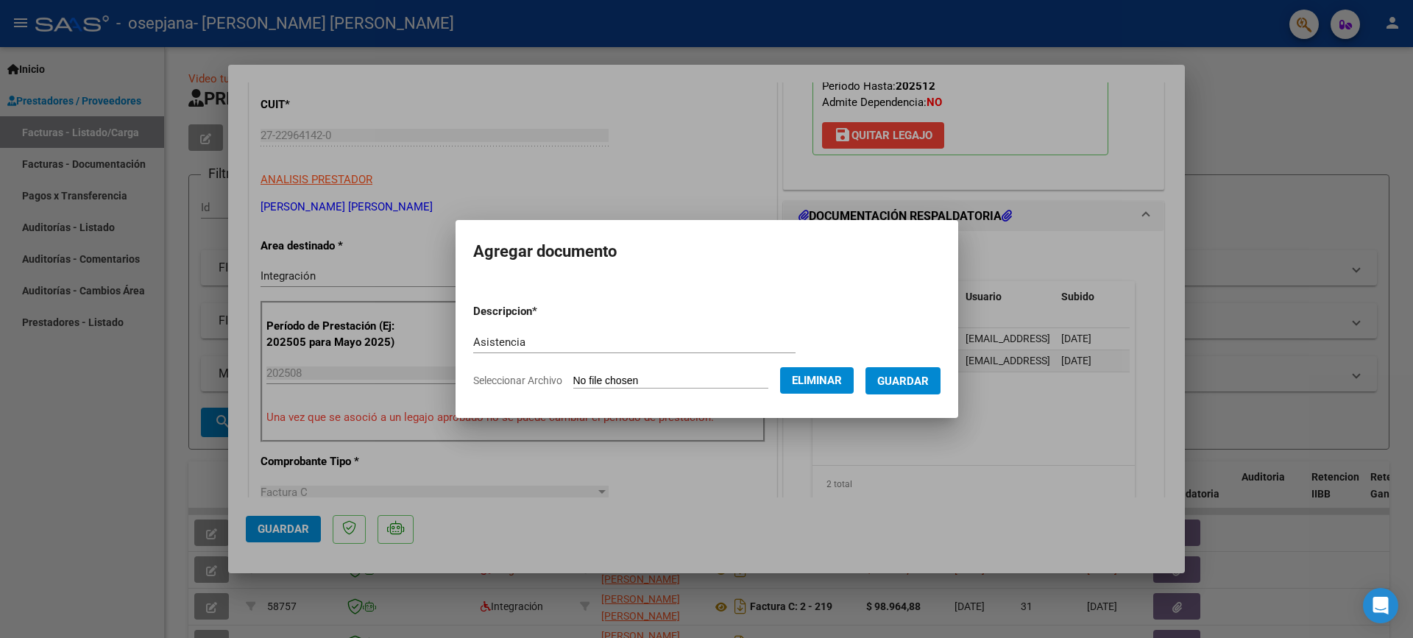
click at [908, 379] on span "Guardar" at bounding box center [903, 381] width 52 height 13
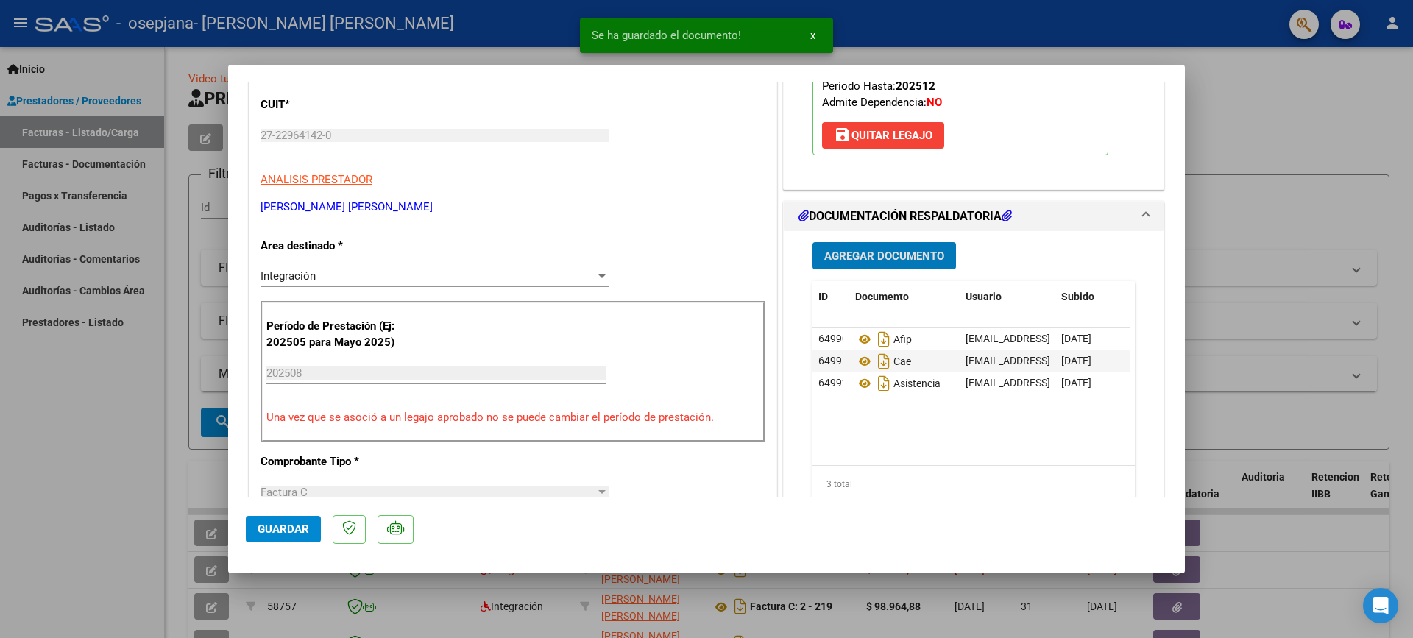
click at [882, 251] on span "Agregar Documento" at bounding box center [884, 256] width 120 height 13
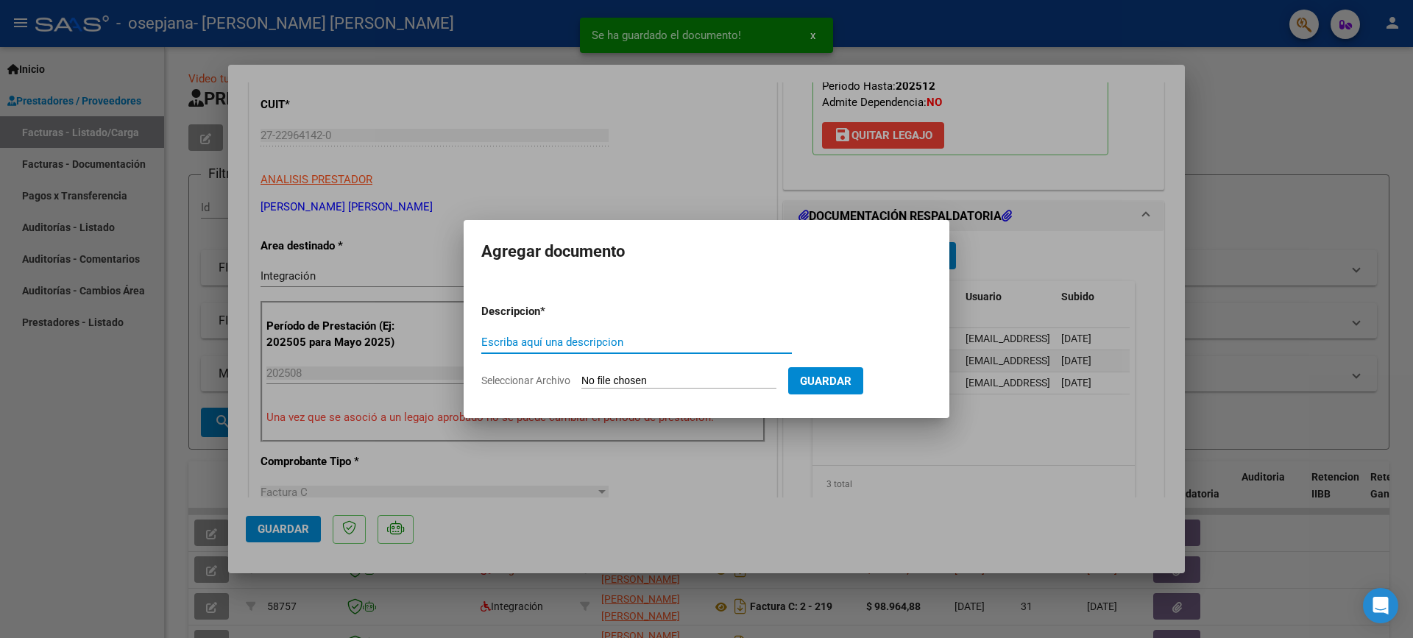
click at [619, 345] on input "Escriba aquí una descripcion" at bounding box center [636, 342] width 311 height 13
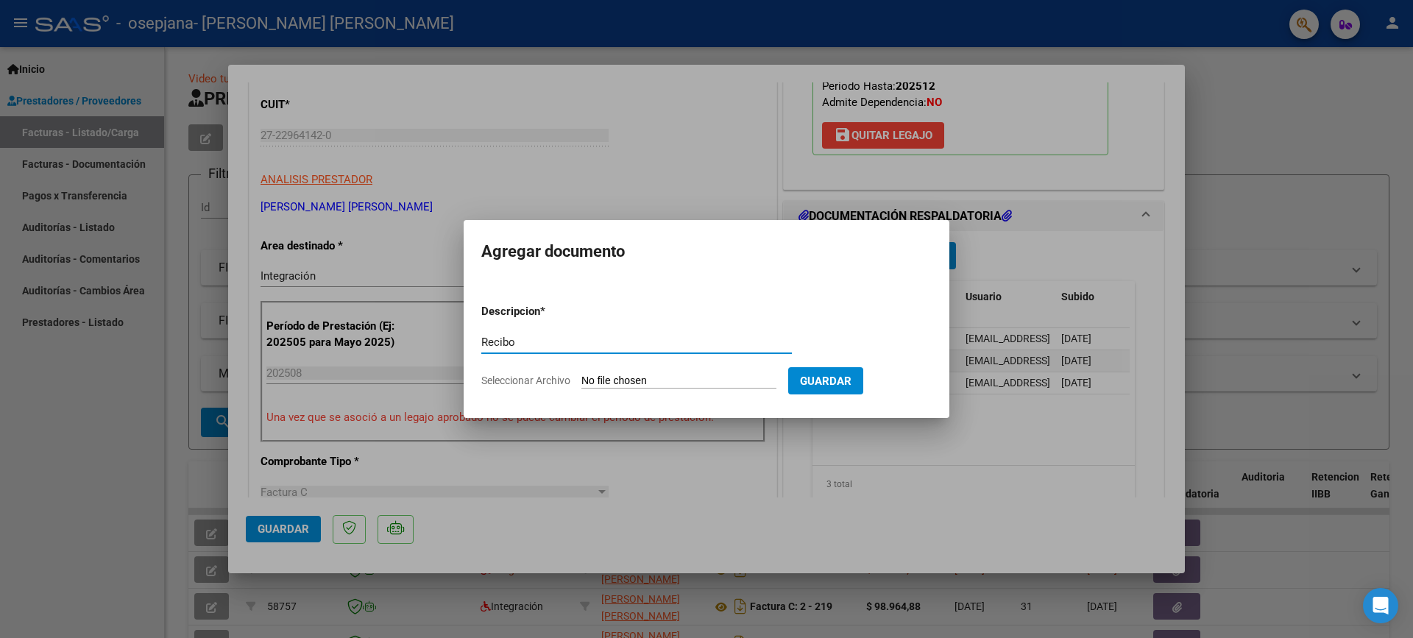
type input "Recibo"
click at [662, 378] on input "Seleccionar Archivo" at bounding box center [679, 382] width 195 height 14
type input "C:\fakepath\Recibo x [DATE].pdf"
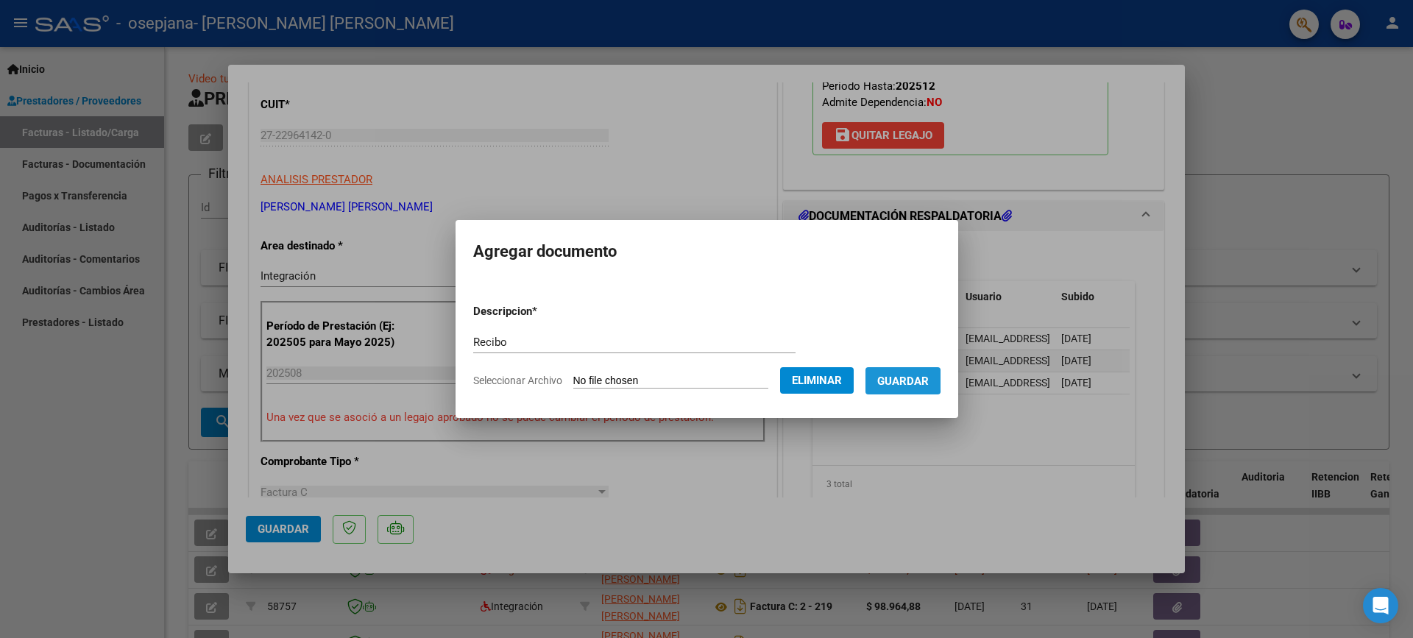
click at [904, 380] on span "Guardar" at bounding box center [903, 381] width 52 height 13
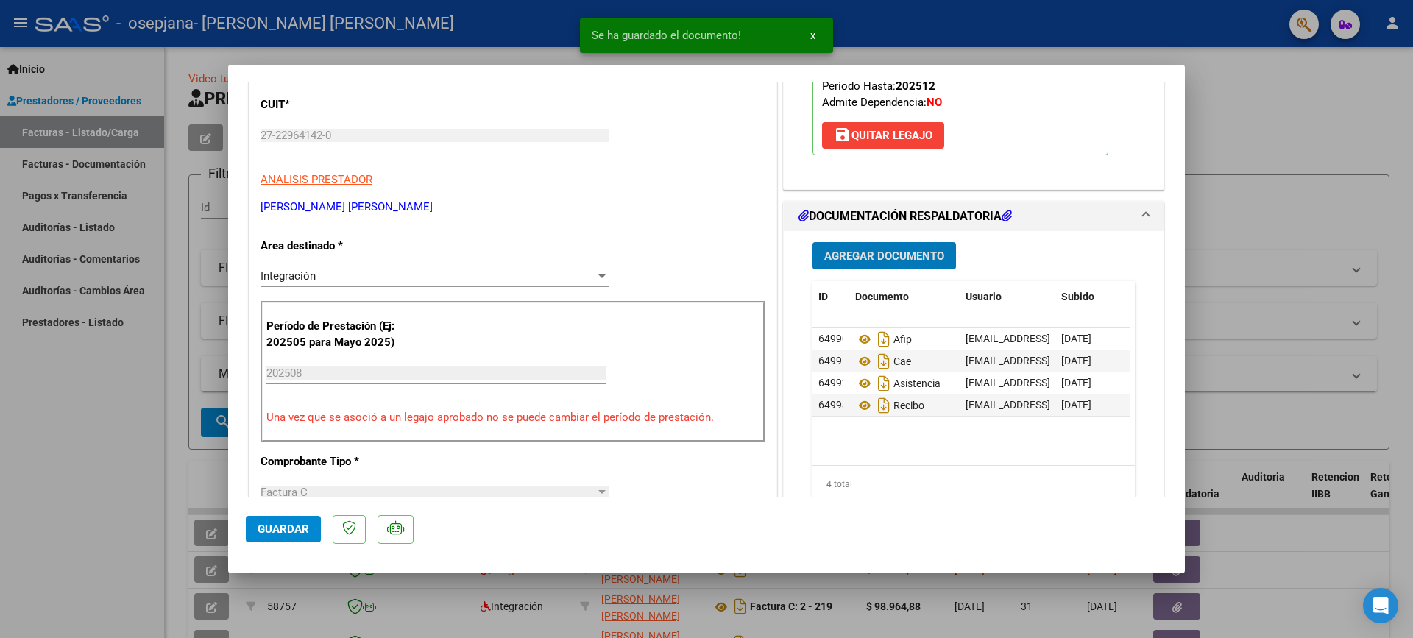
click at [286, 528] on span "Guardar" at bounding box center [284, 529] width 52 height 13
click at [1276, 99] on div at bounding box center [706, 319] width 1413 height 638
type input "$ 0,00"
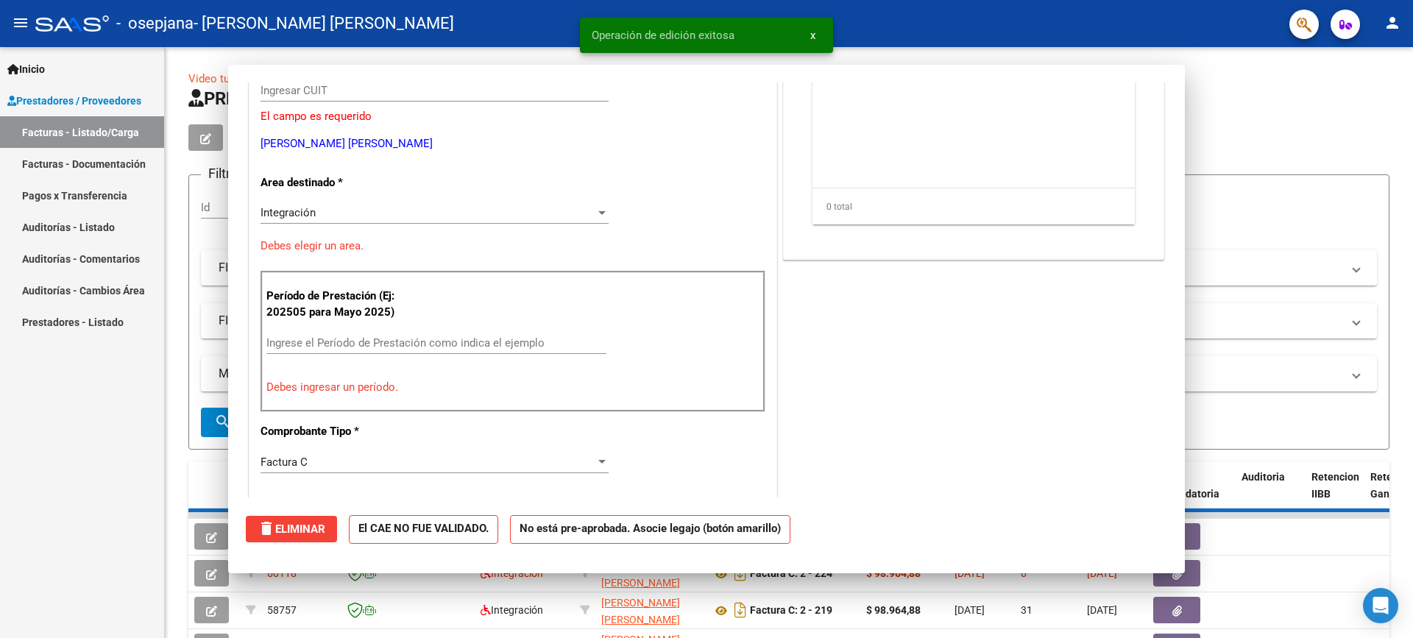
scroll to position [176, 0]
